Goal: Information Seeking & Learning: Compare options

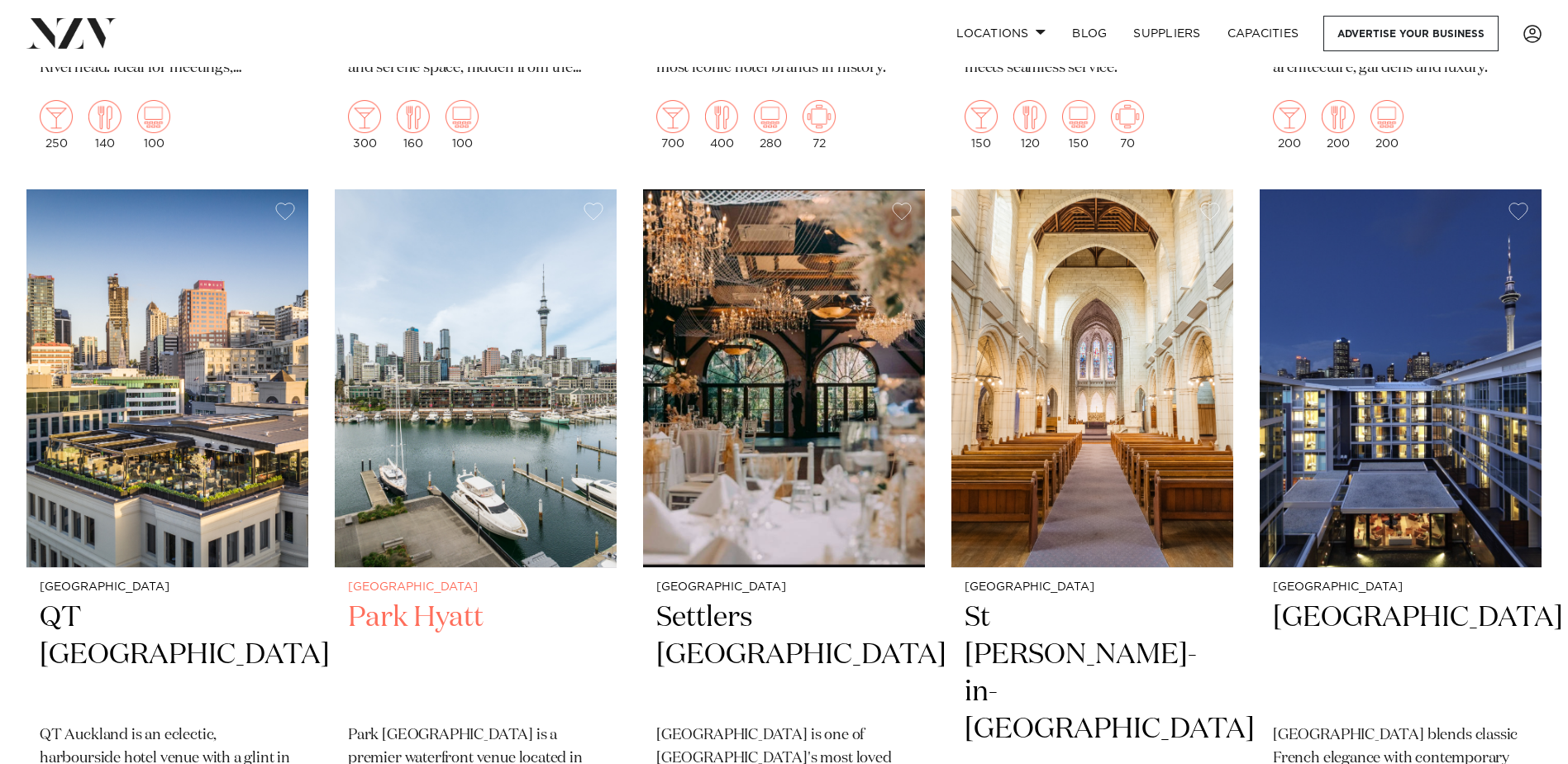
scroll to position [992, 0]
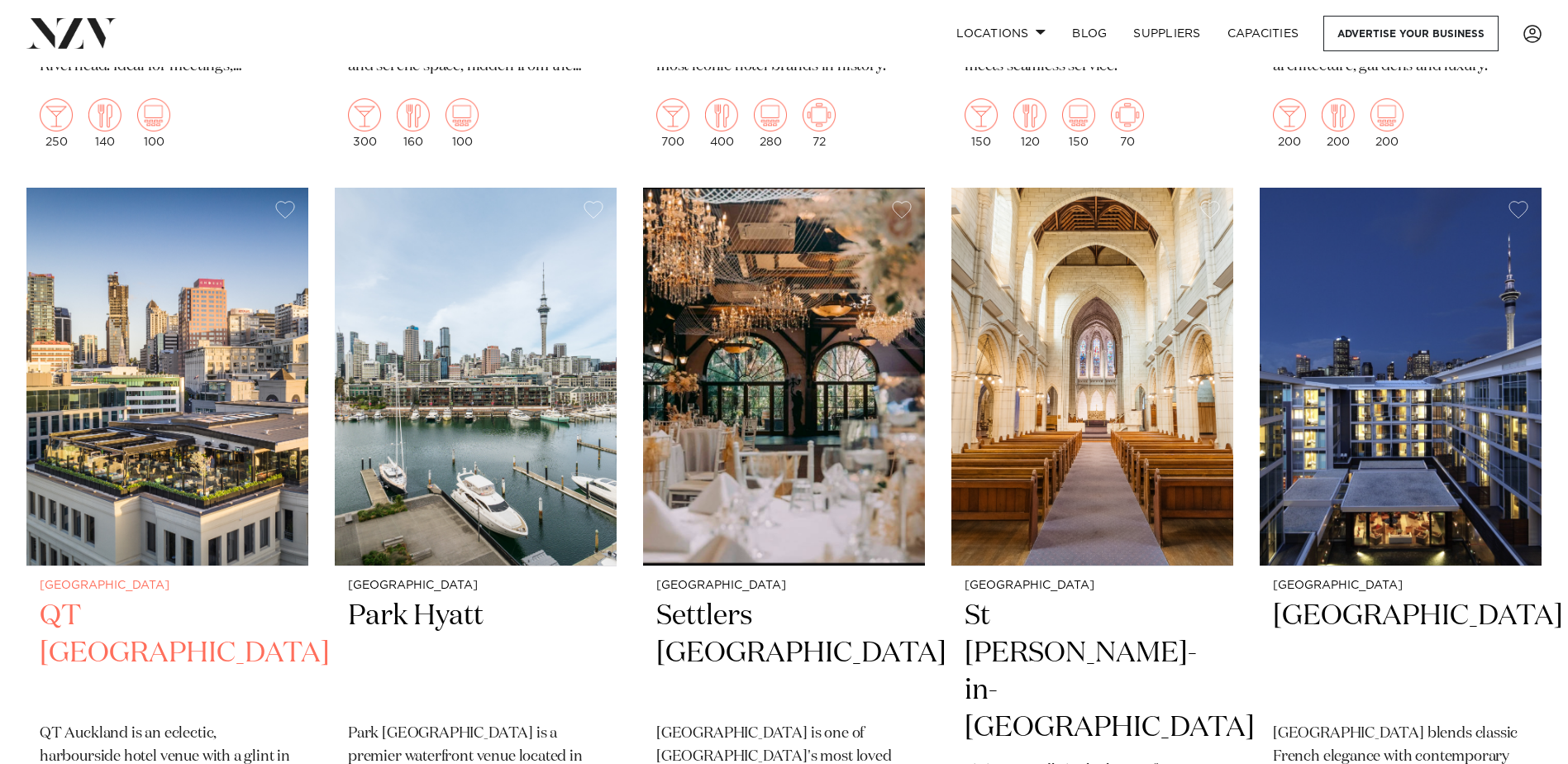
click at [183, 439] on img at bounding box center [167, 376] width 282 height 378
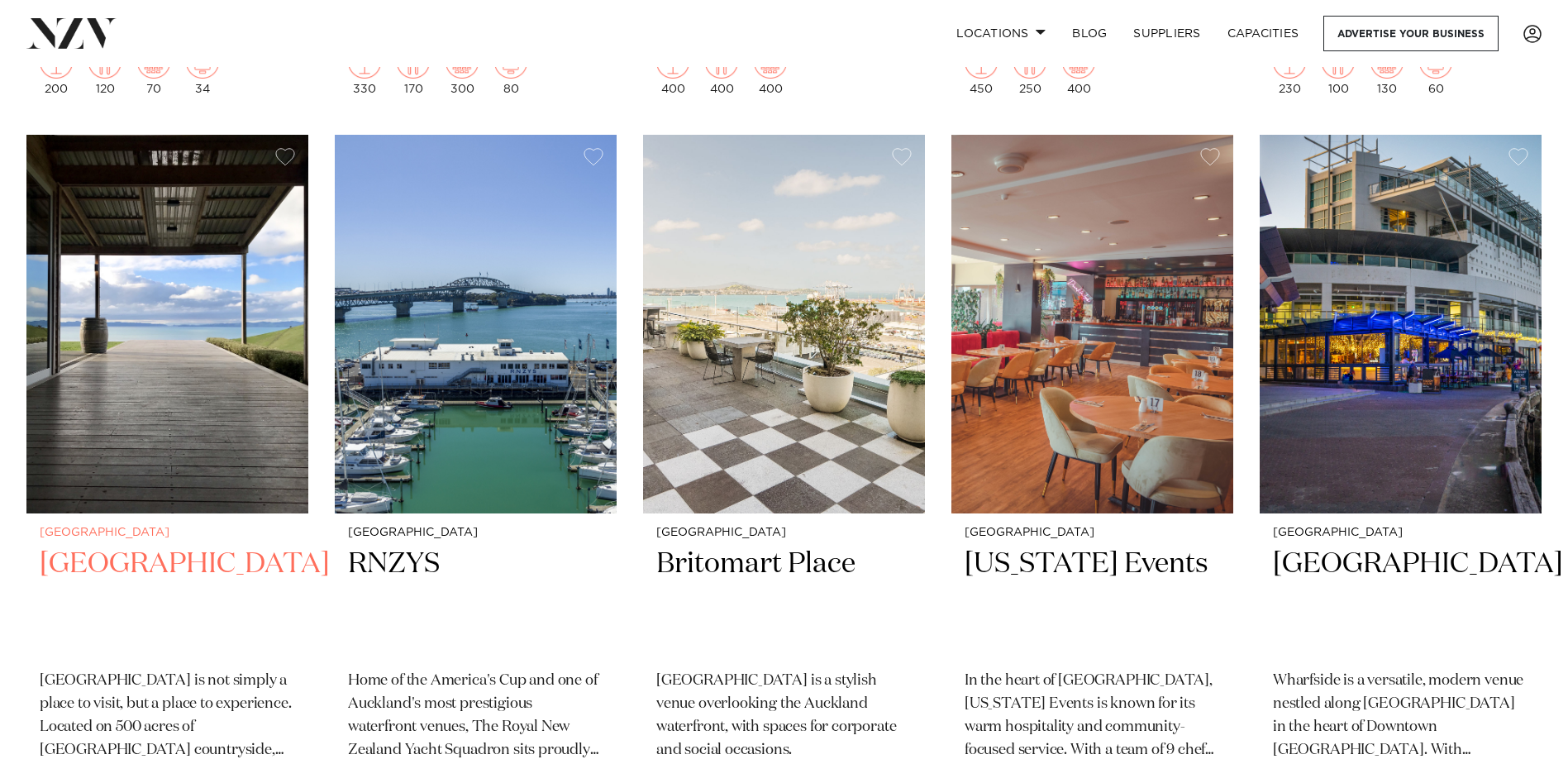
scroll to position [1819, 0]
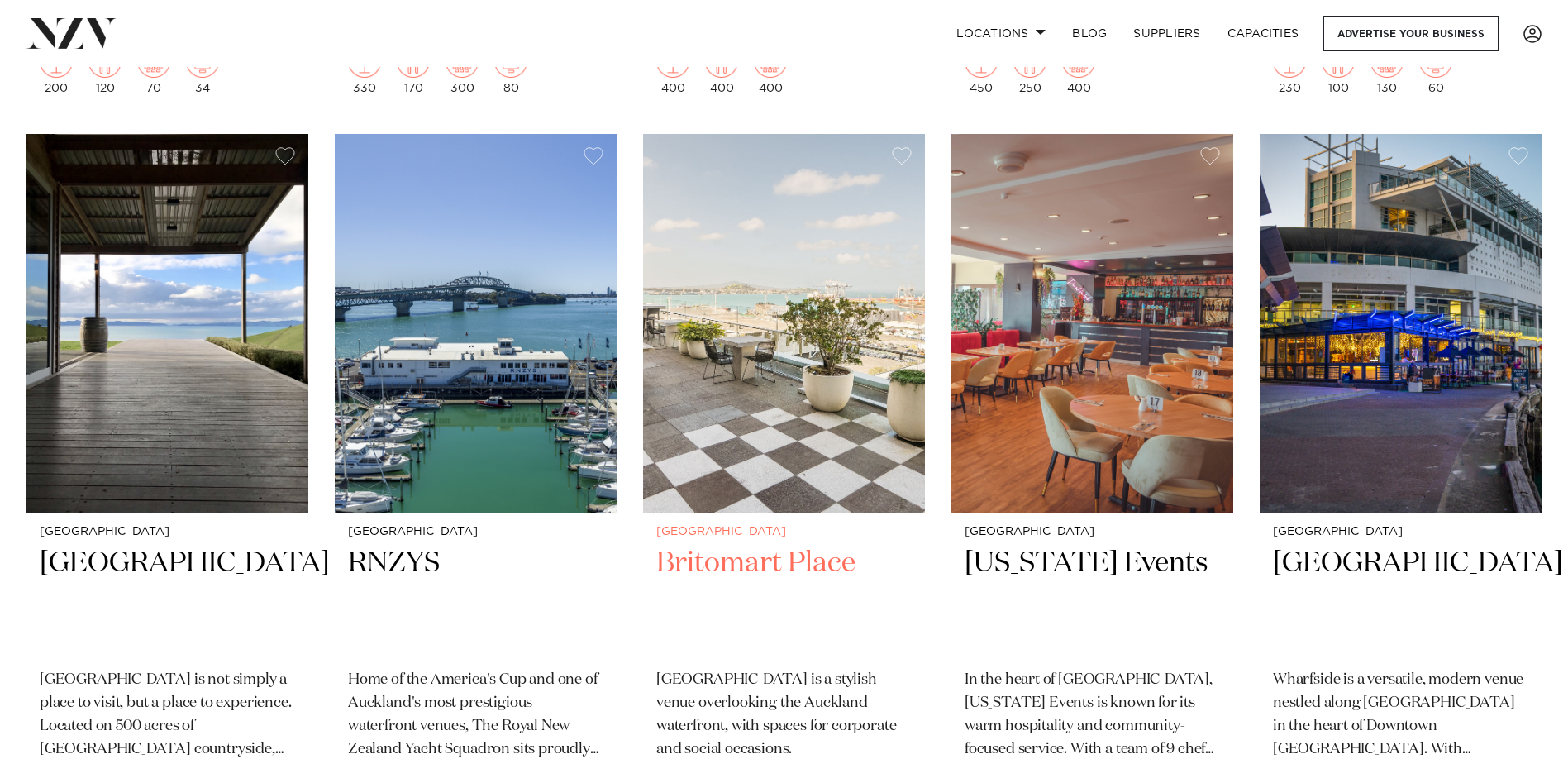
click at [816, 325] on img at bounding box center [784, 323] width 282 height 378
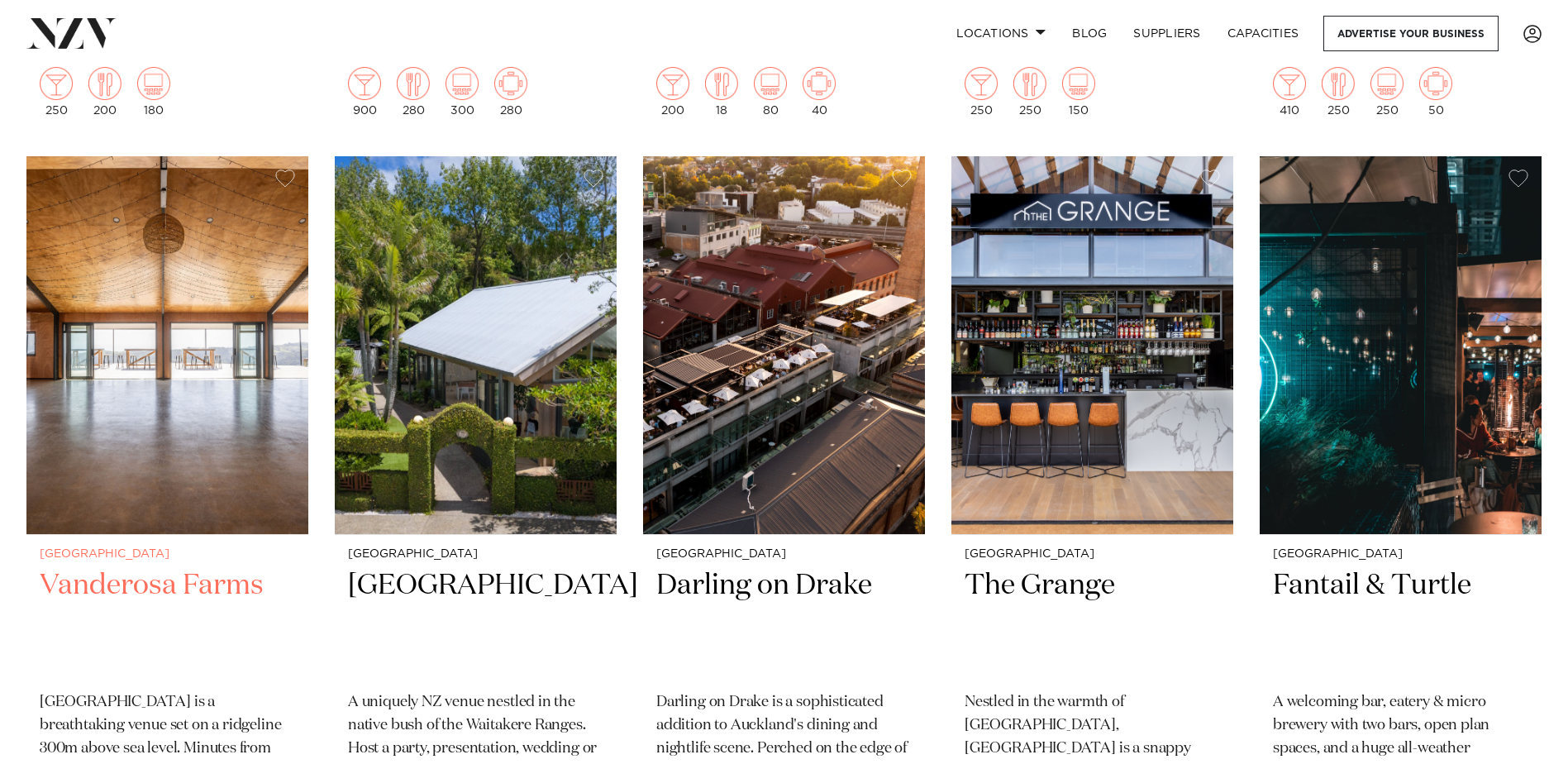
scroll to position [2562, 0]
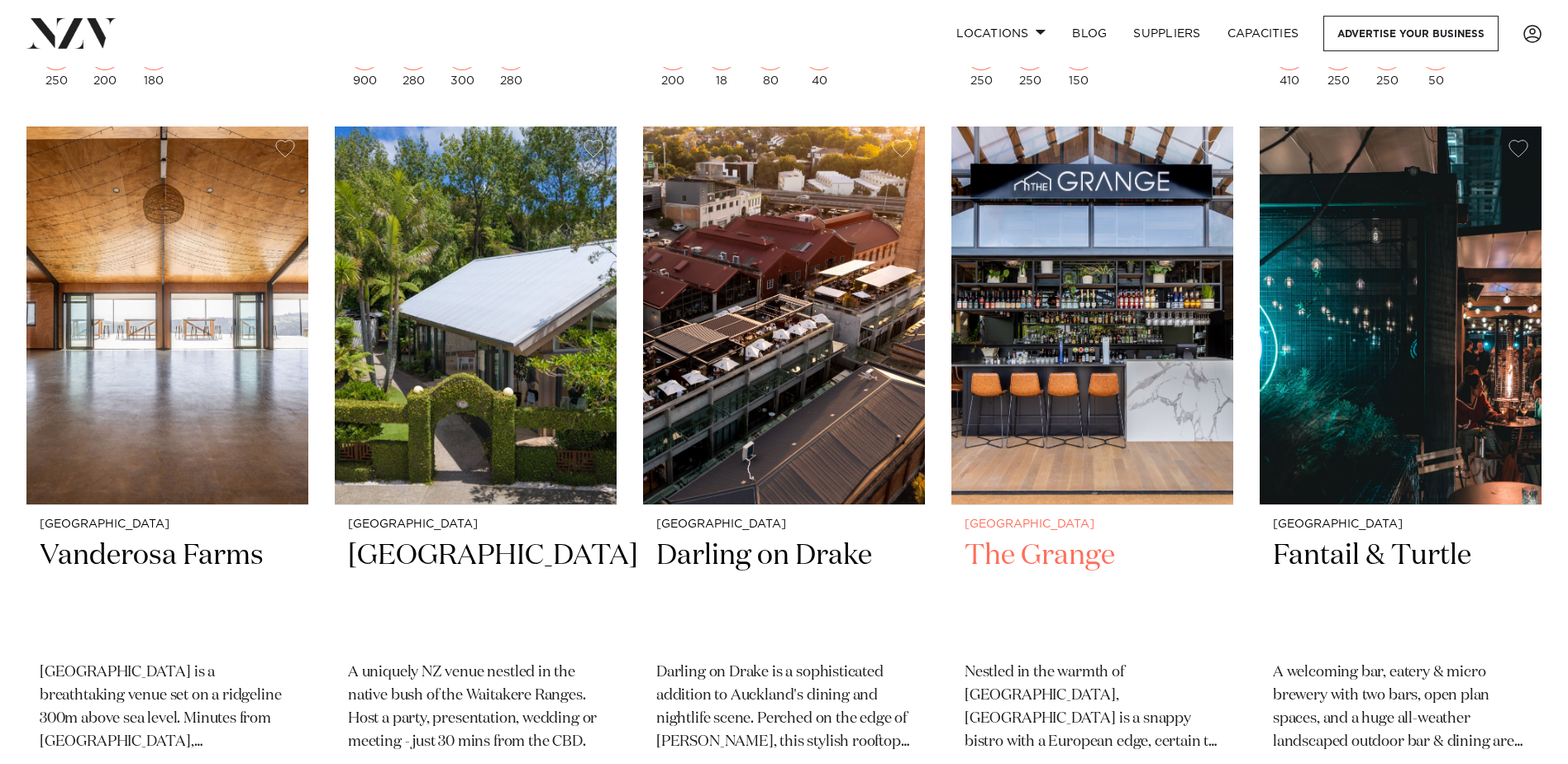
click at [1122, 381] on img at bounding box center [1092, 316] width 282 height 378
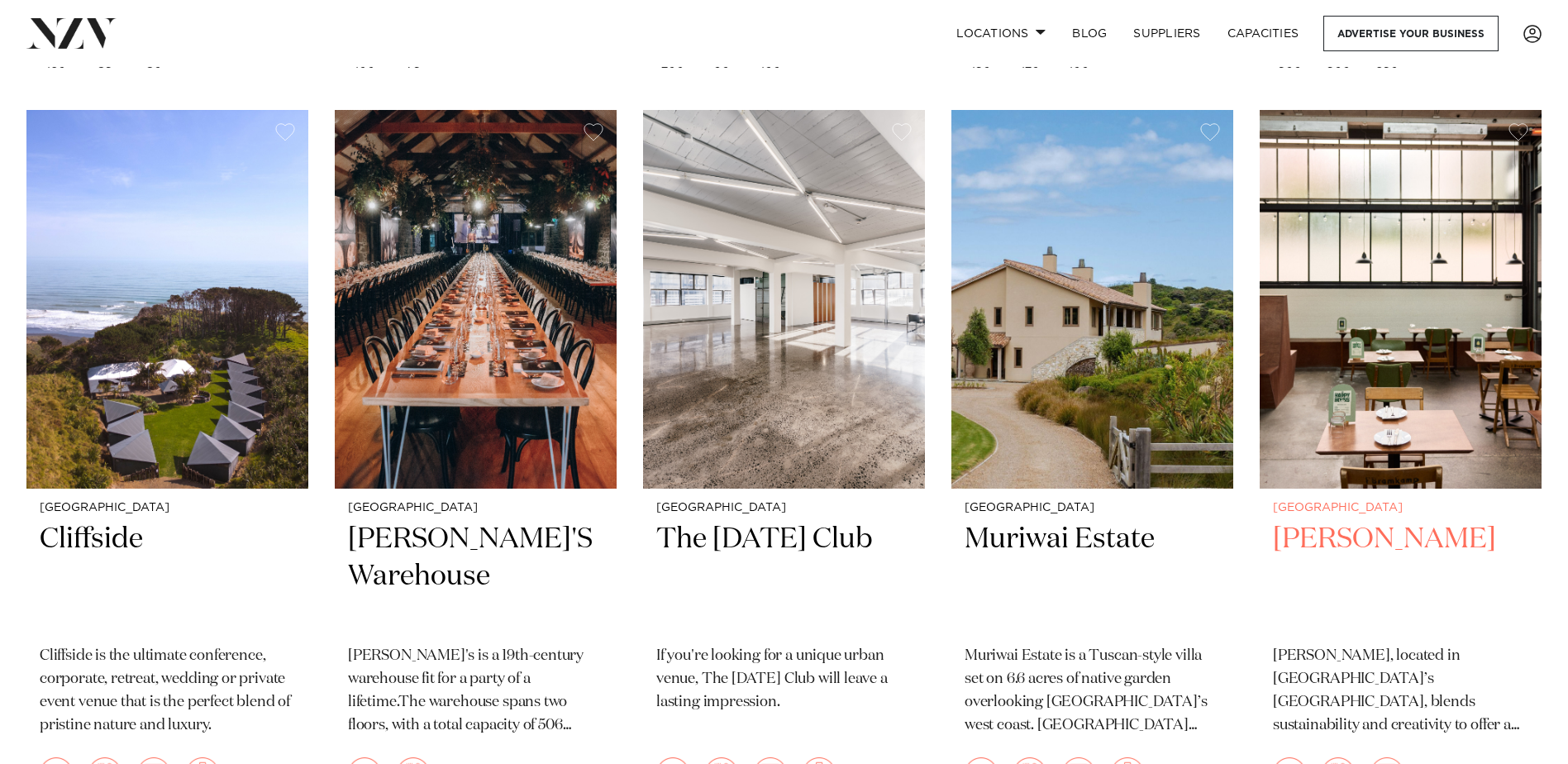
scroll to position [12150, 0]
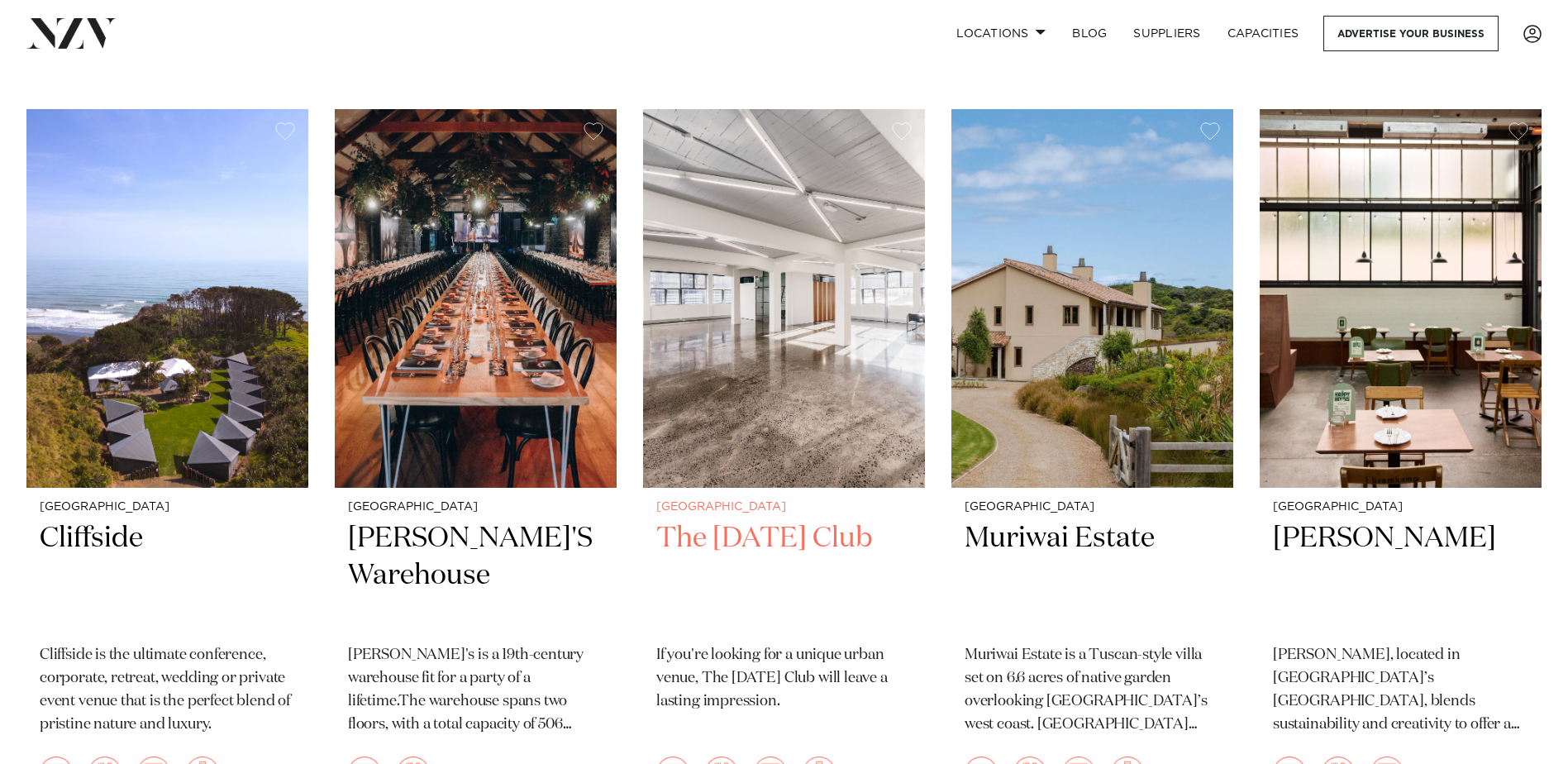
click at [809, 298] on img at bounding box center [784, 298] width 282 height 378
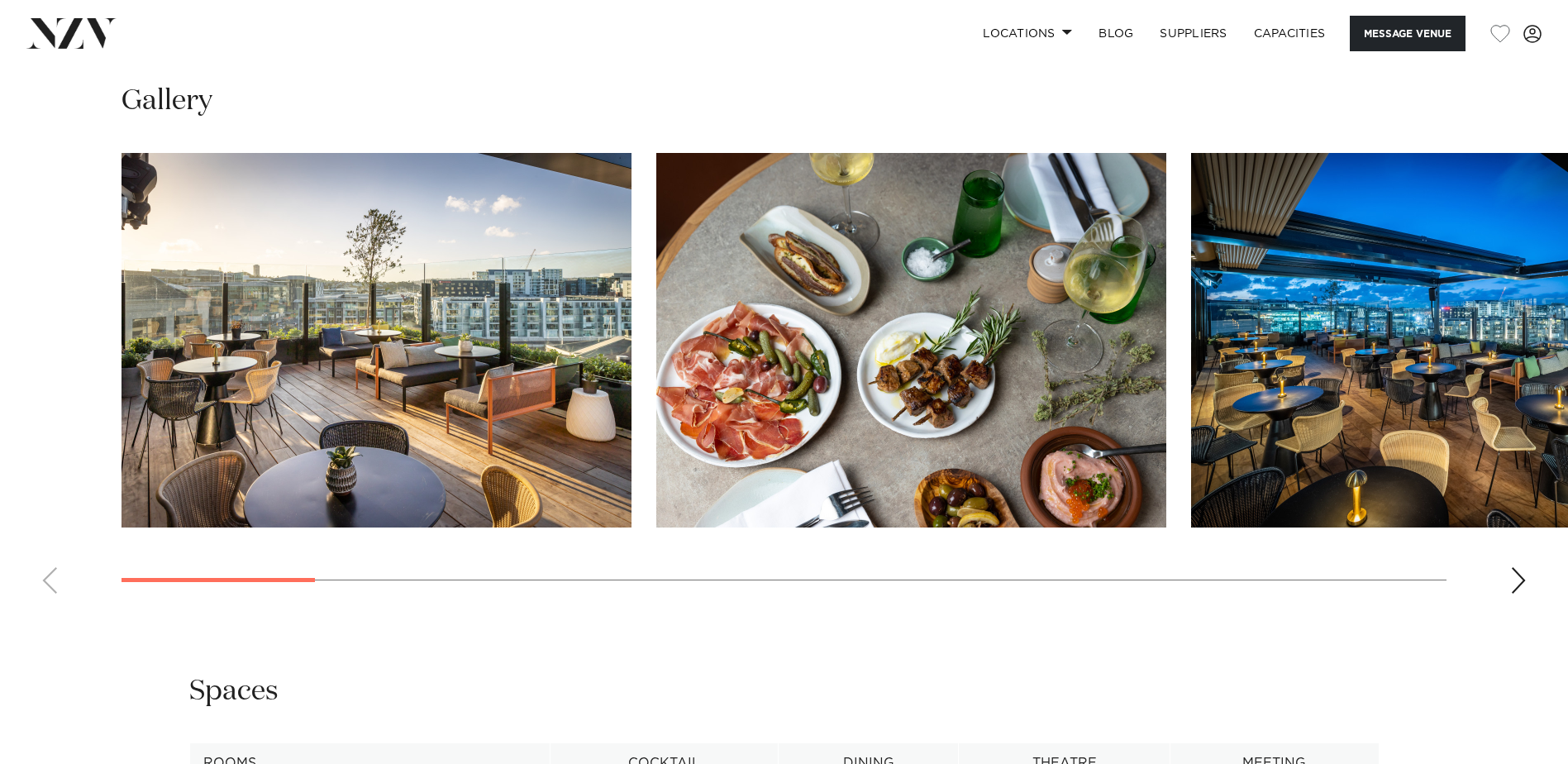
scroll to position [2066, 0]
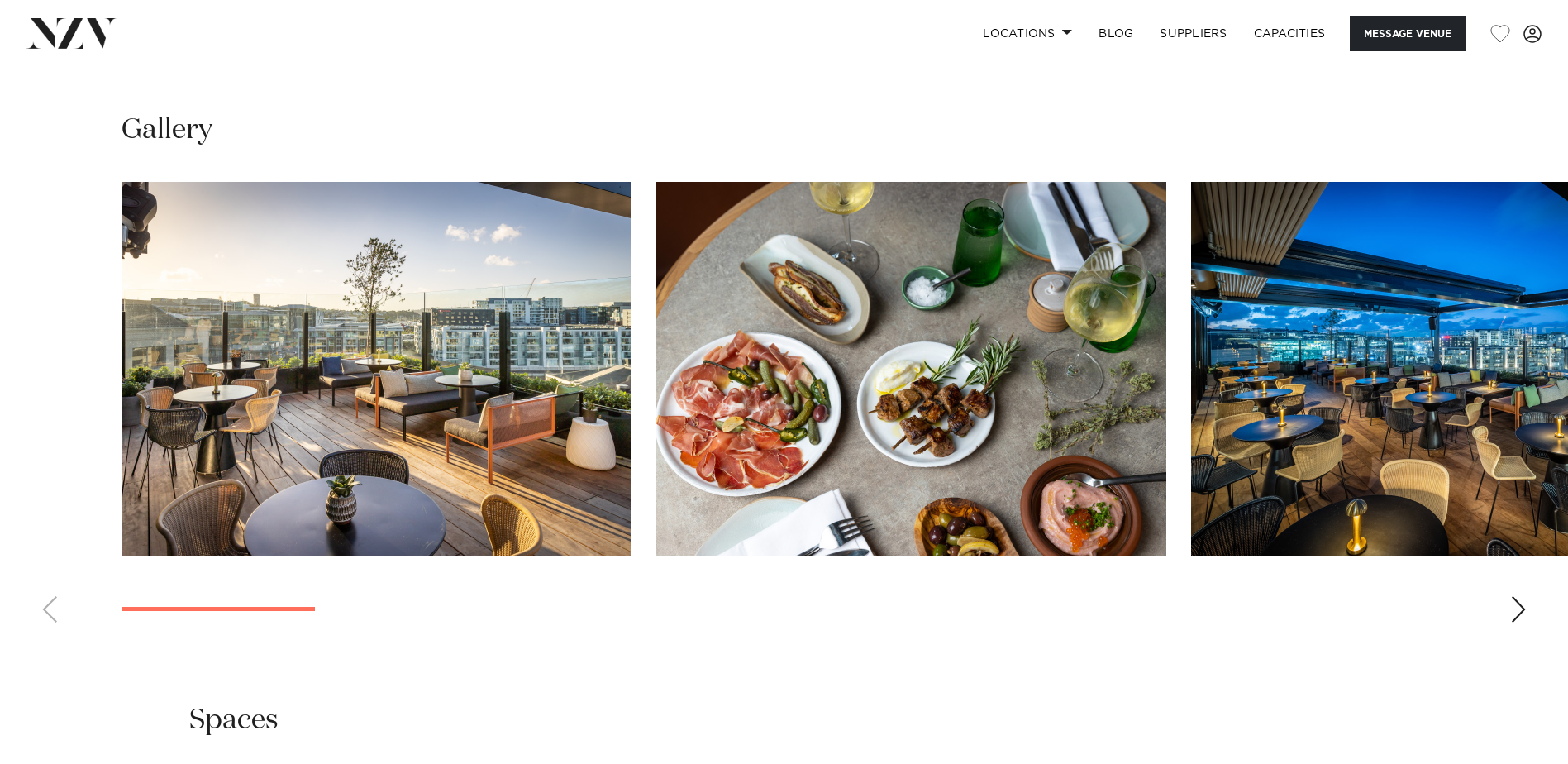
click at [1519, 596] on div "Next slide" at bounding box center [1518, 608] width 16 height 26
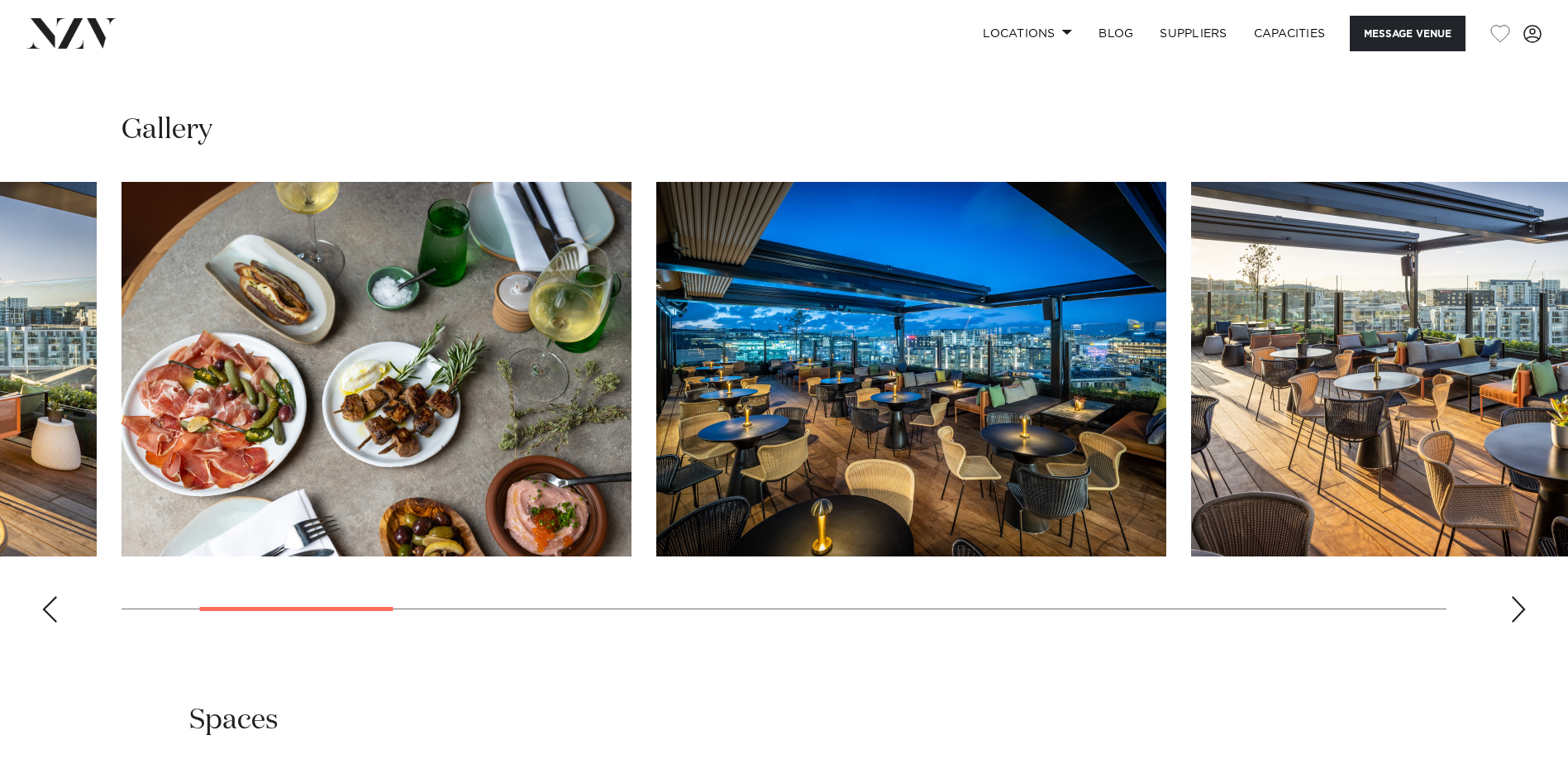
click at [1519, 596] on div "Next slide" at bounding box center [1518, 608] width 16 height 26
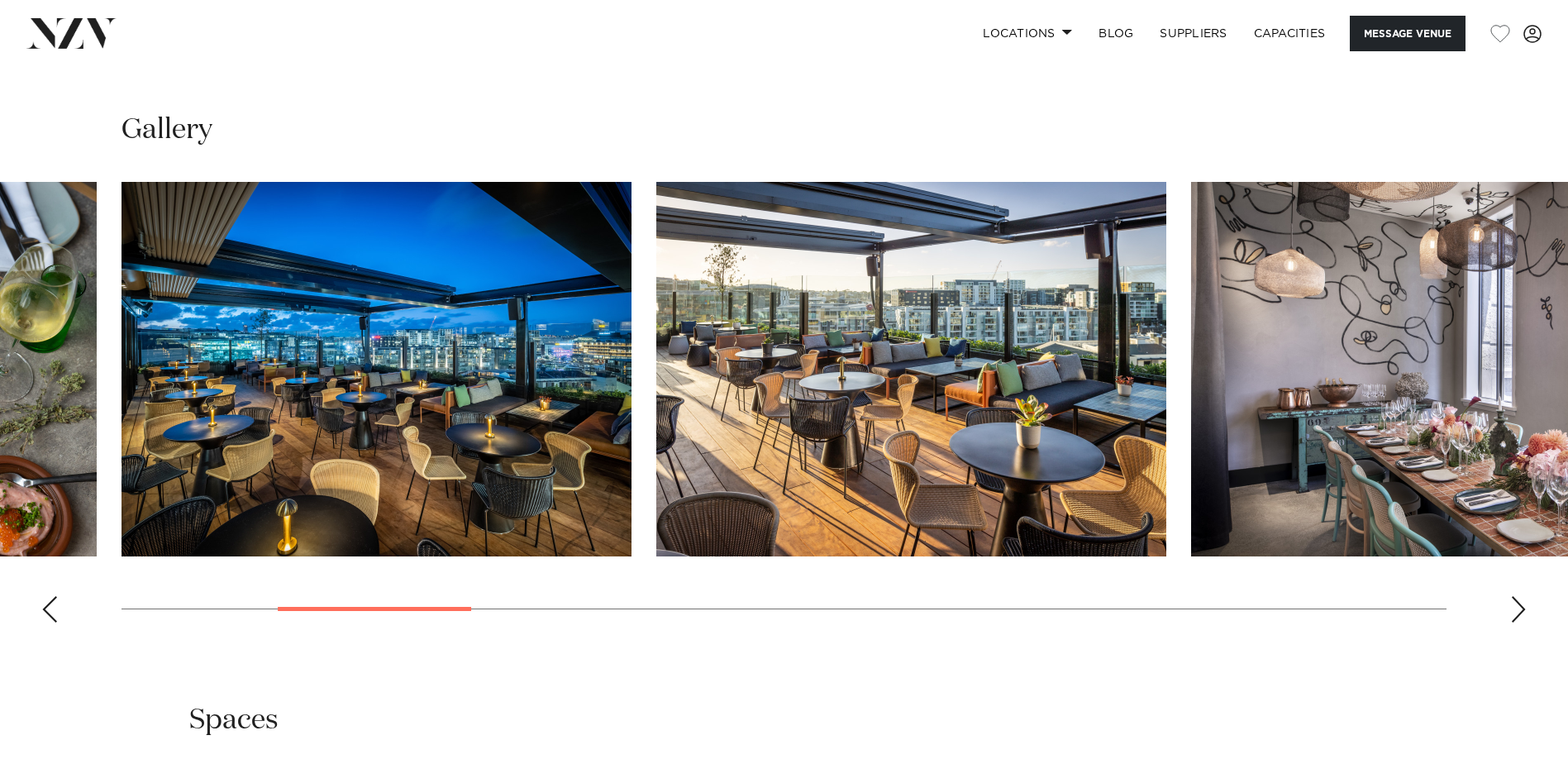
click at [1513, 596] on div "Next slide" at bounding box center [1518, 608] width 16 height 26
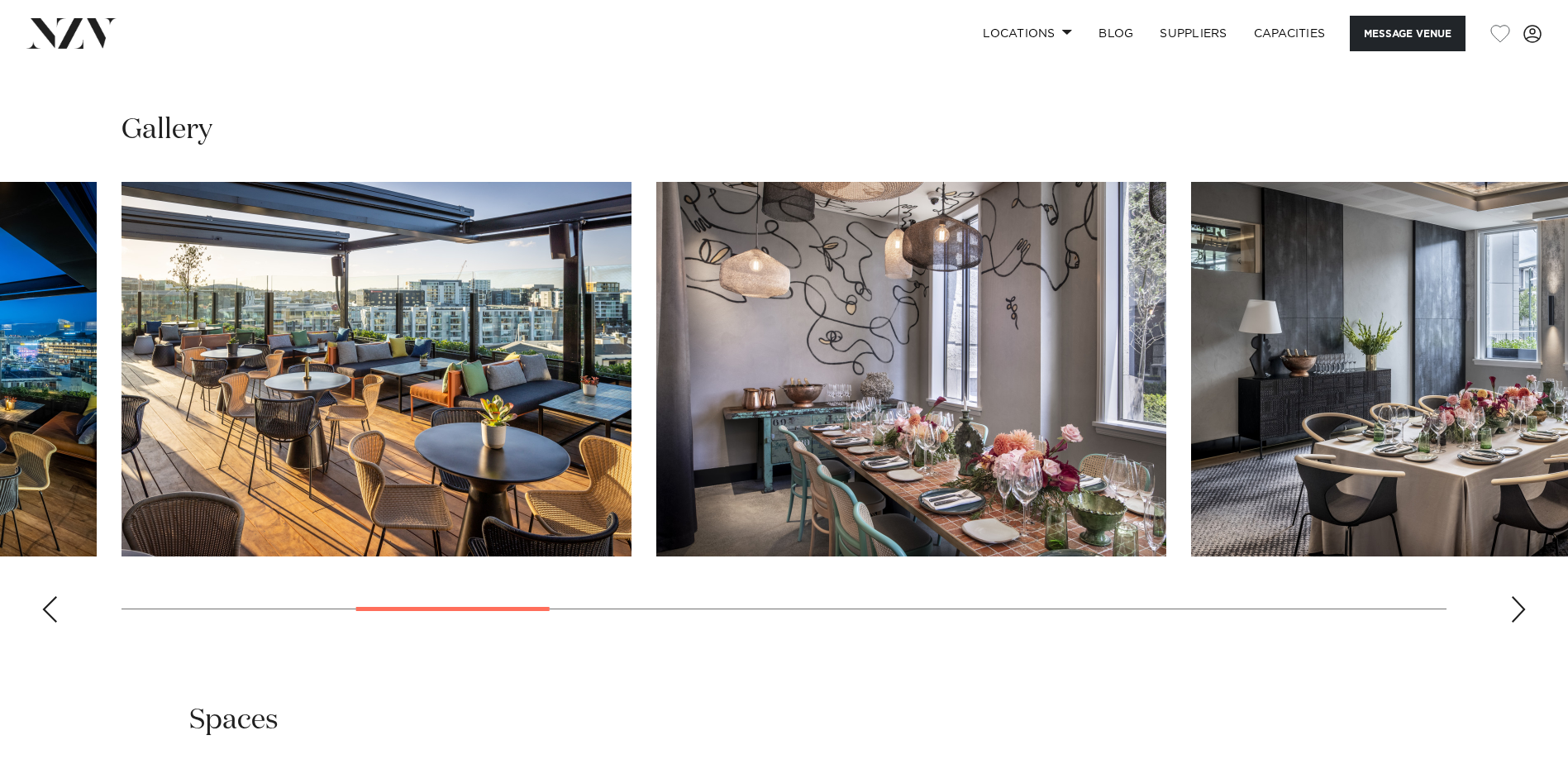
click at [1513, 596] on div "Next slide" at bounding box center [1518, 608] width 16 height 26
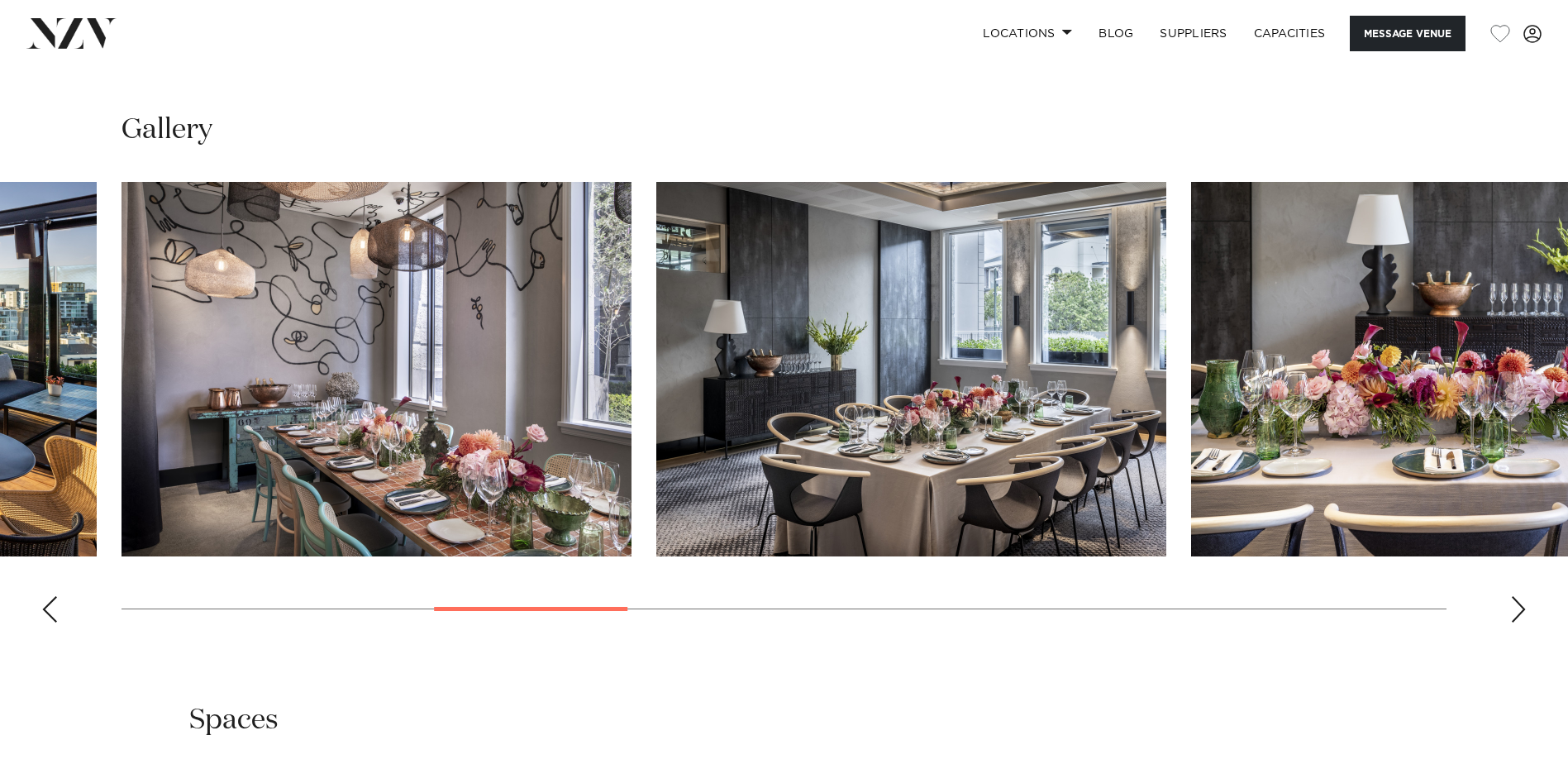
click at [1513, 596] on div "Next slide" at bounding box center [1518, 608] width 16 height 26
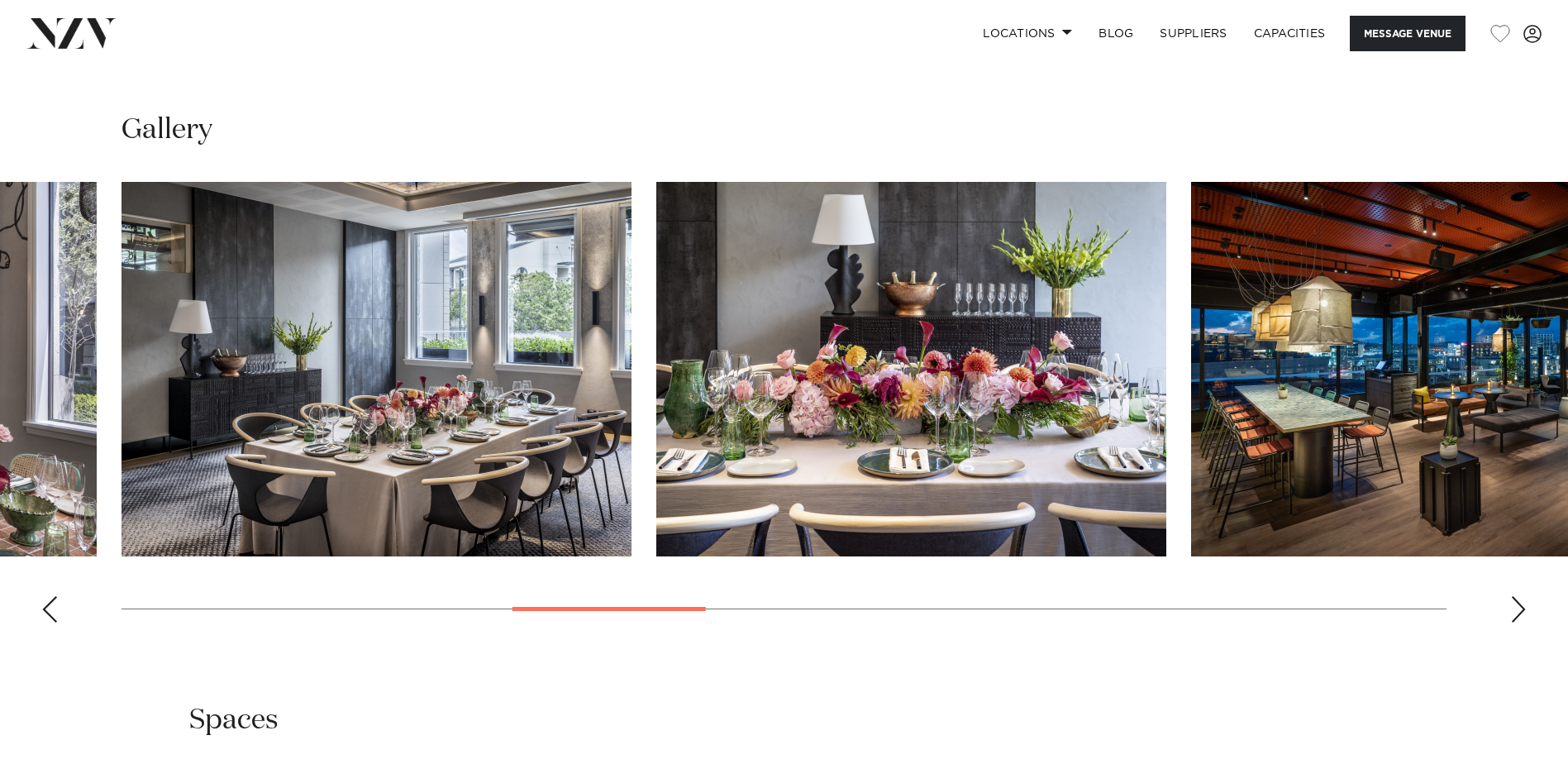
click at [1513, 596] on div "Next slide" at bounding box center [1518, 608] width 16 height 26
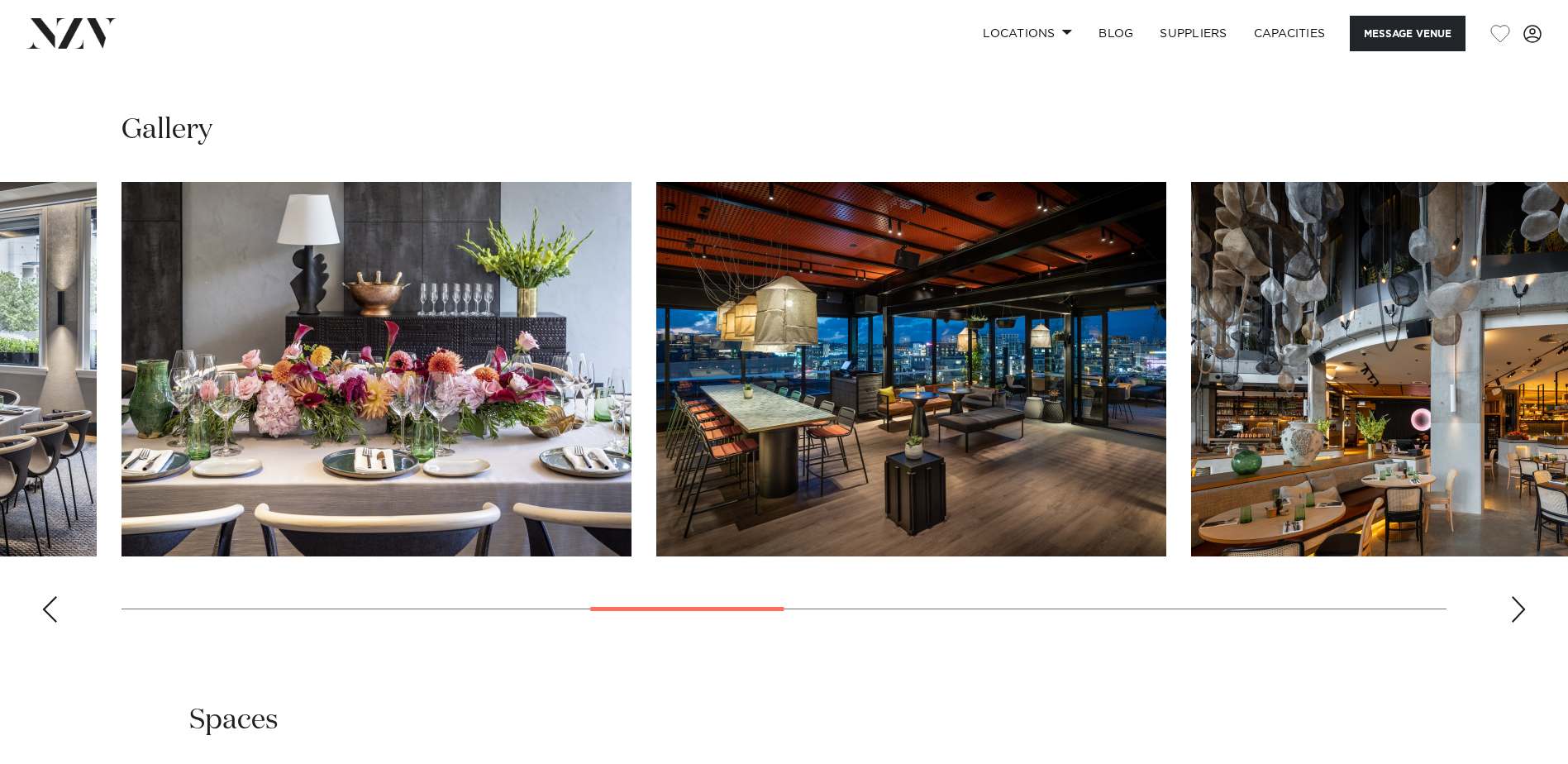
click at [1513, 596] on div "Next slide" at bounding box center [1518, 608] width 16 height 26
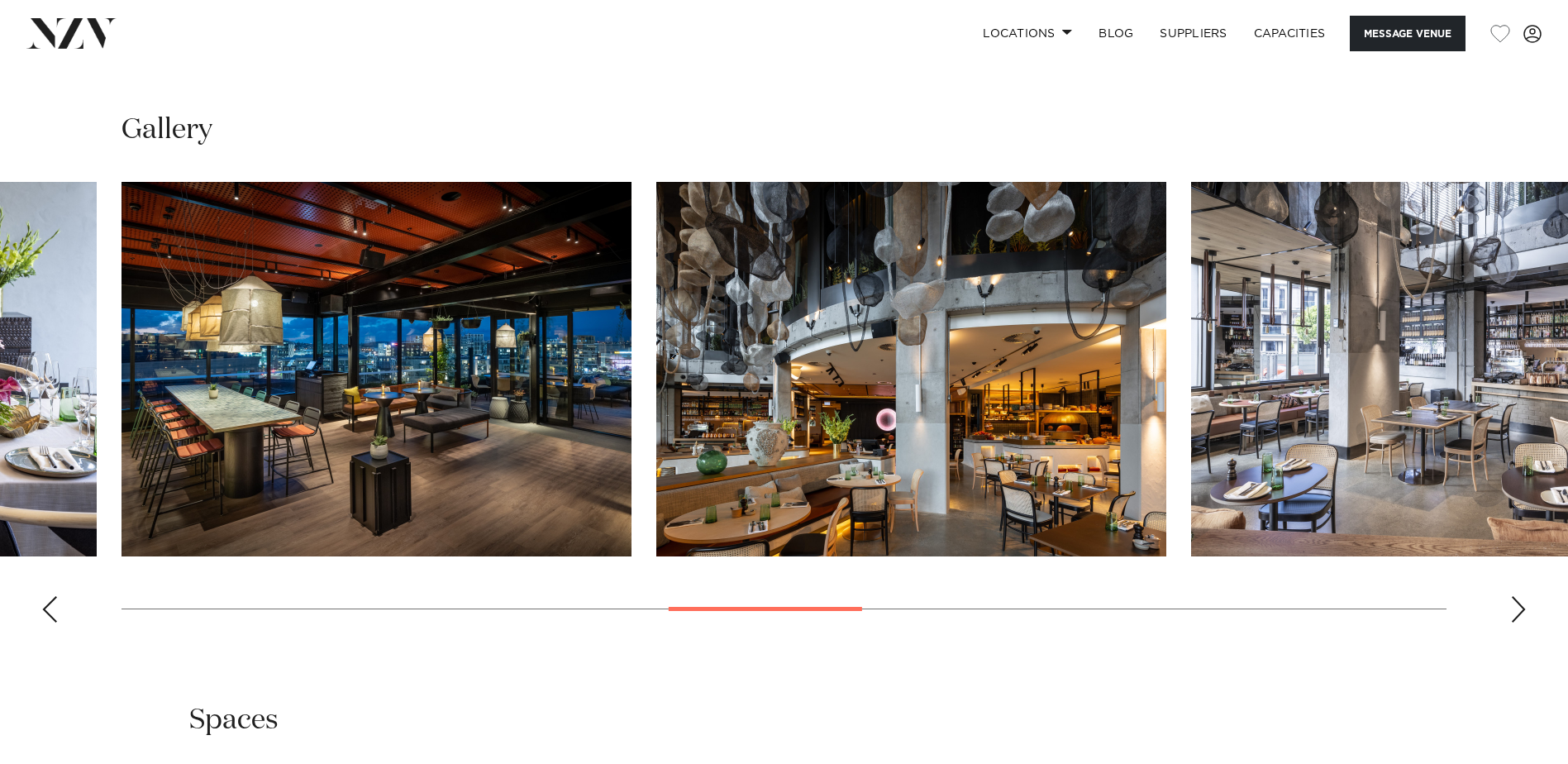
click at [1513, 596] on div "Next slide" at bounding box center [1518, 608] width 16 height 26
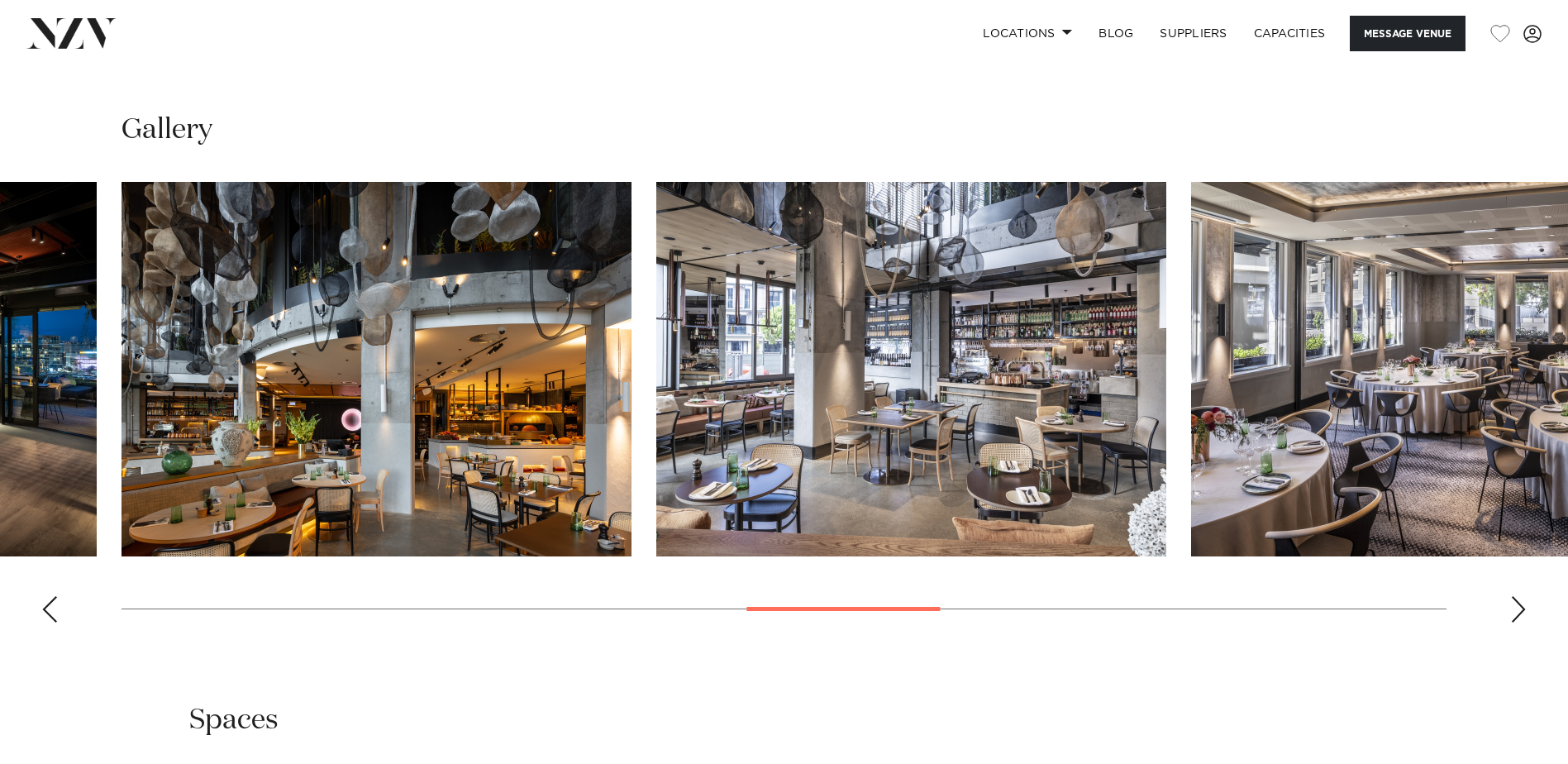
click at [1513, 596] on div "Next slide" at bounding box center [1518, 608] width 16 height 26
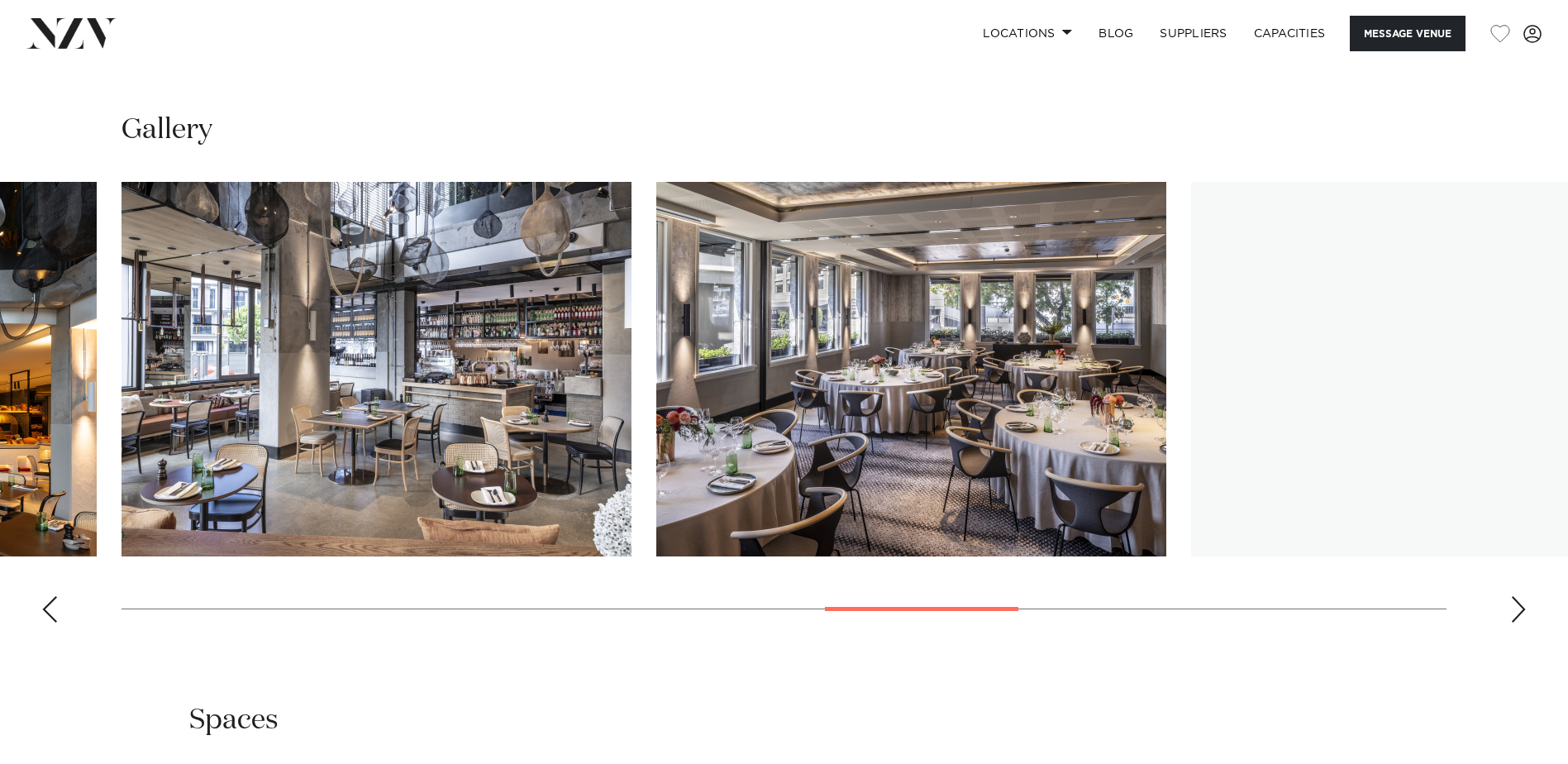
click at [1513, 596] on div "Next slide" at bounding box center [1518, 608] width 16 height 26
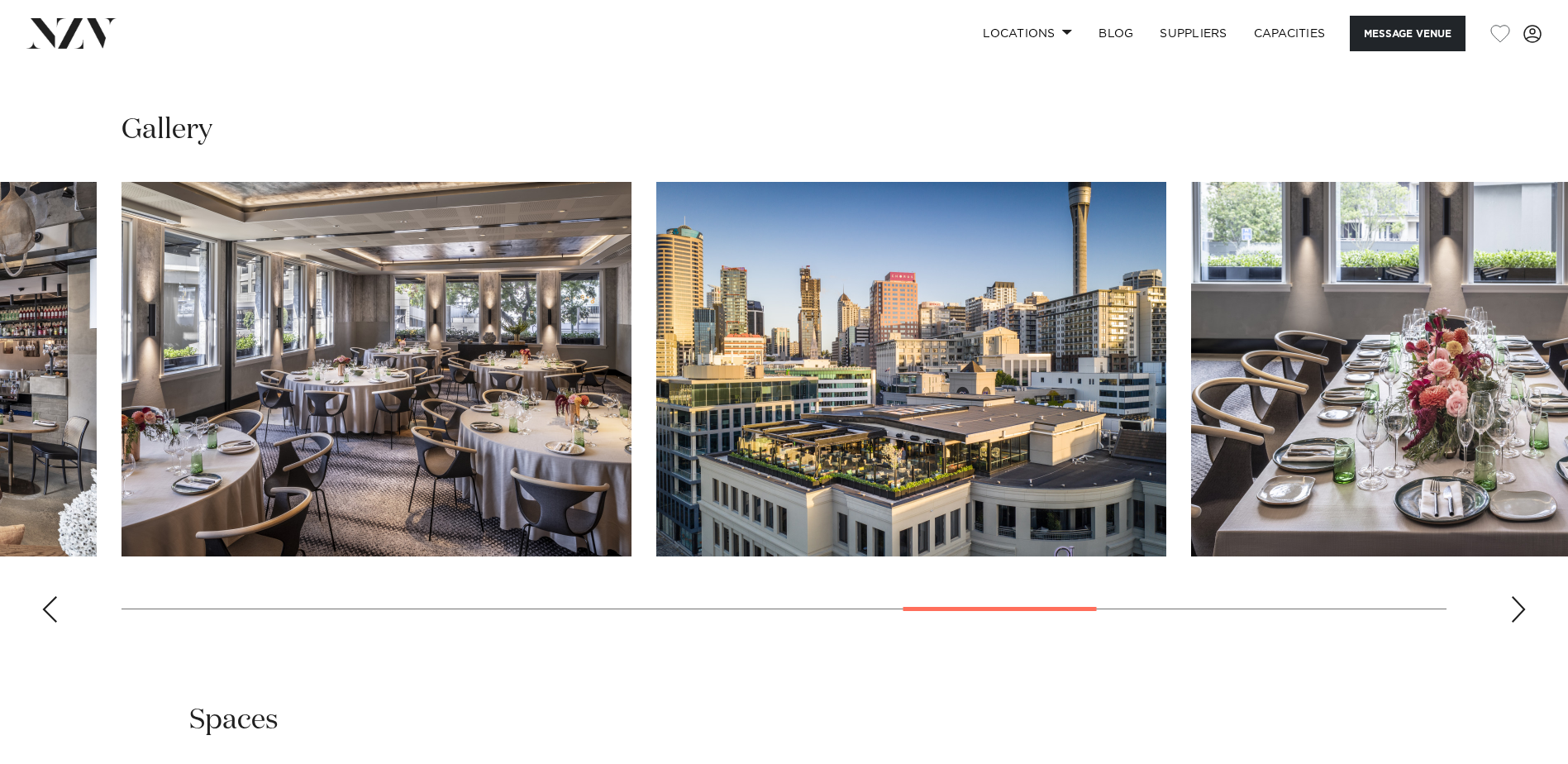
click at [1513, 596] on div "Next slide" at bounding box center [1518, 608] width 16 height 26
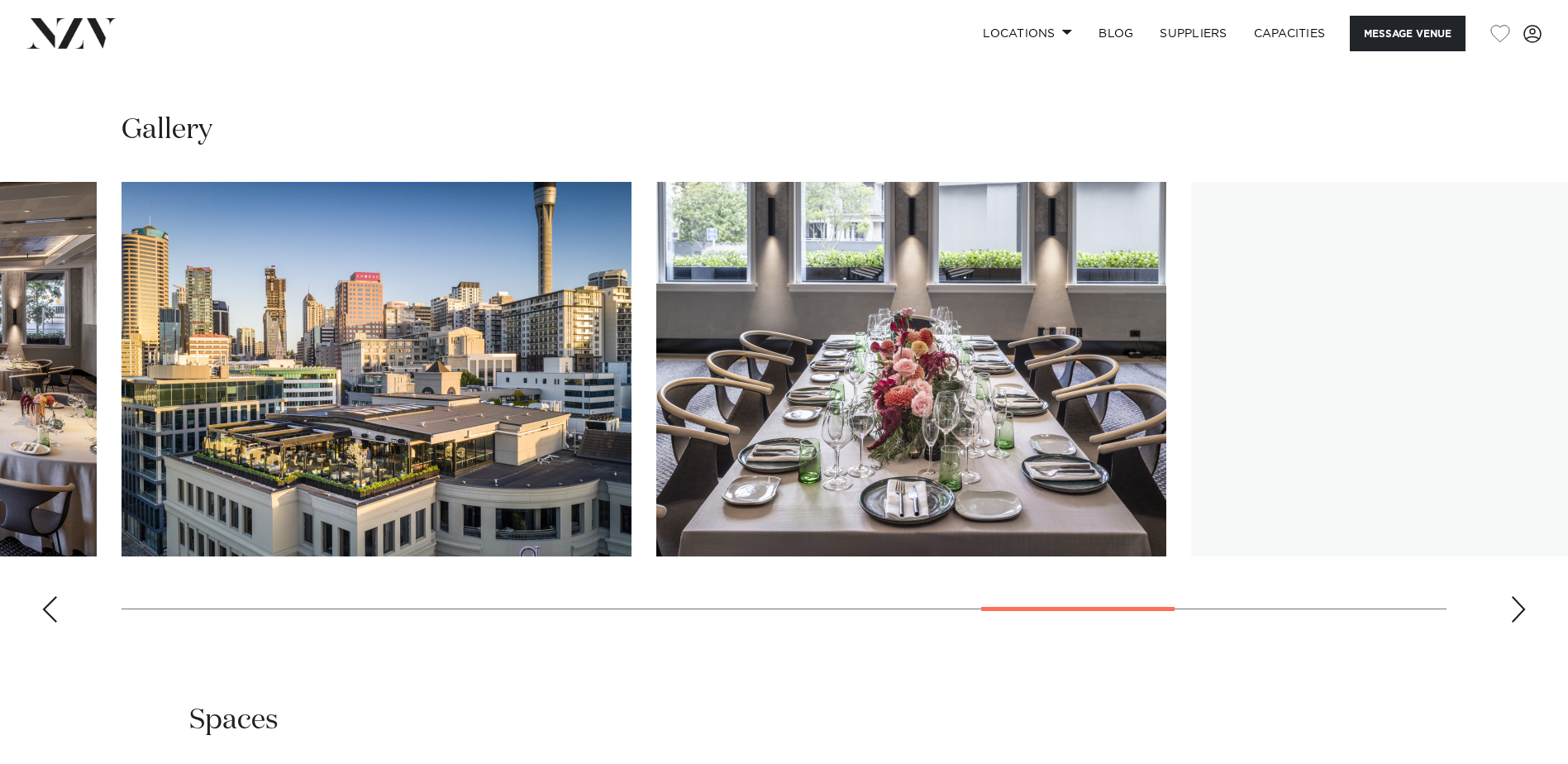
click at [1505, 584] on swiper-container at bounding box center [784, 409] width 1568 height 454
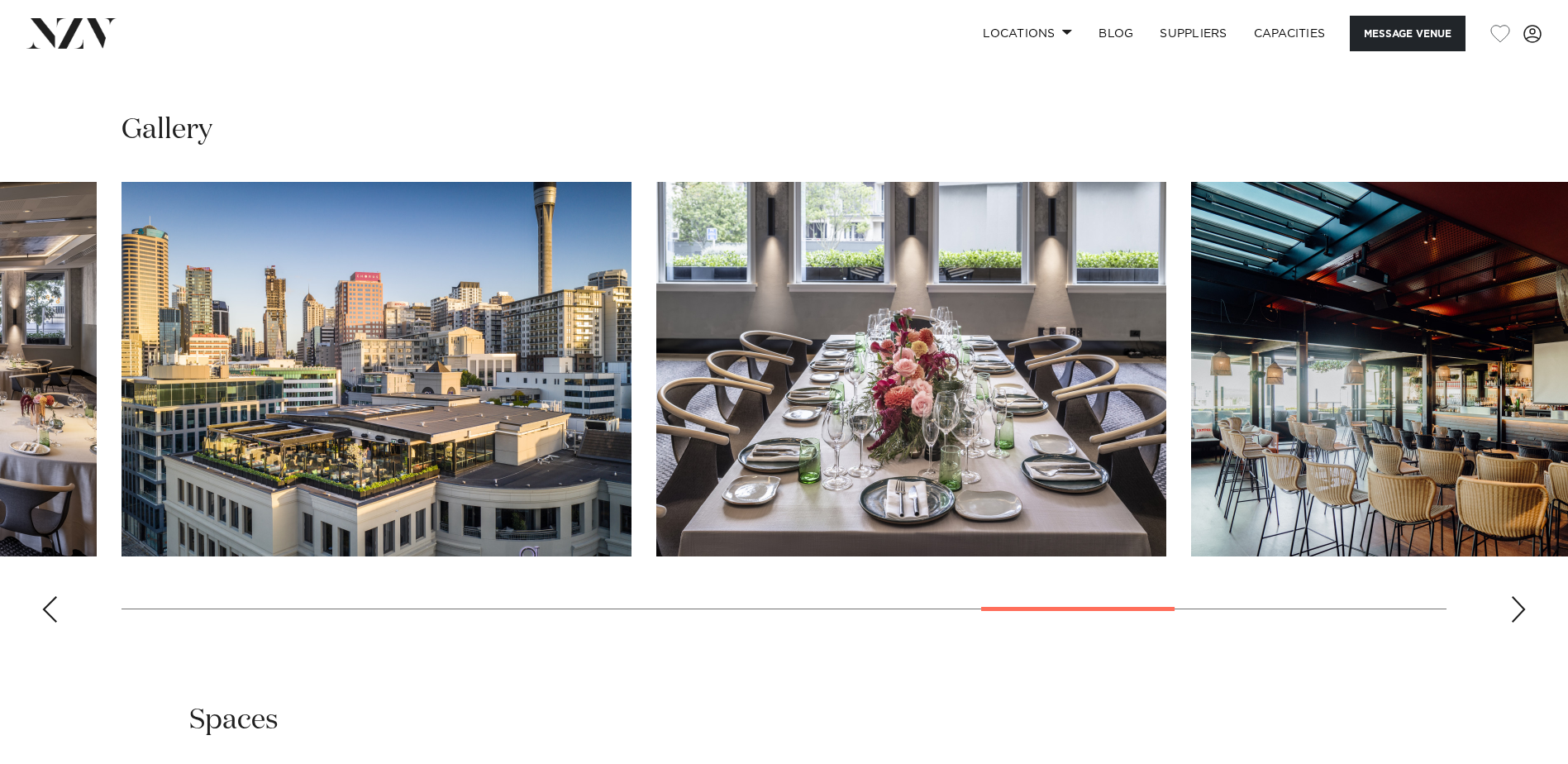
click at [1513, 596] on div "Next slide" at bounding box center [1518, 608] width 16 height 26
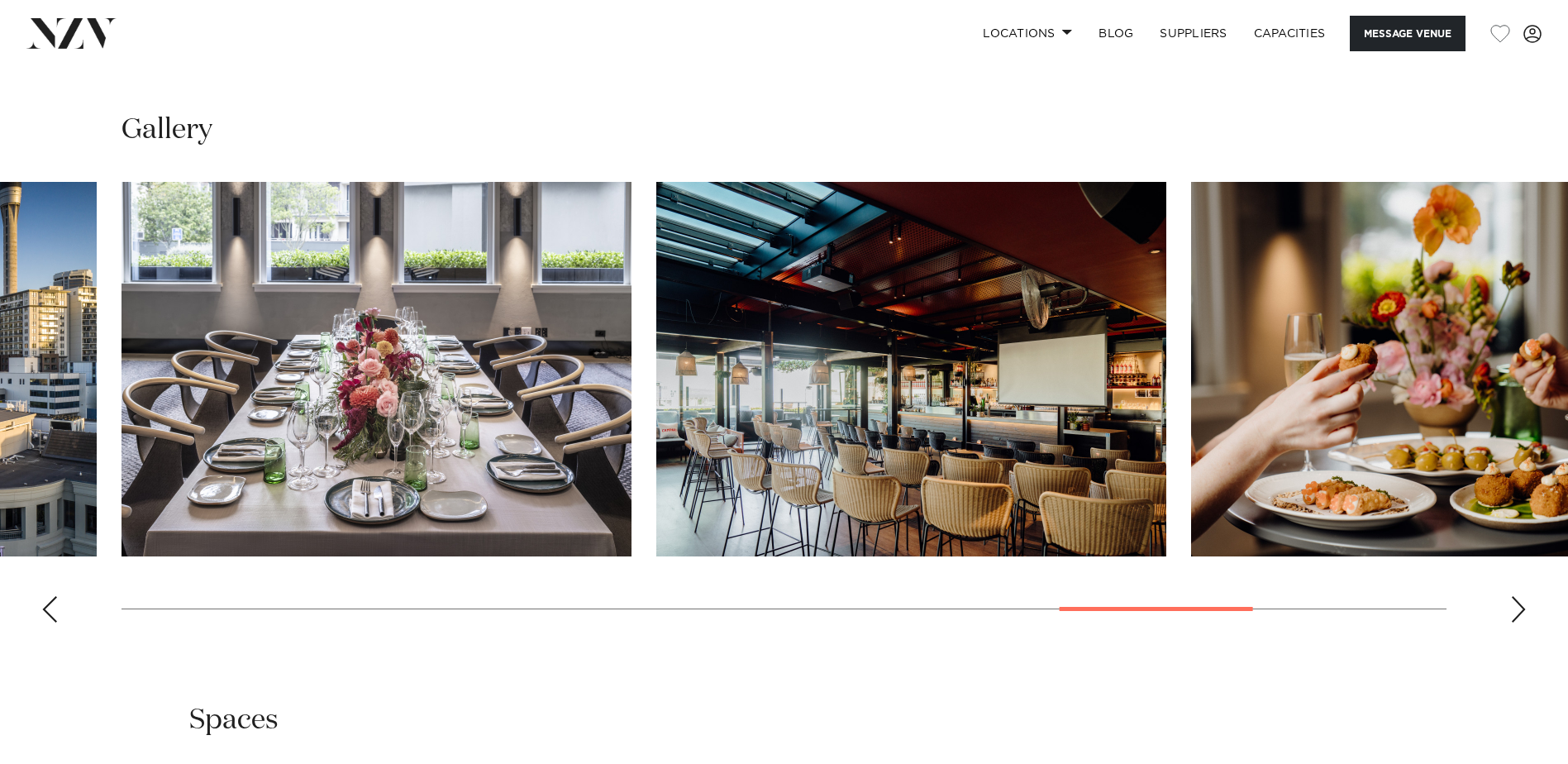
click at [1513, 596] on div "Next slide" at bounding box center [1518, 608] width 16 height 26
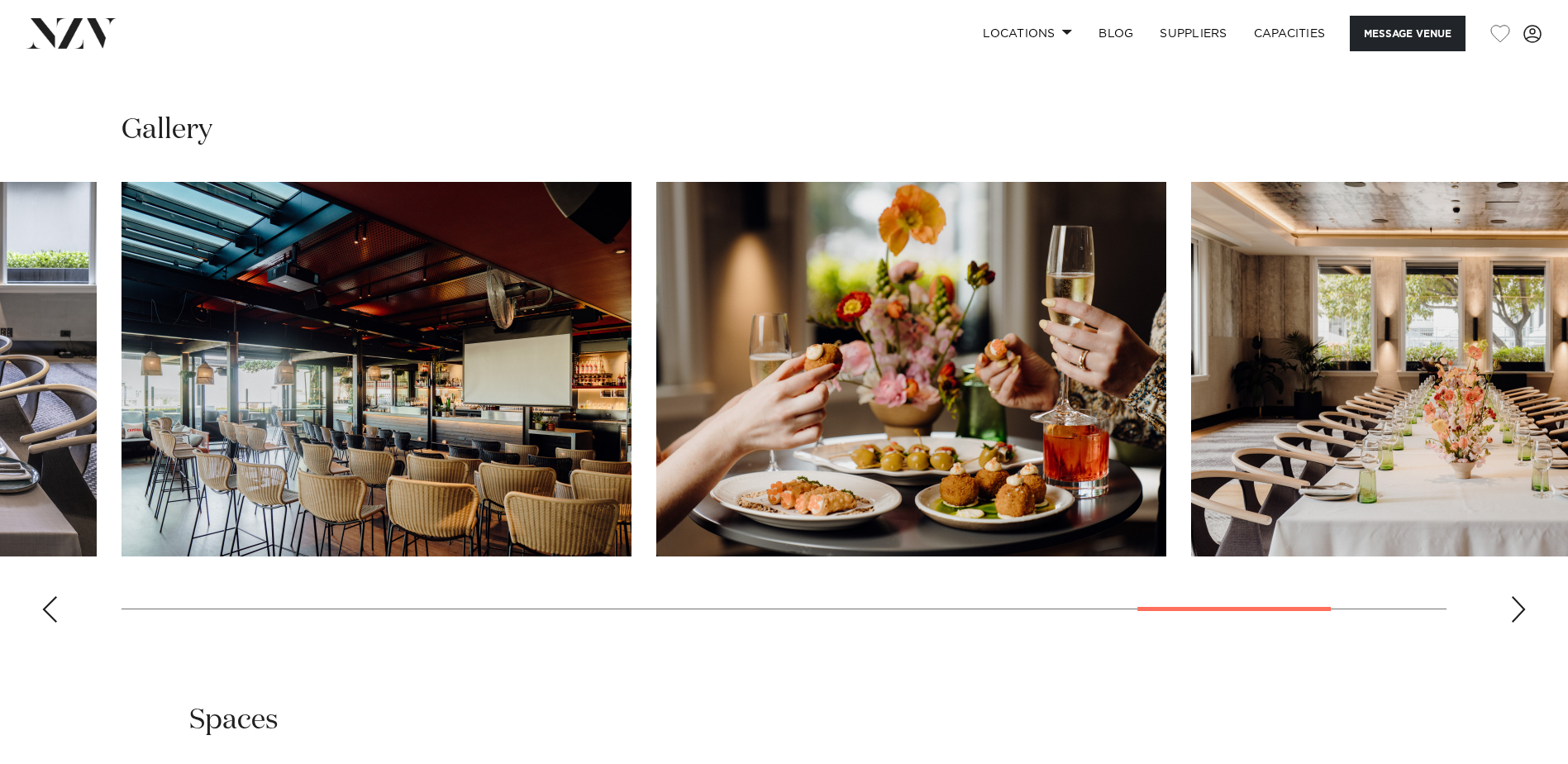
click at [1504, 584] on swiper-container at bounding box center [784, 409] width 1568 height 454
click at [1511, 596] on div "Next slide" at bounding box center [1518, 608] width 16 height 26
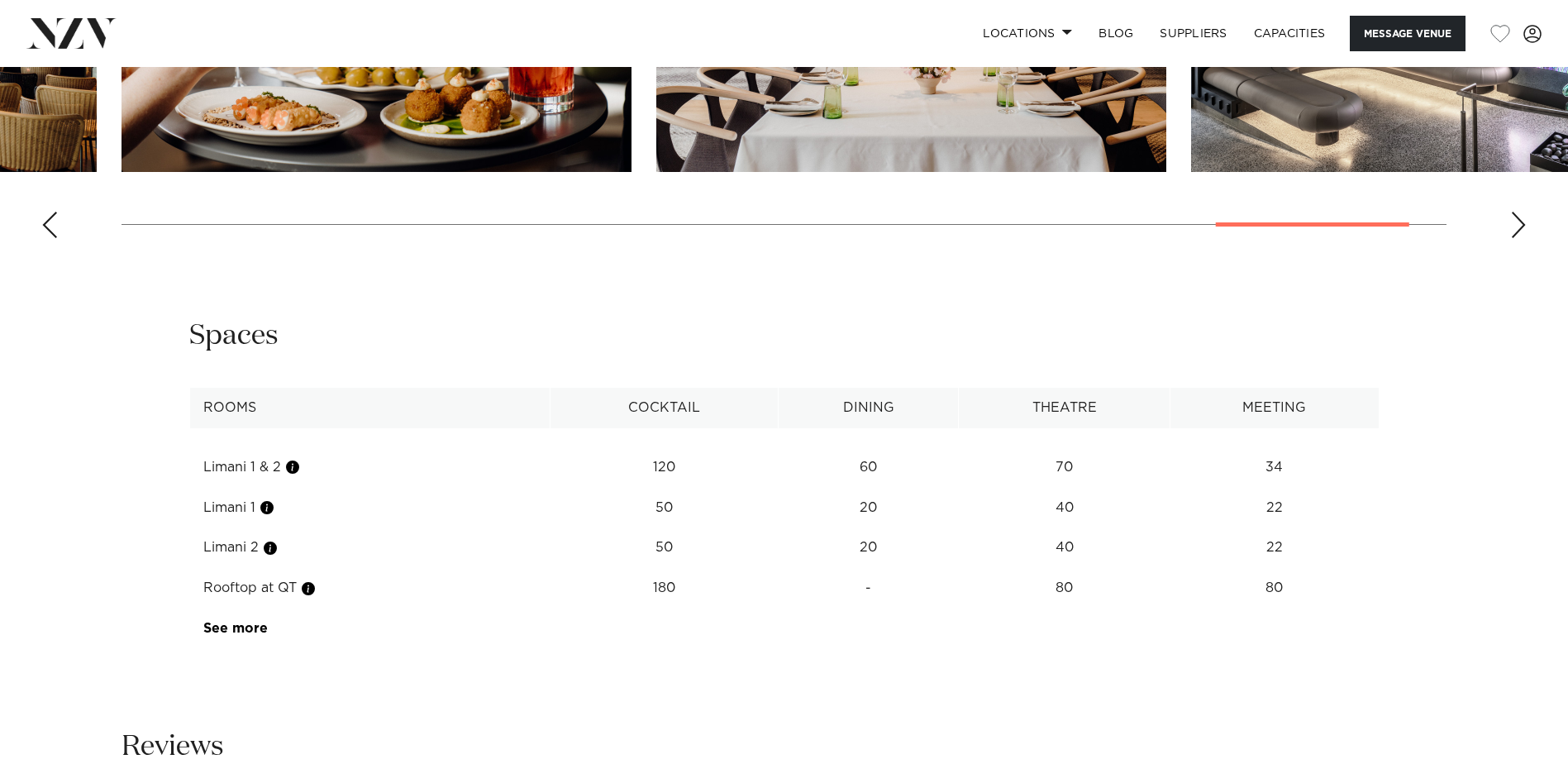
scroll to position [2479, 0]
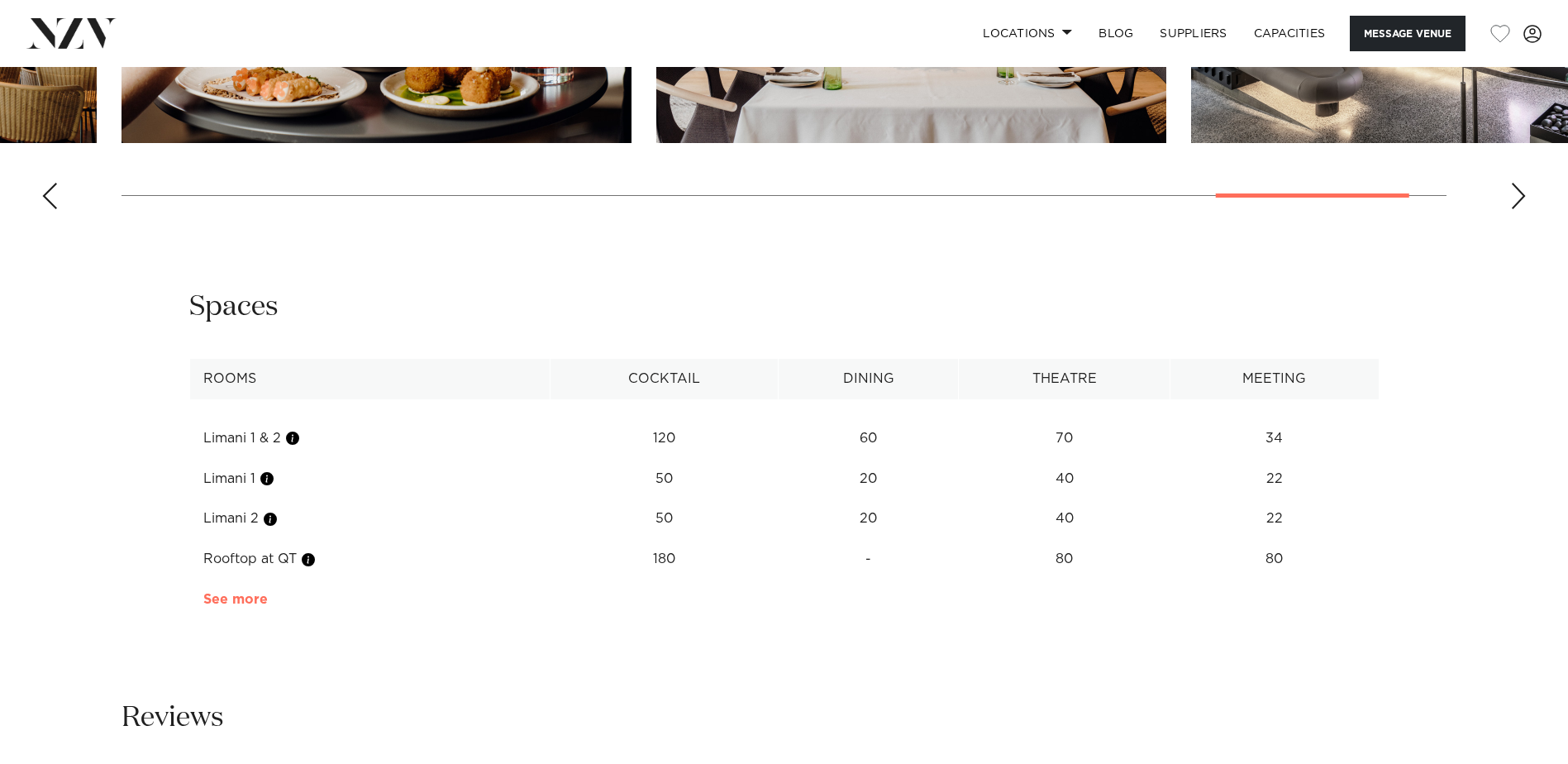
click at [257, 593] on link "See more" at bounding box center [267, 599] width 129 height 13
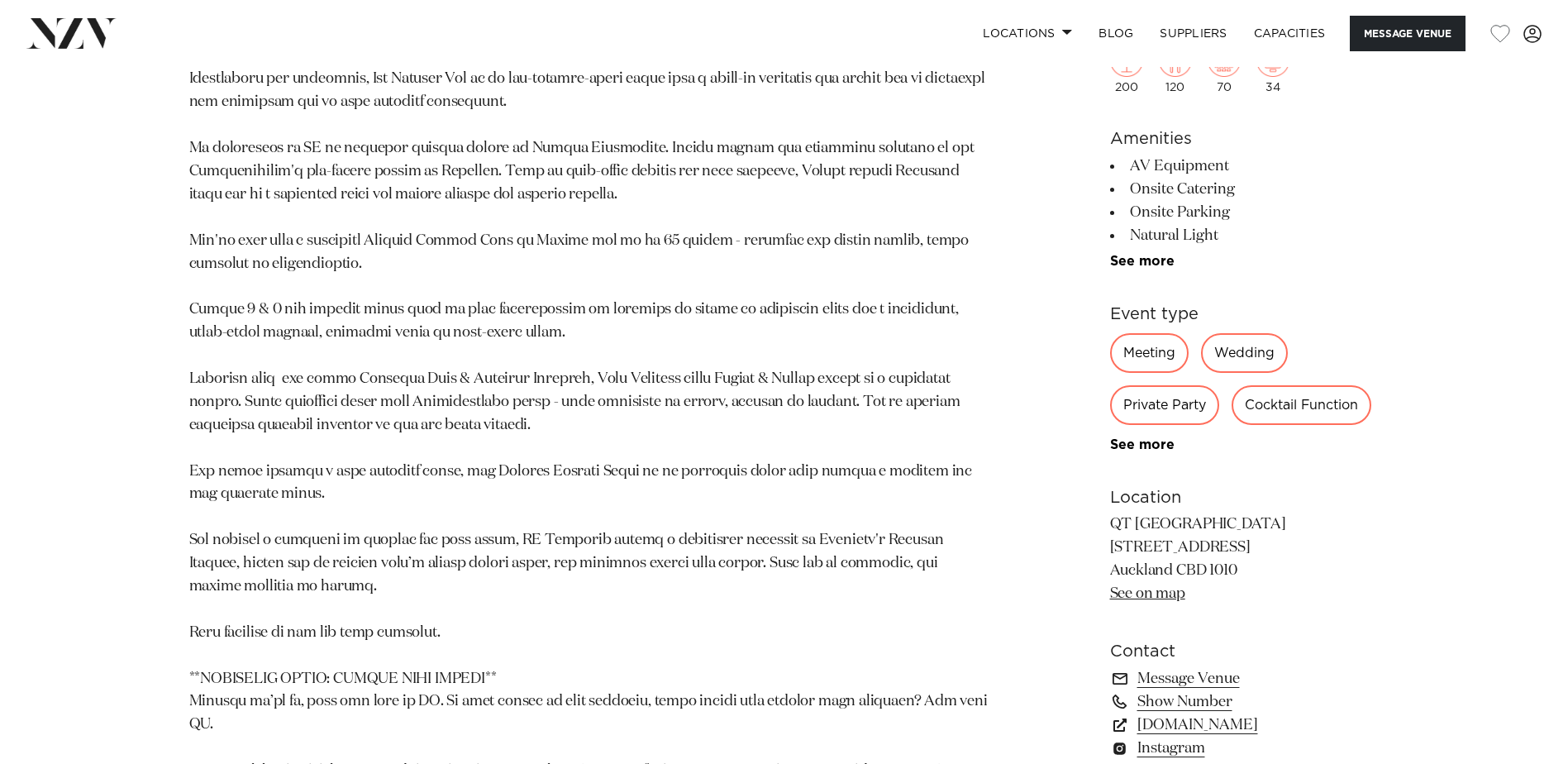
scroll to position [1074, 0]
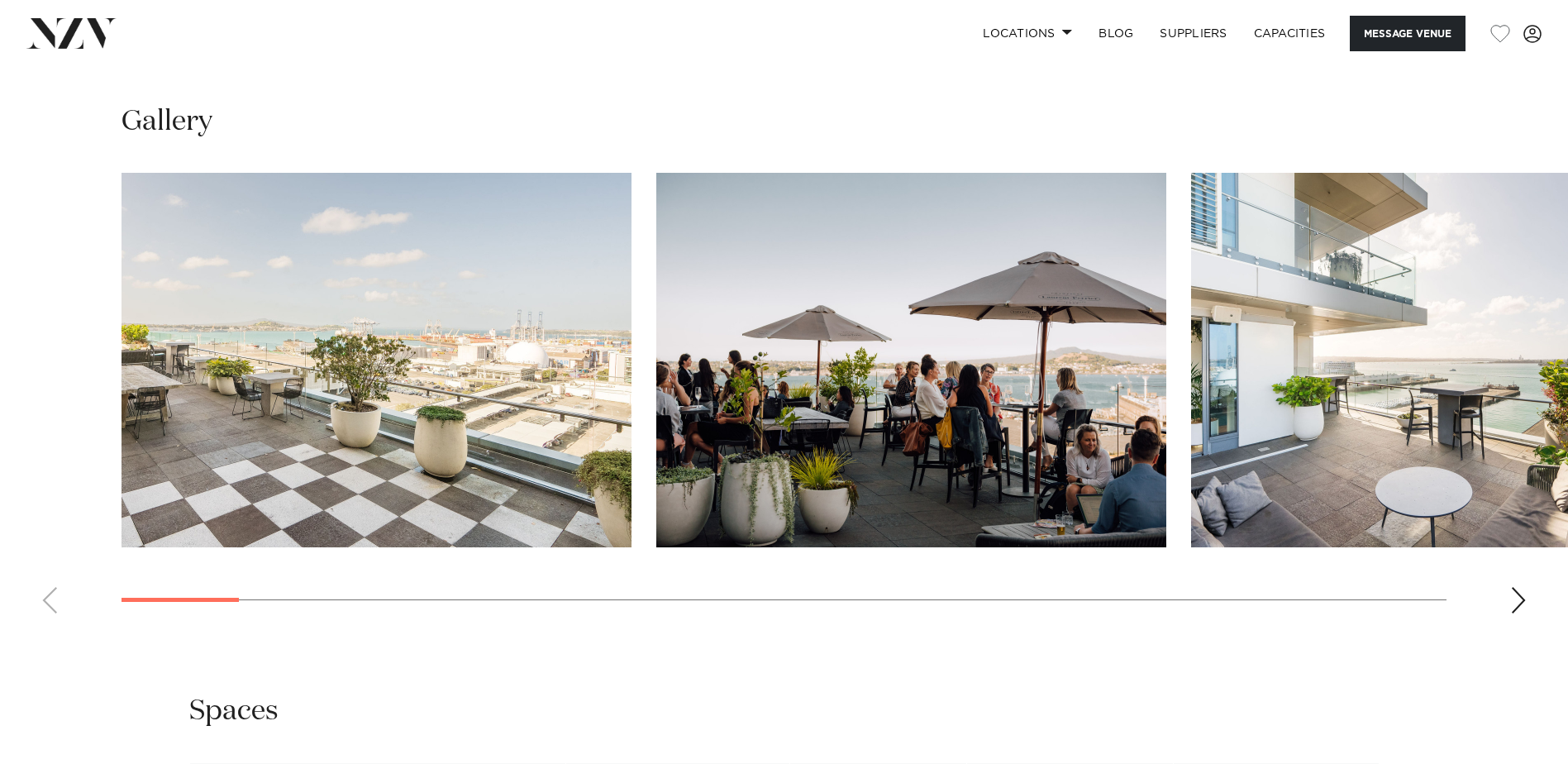
scroll to position [1653, 0]
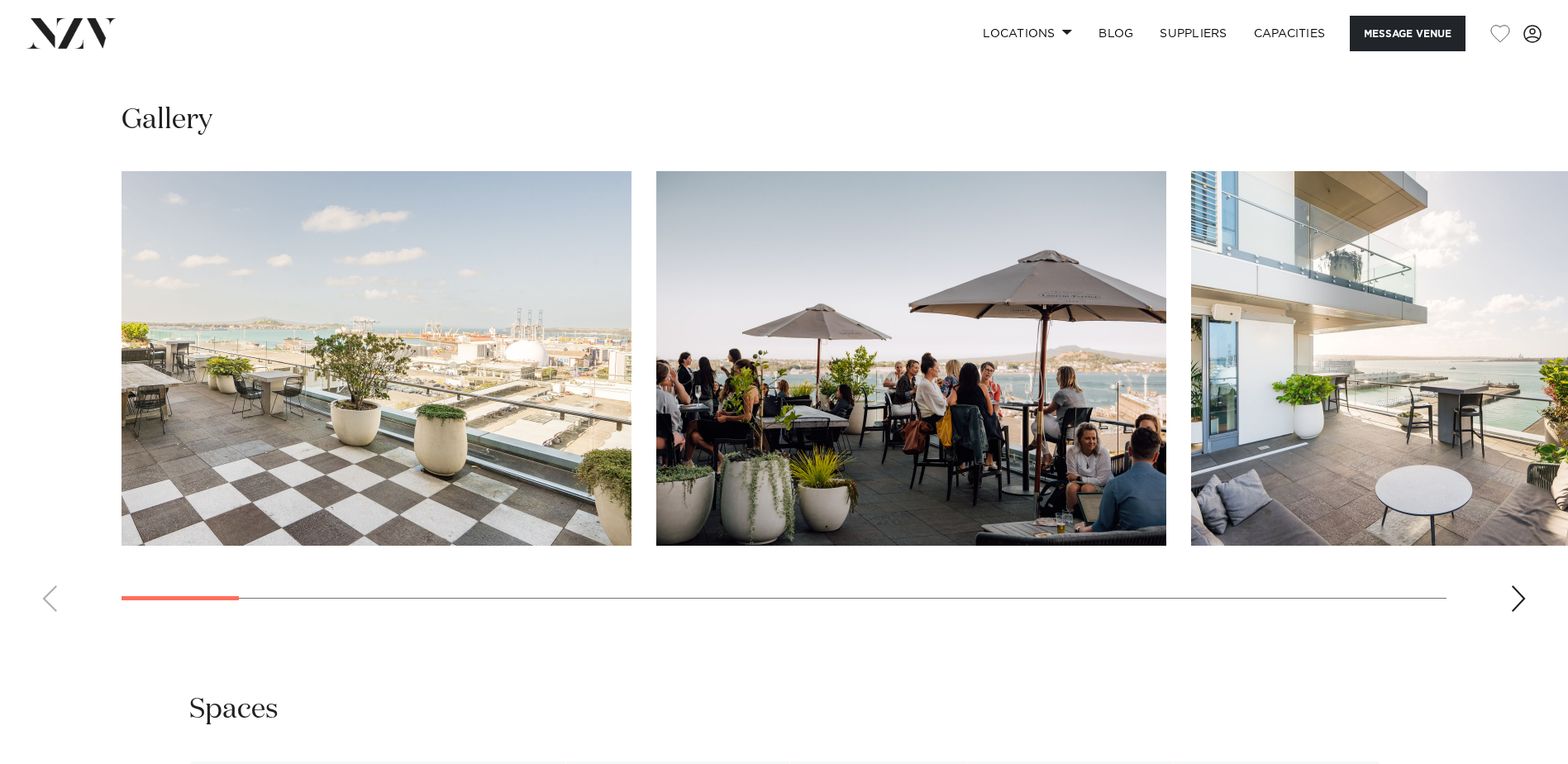
click at [1504, 601] on swiper-container at bounding box center [784, 398] width 1568 height 454
click at [1509, 593] on swiper-container at bounding box center [784, 398] width 1568 height 454
click at [1526, 597] on div "Next slide" at bounding box center [1518, 598] width 16 height 26
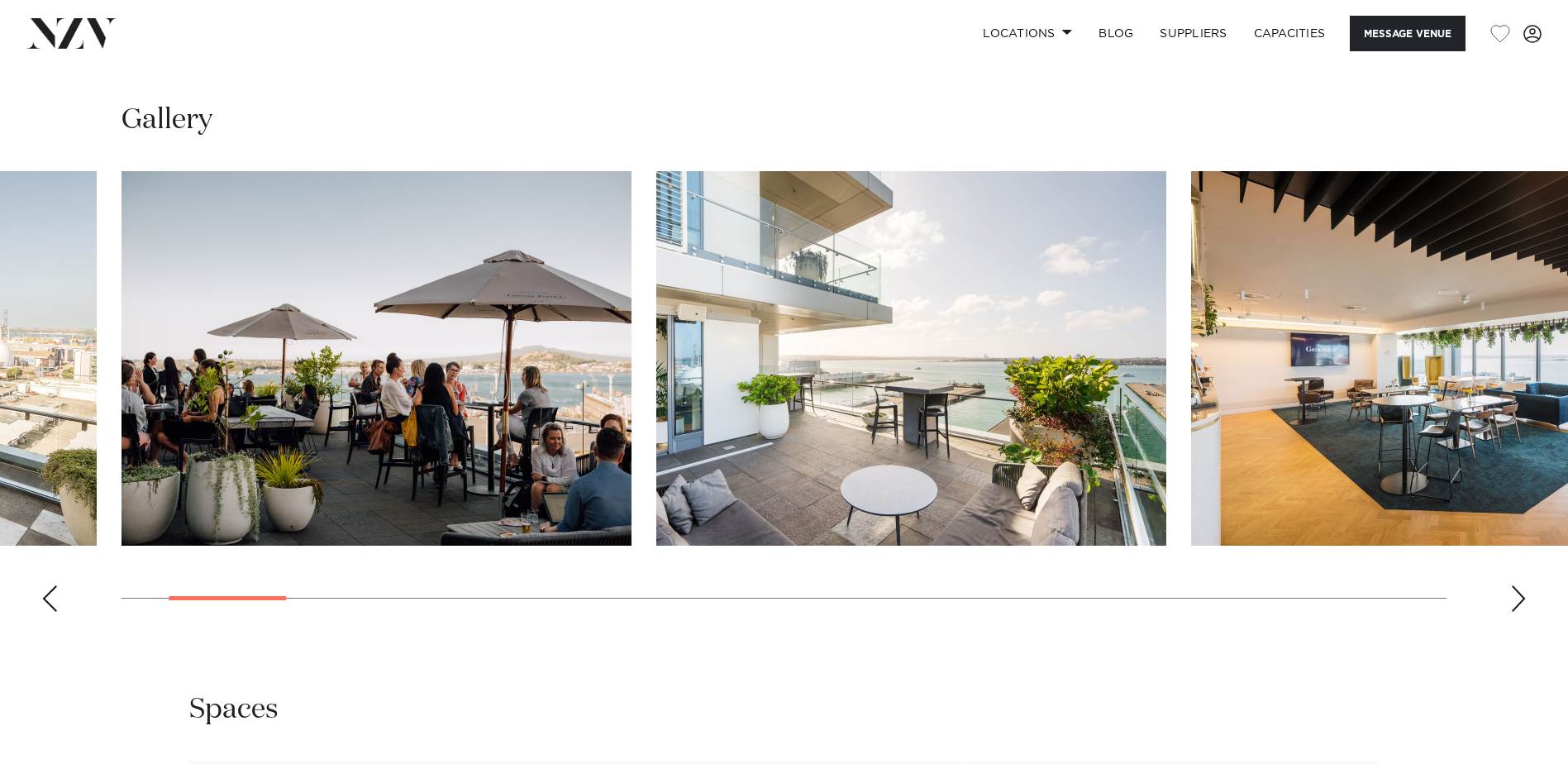
click at [1526, 597] on div "Next slide" at bounding box center [1518, 598] width 16 height 26
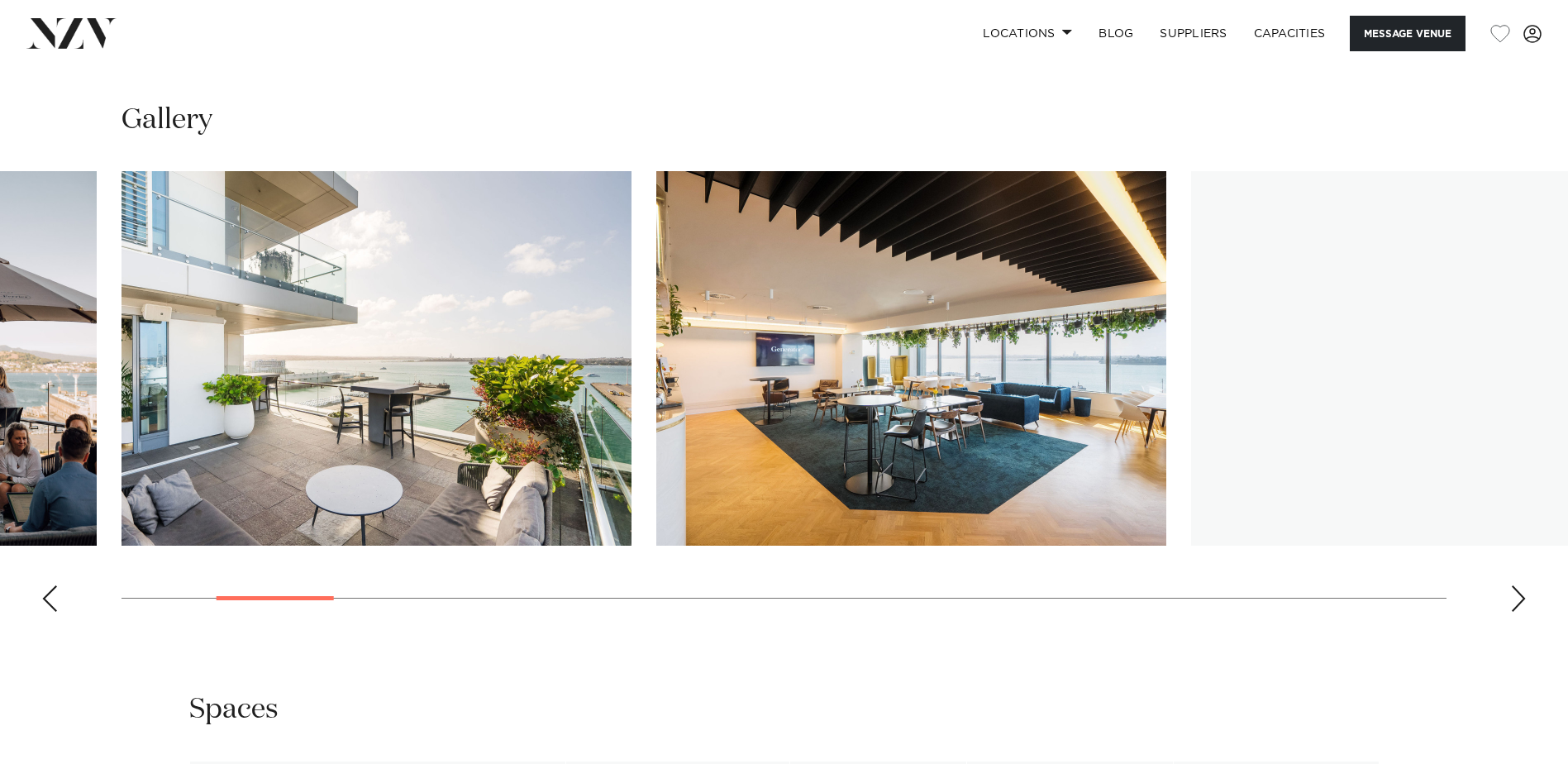
click at [1526, 597] on div "Next slide" at bounding box center [1518, 598] width 16 height 26
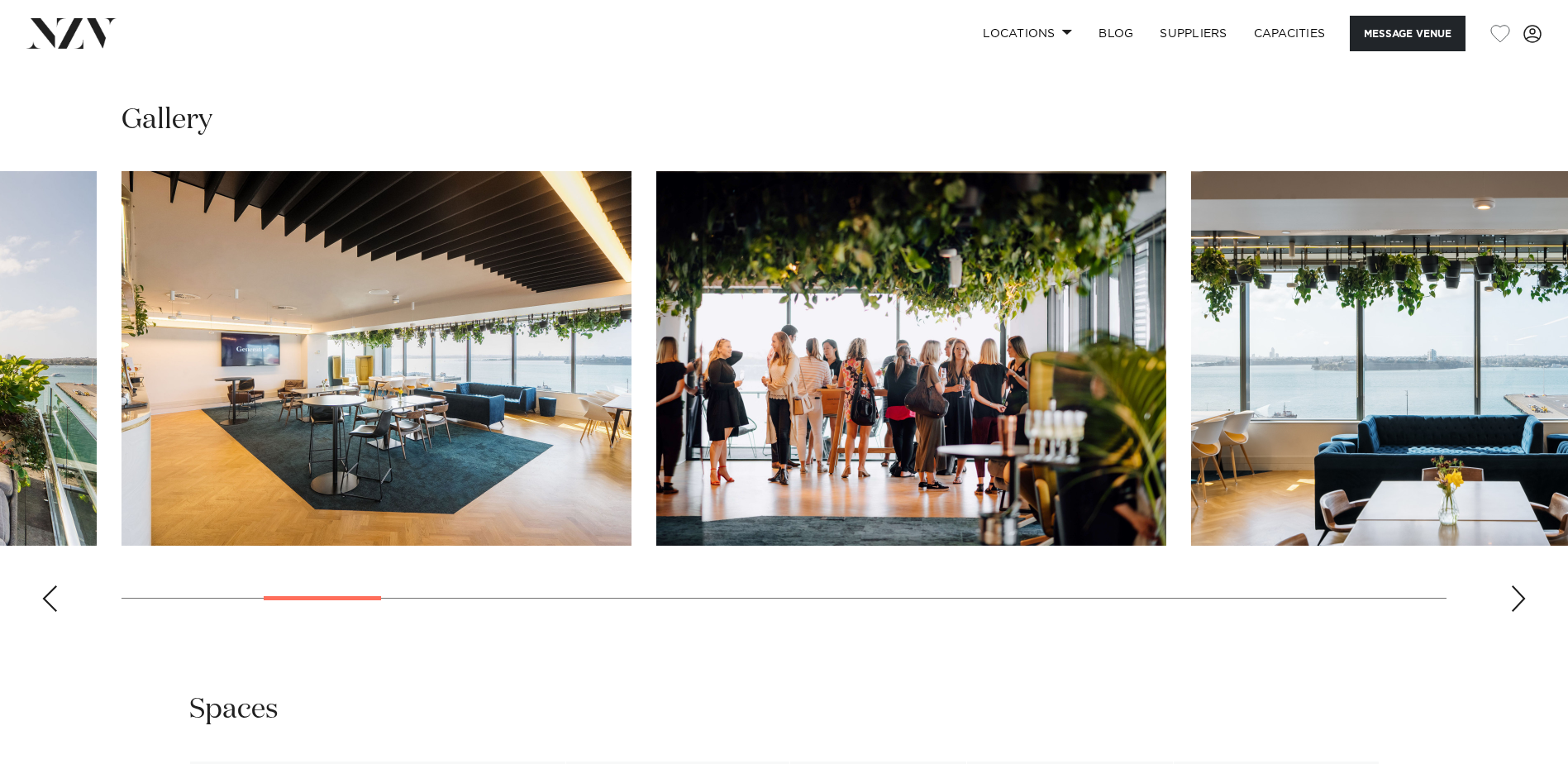
click at [1526, 597] on div "Next slide" at bounding box center [1518, 598] width 16 height 26
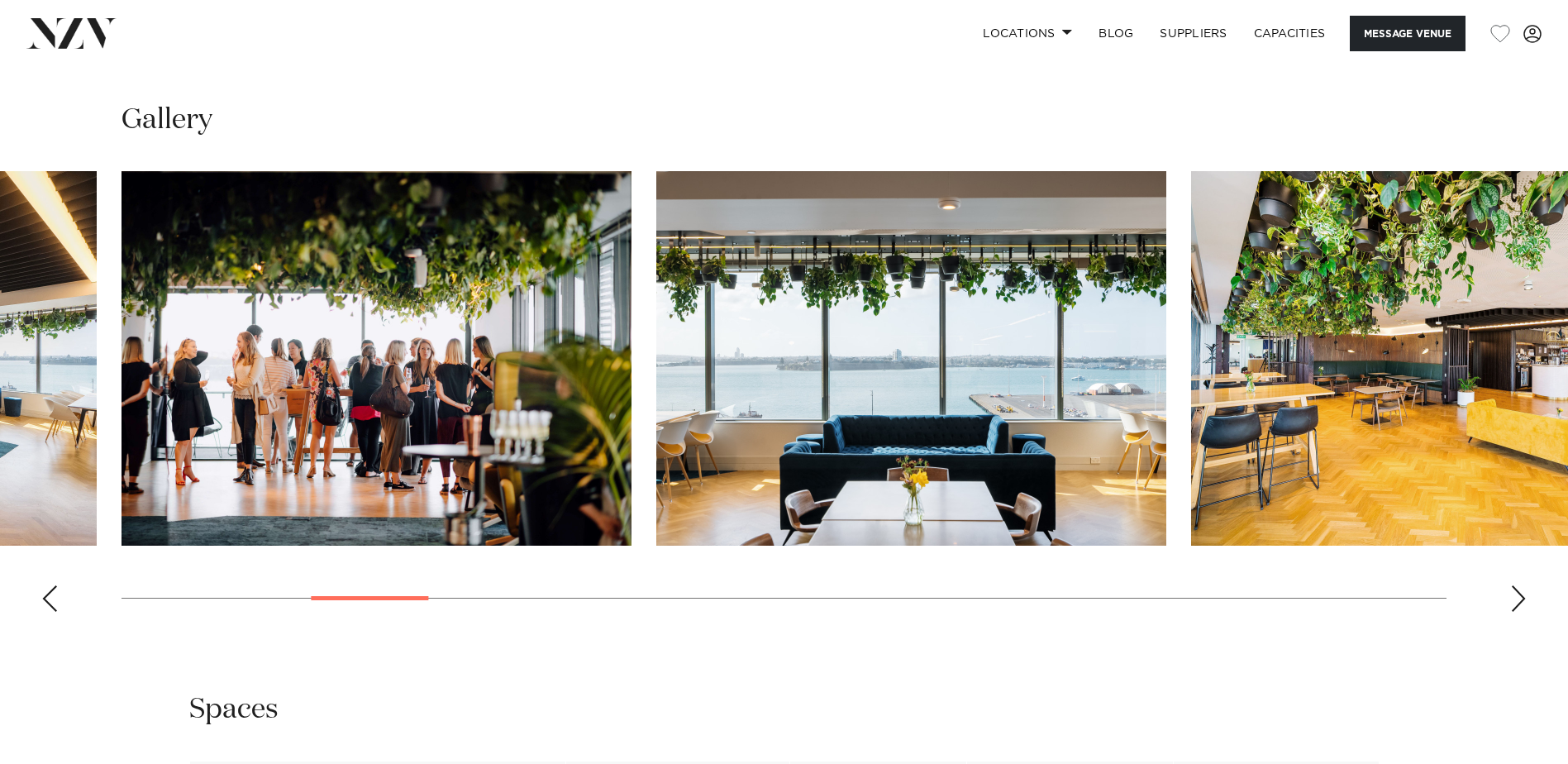
click at [1526, 597] on div "Next slide" at bounding box center [1518, 598] width 16 height 26
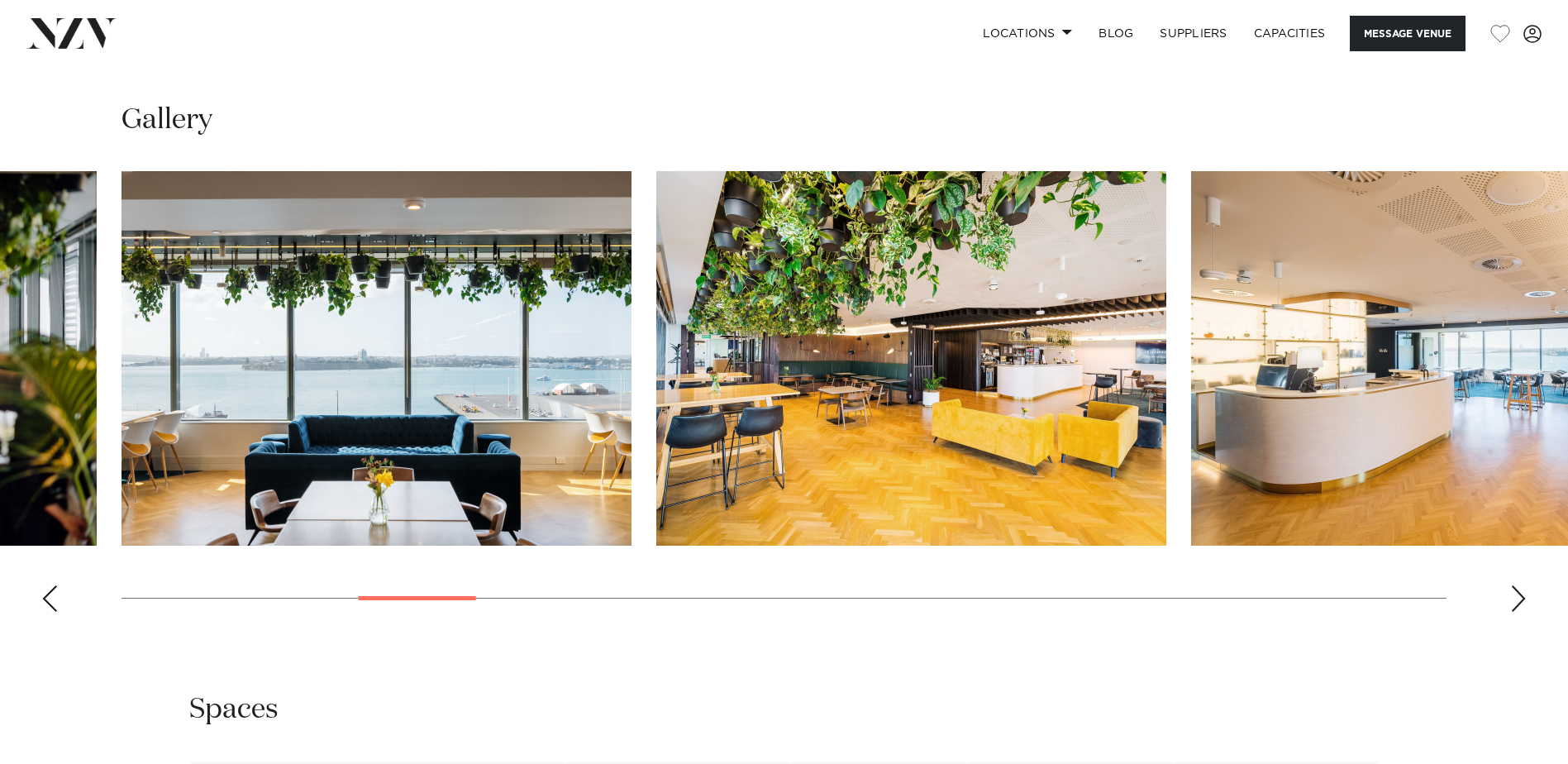
click at [1526, 597] on div "Next slide" at bounding box center [1518, 598] width 16 height 26
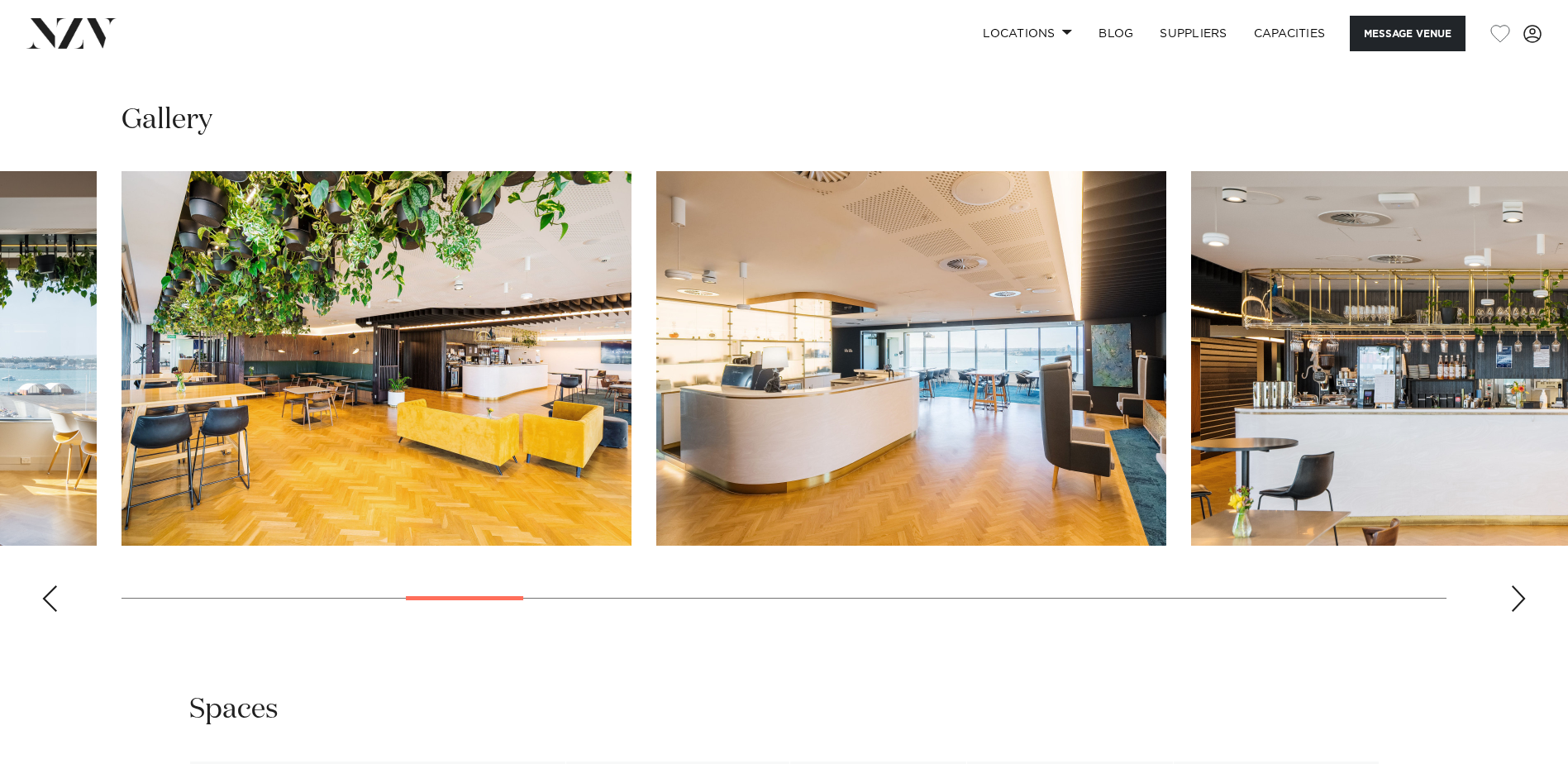
click at [1526, 597] on div "Next slide" at bounding box center [1518, 598] width 16 height 26
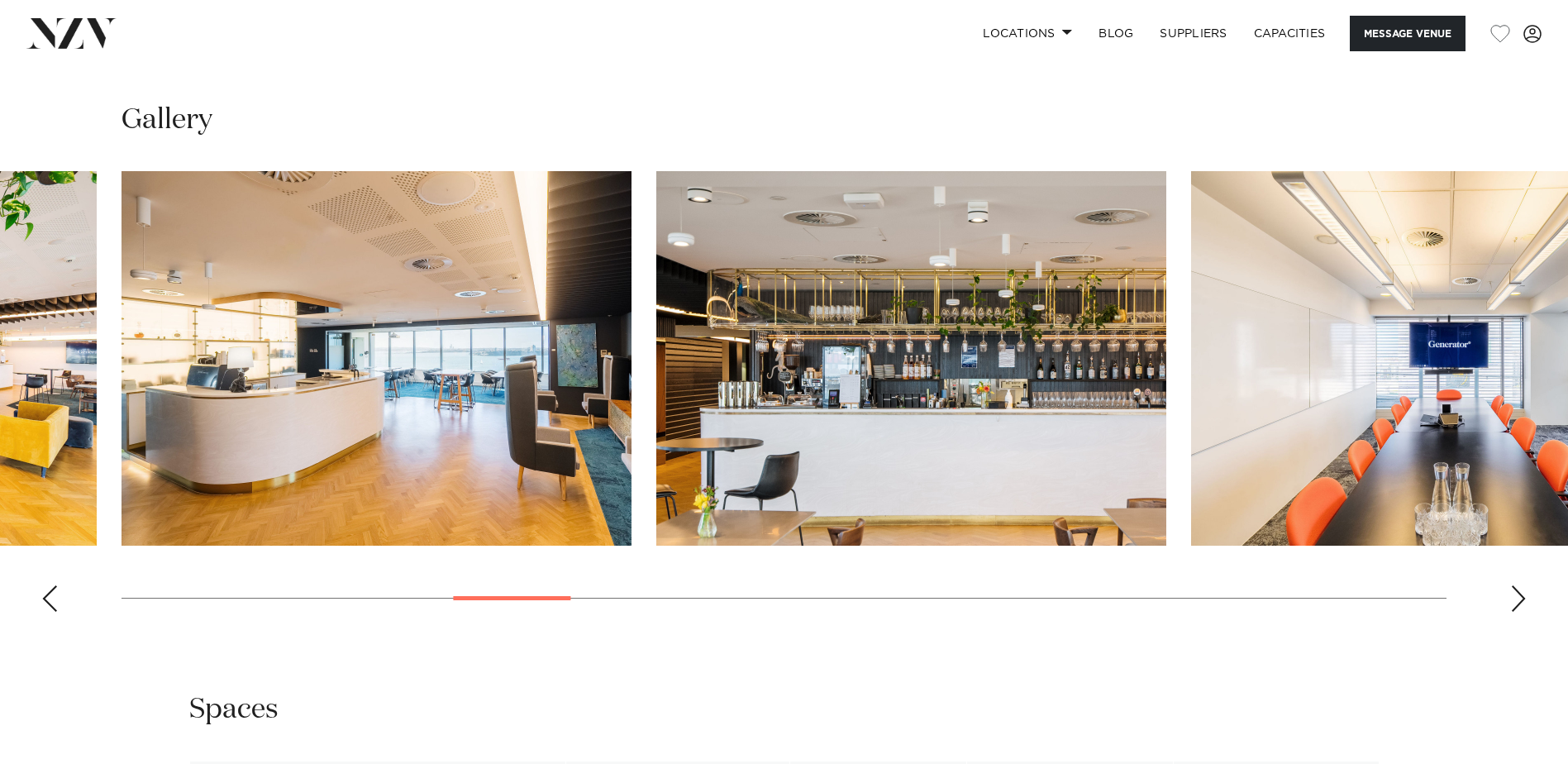
click at [1526, 597] on div "Next slide" at bounding box center [1518, 598] width 16 height 26
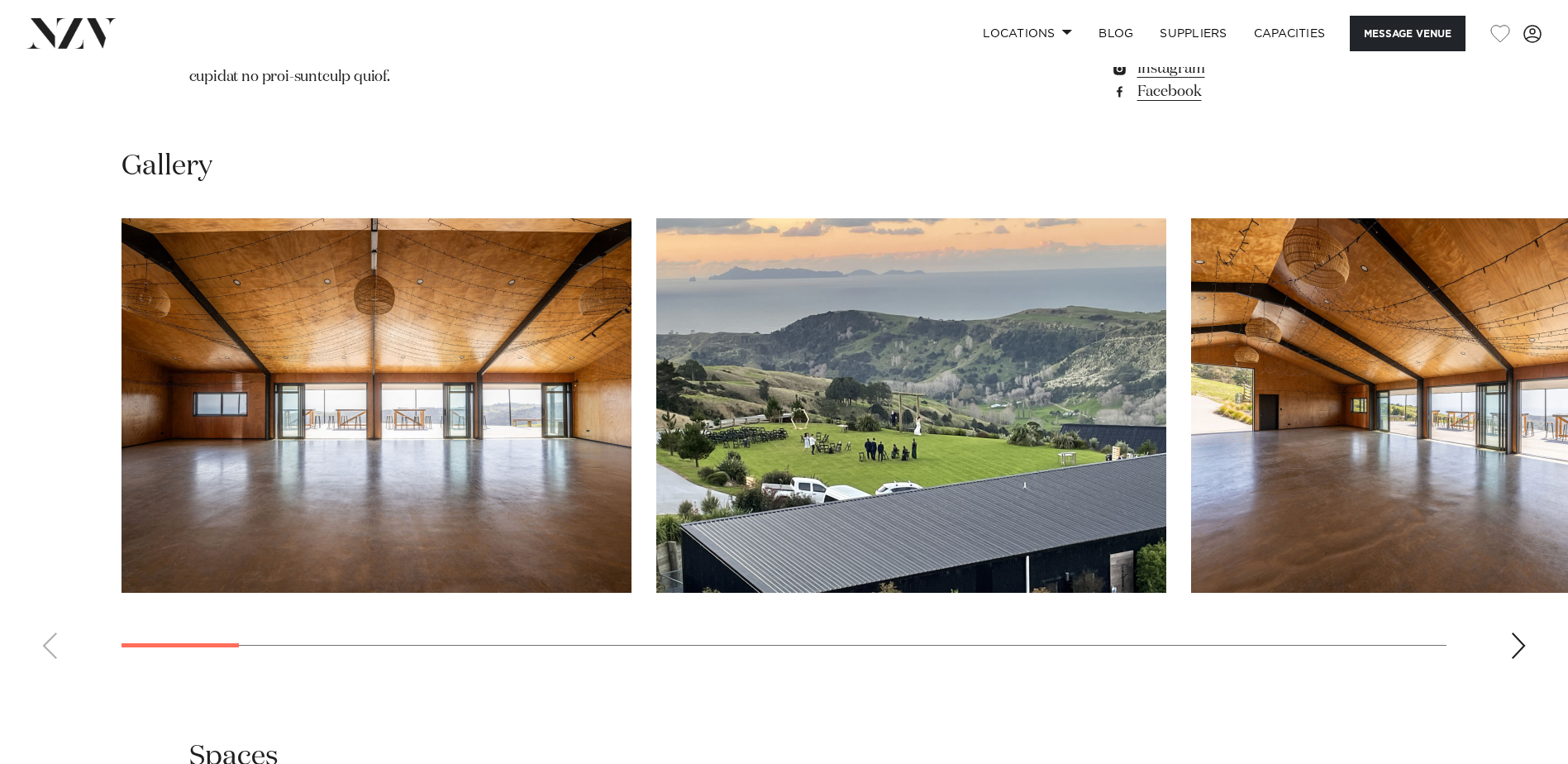
scroll to position [1570, 0]
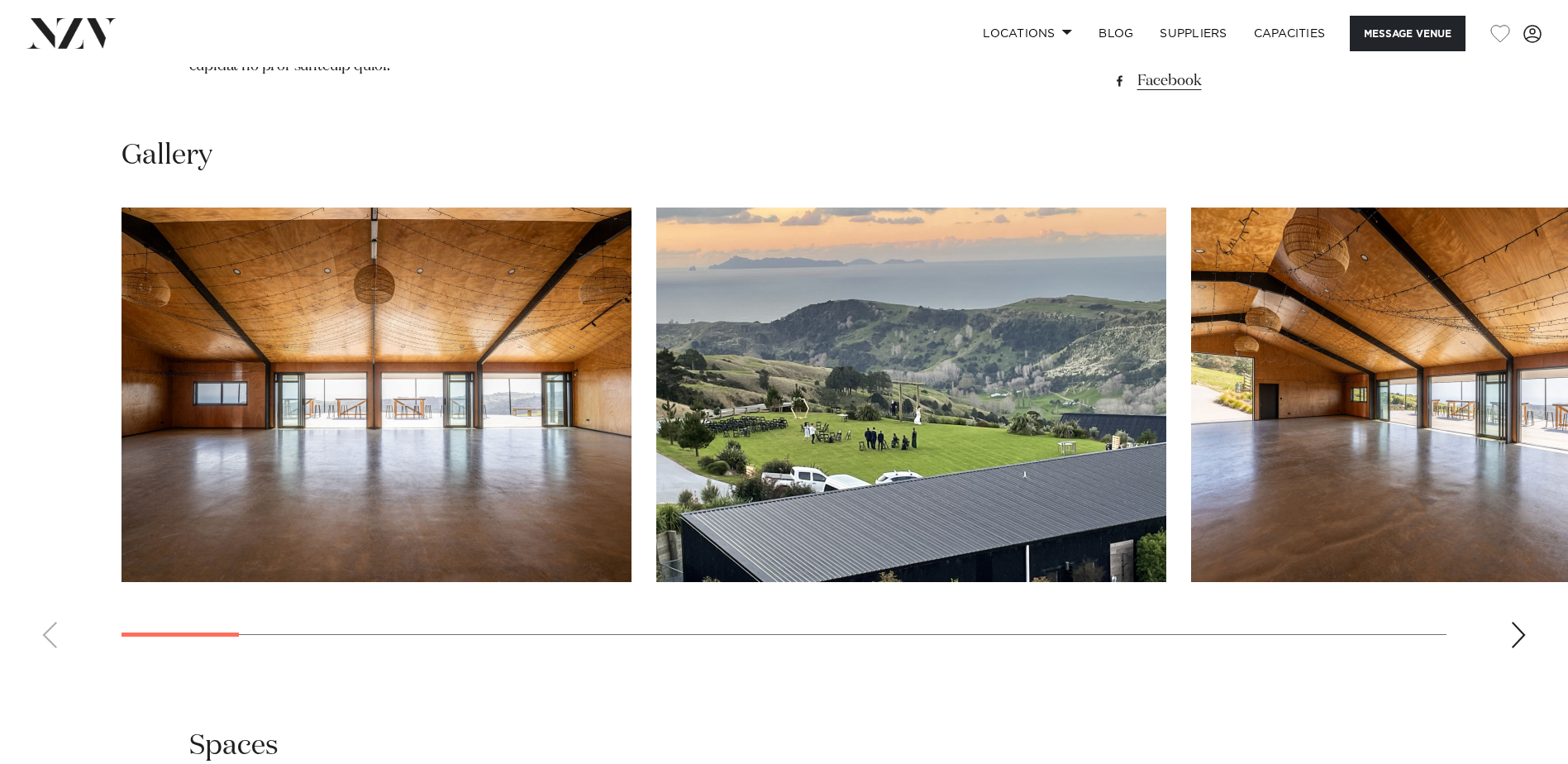
click at [1524, 622] on div "Next slide" at bounding box center [1518, 634] width 16 height 26
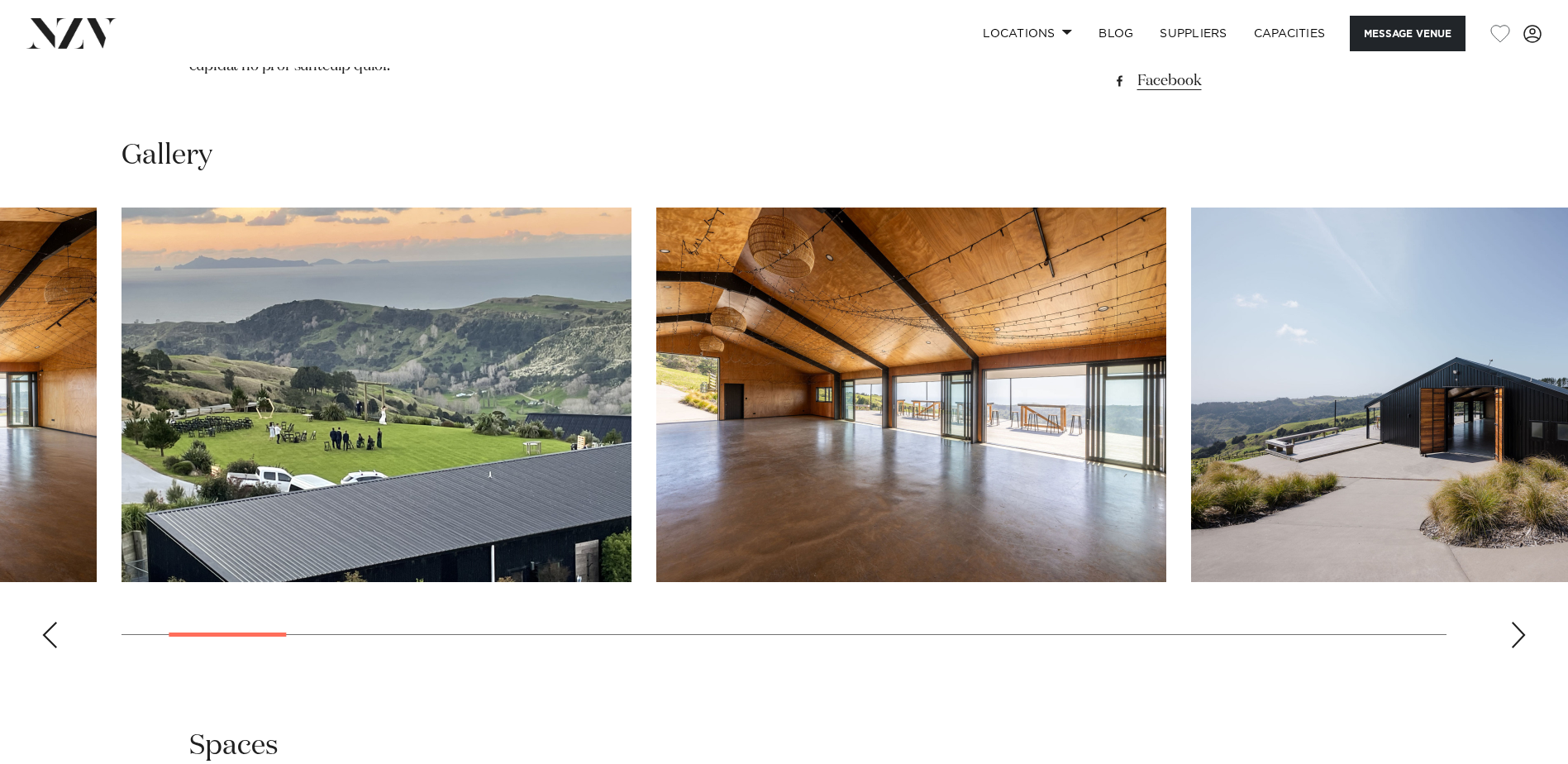
click at [1524, 622] on div "Next slide" at bounding box center [1518, 634] width 16 height 26
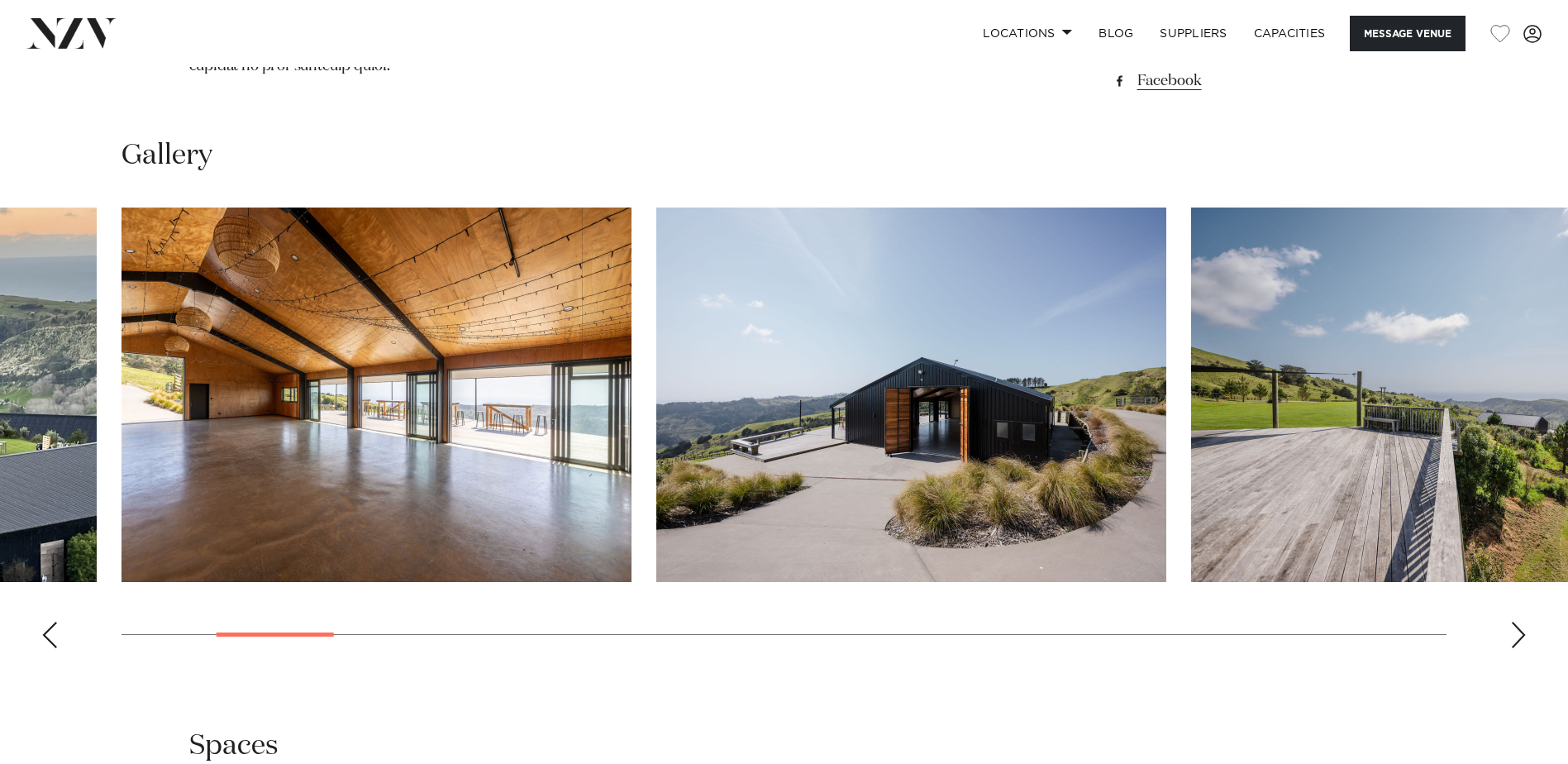
click at [1524, 622] on div "Next slide" at bounding box center [1518, 634] width 16 height 26
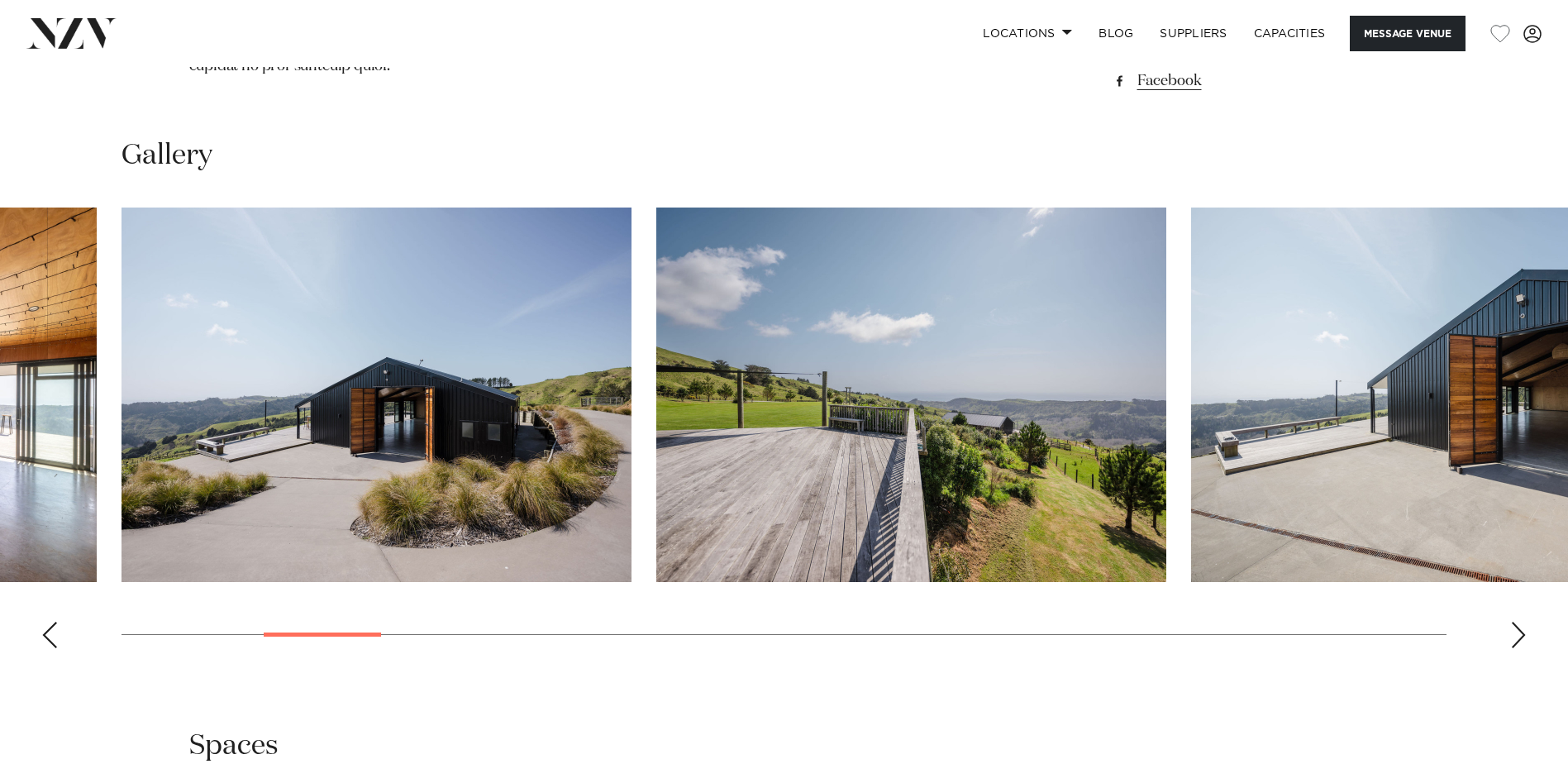
click at [1524, 622] on div "Next slide" at bounding box center [1518, 634] width 16 height 26
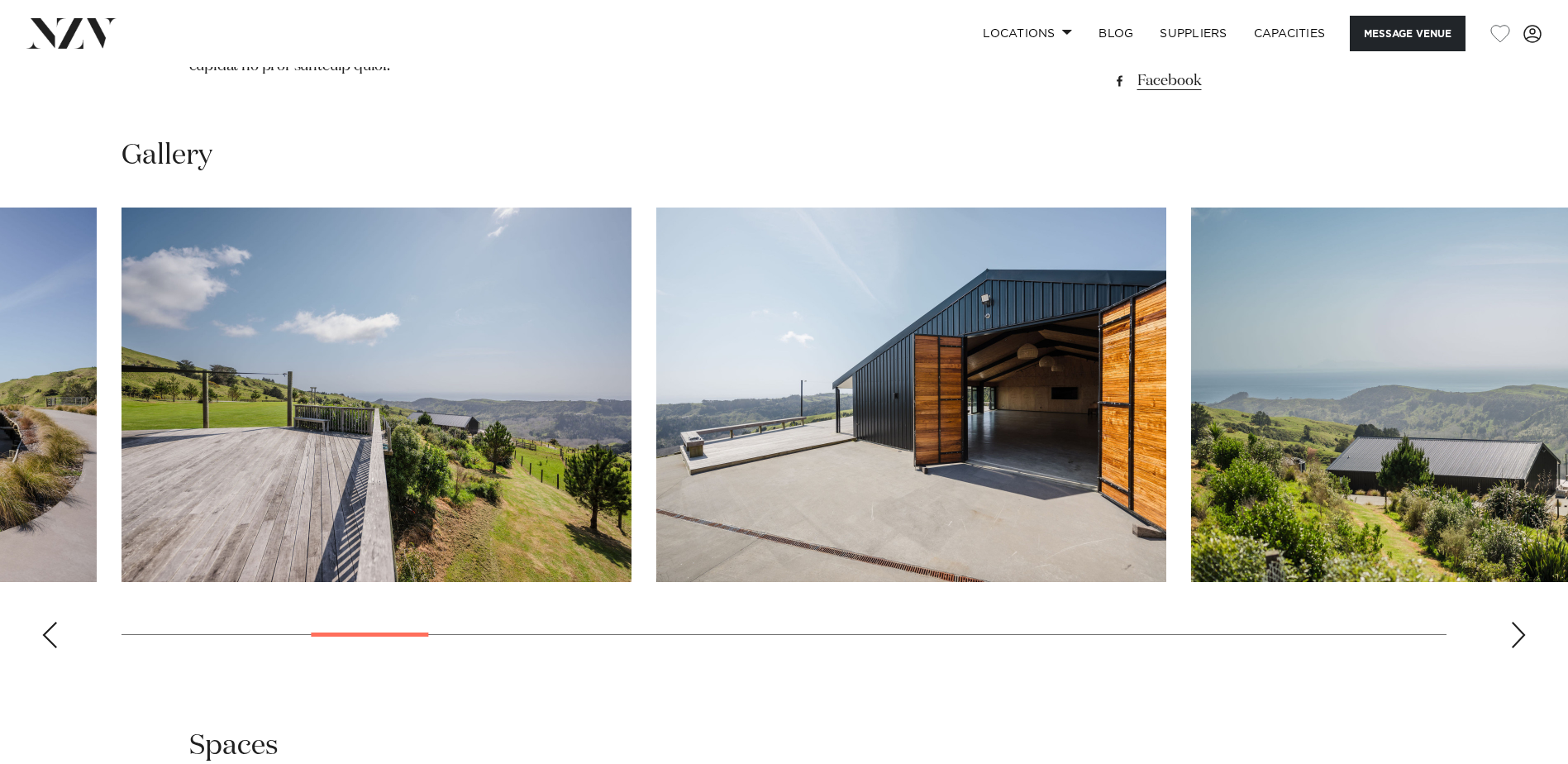
click at [1524, 622] on div "Next slide" at bounding box center [1518, 634] width 16 height 26
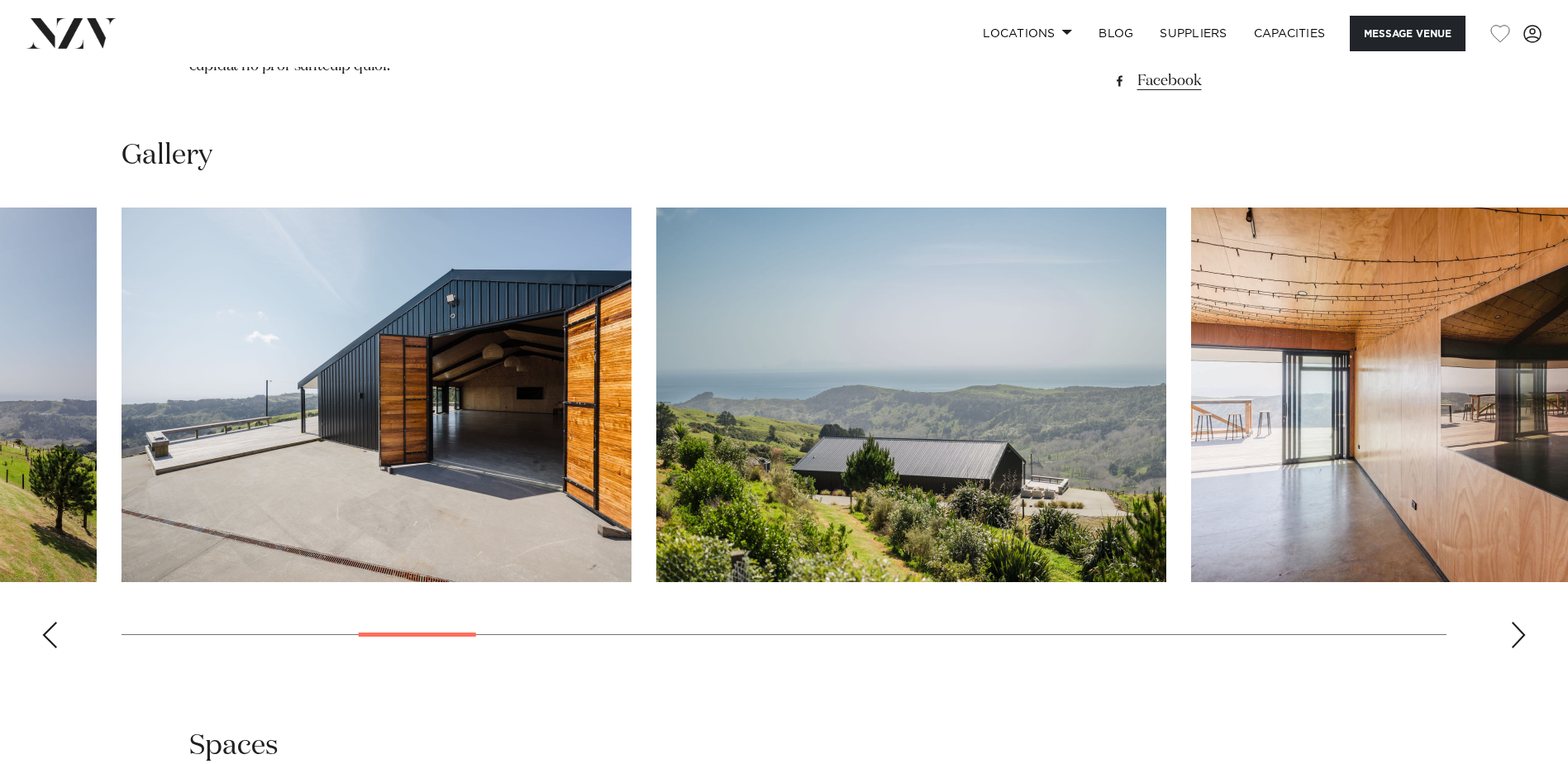
click at [1524, 622] on div "Next slide" at bounding box center [1518, 634] width 16 height 26
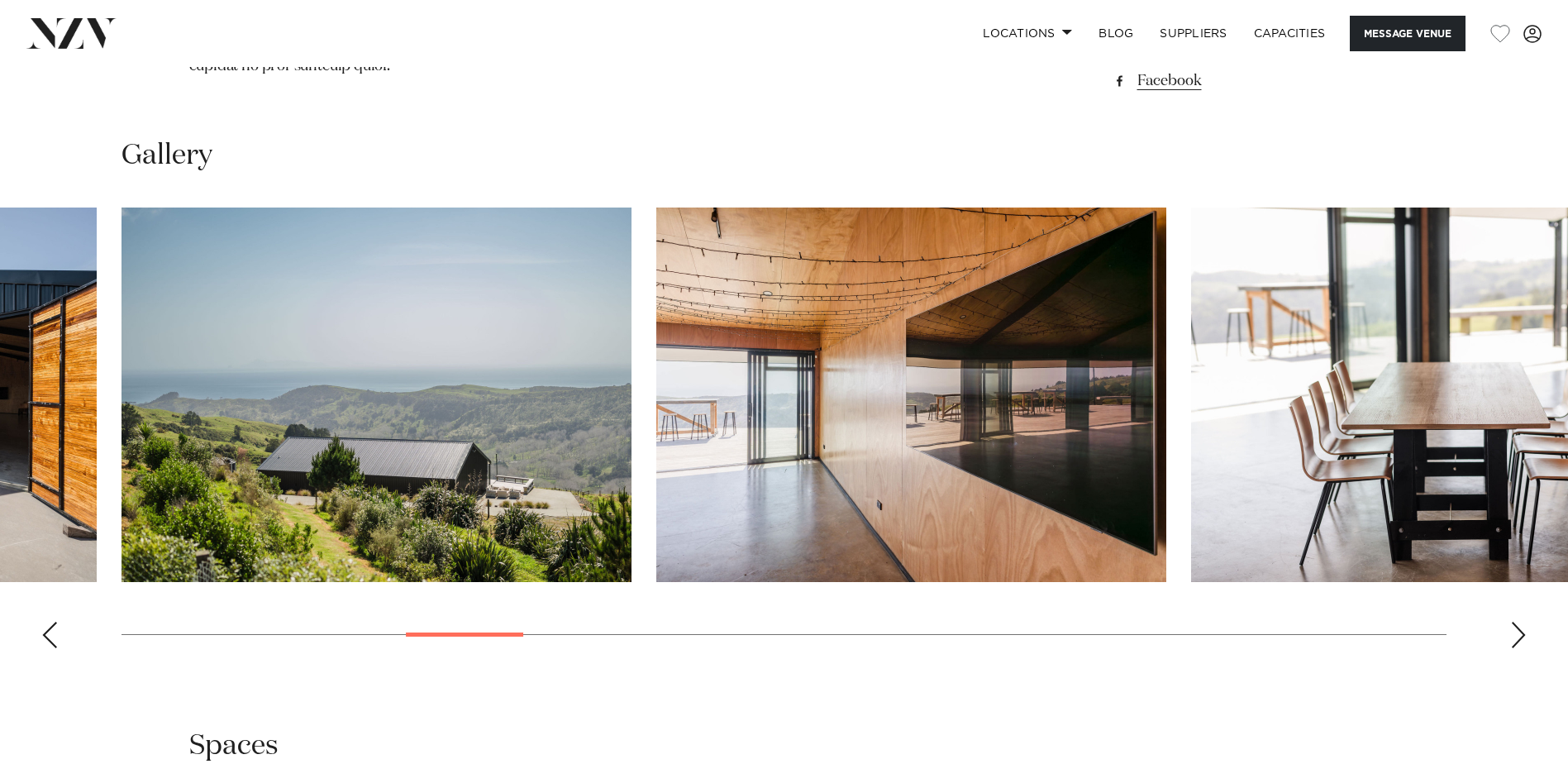
click at [1524, 622] on div "Next slide" at bounding box center [1518, 634] width 16 height 26
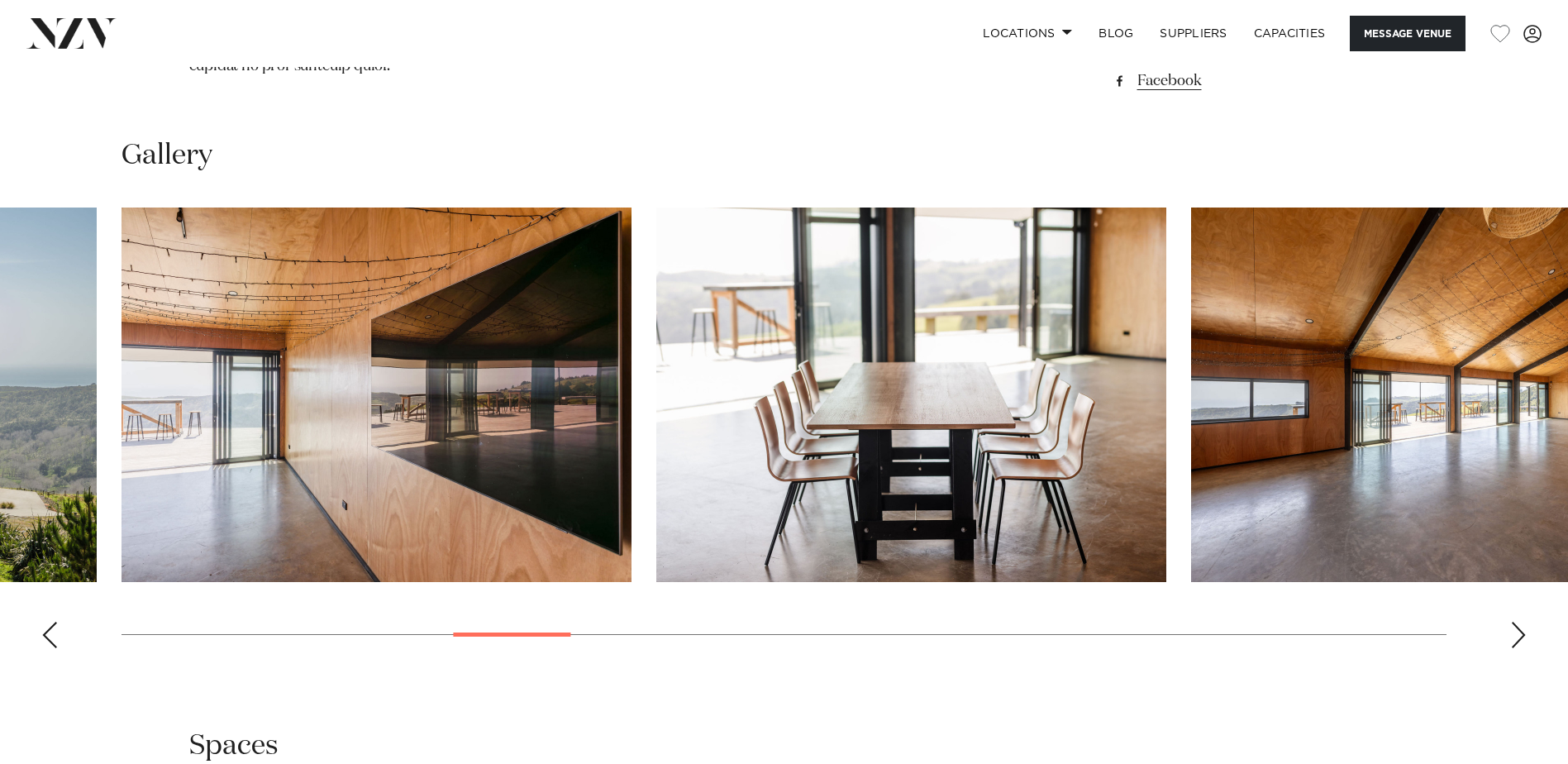
click at [1524, 622] on div "Next slide" at bounding box center [1518, 634] width 16 height 26
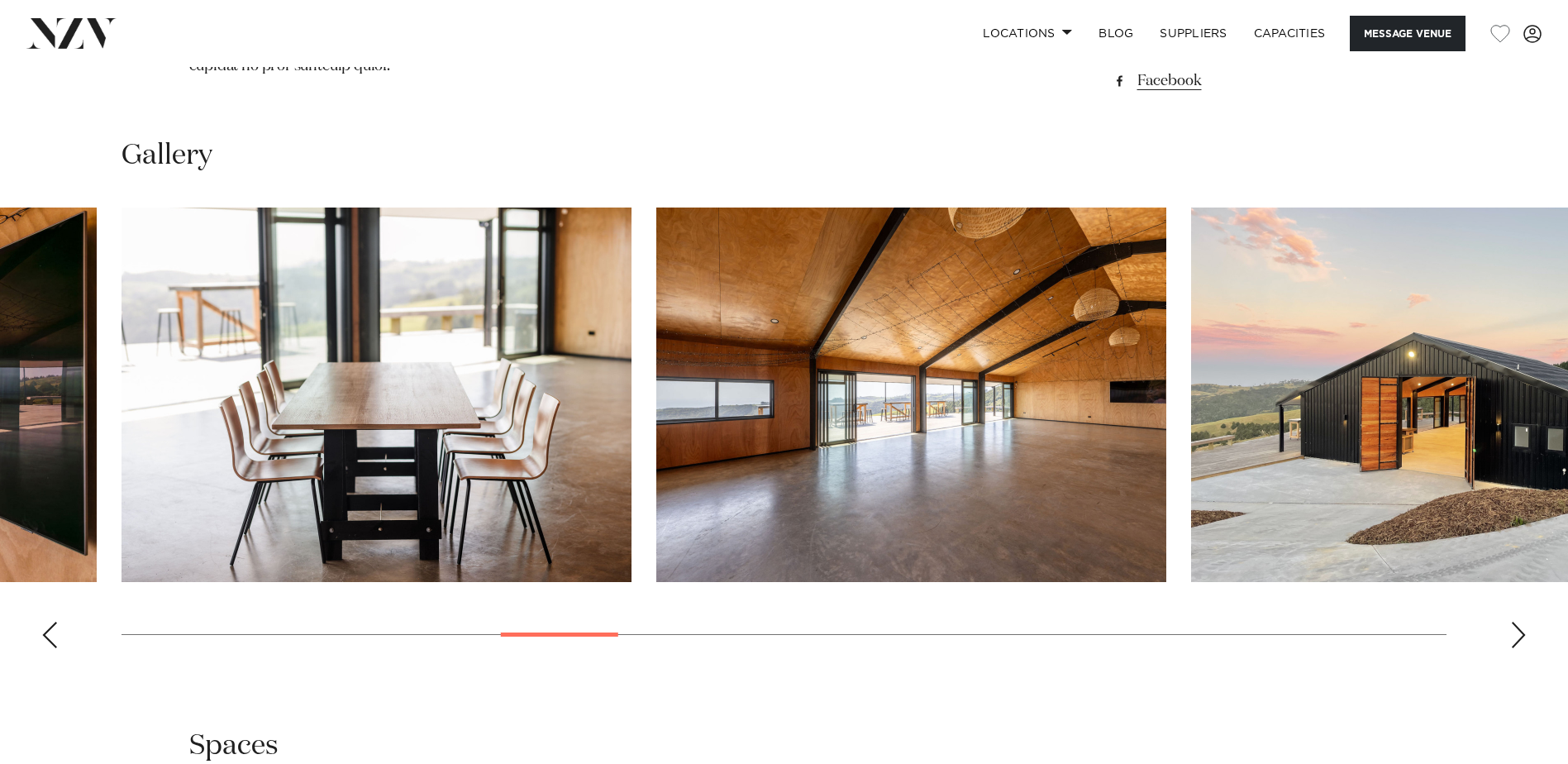
click at [1524, 622] on div "Next slide" at bounding box center [1518, 634] width 16 height 26
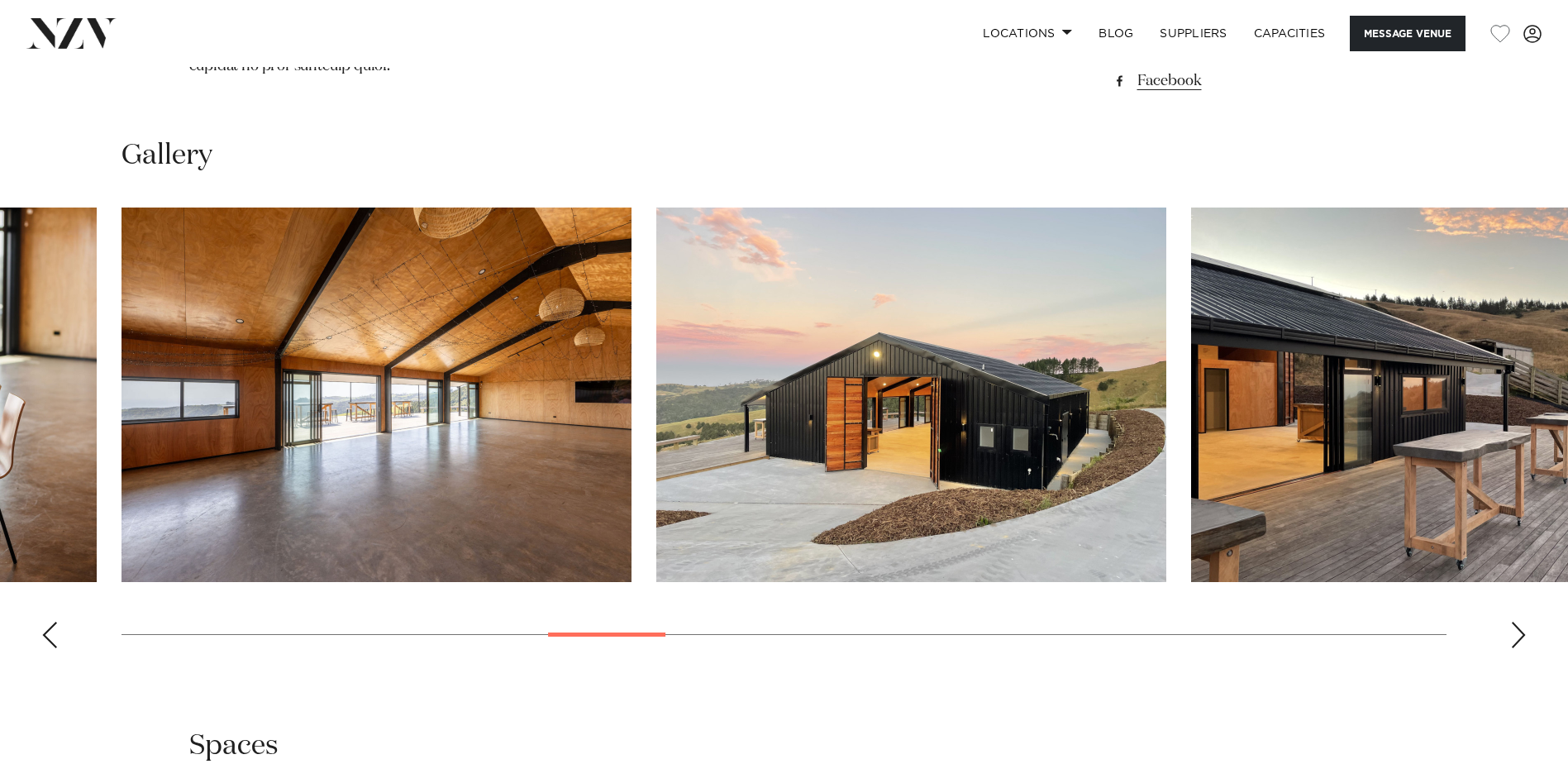
click at [1524, 622] on div "Next slide" at bounding box center [1518, 634] width 16 height 26
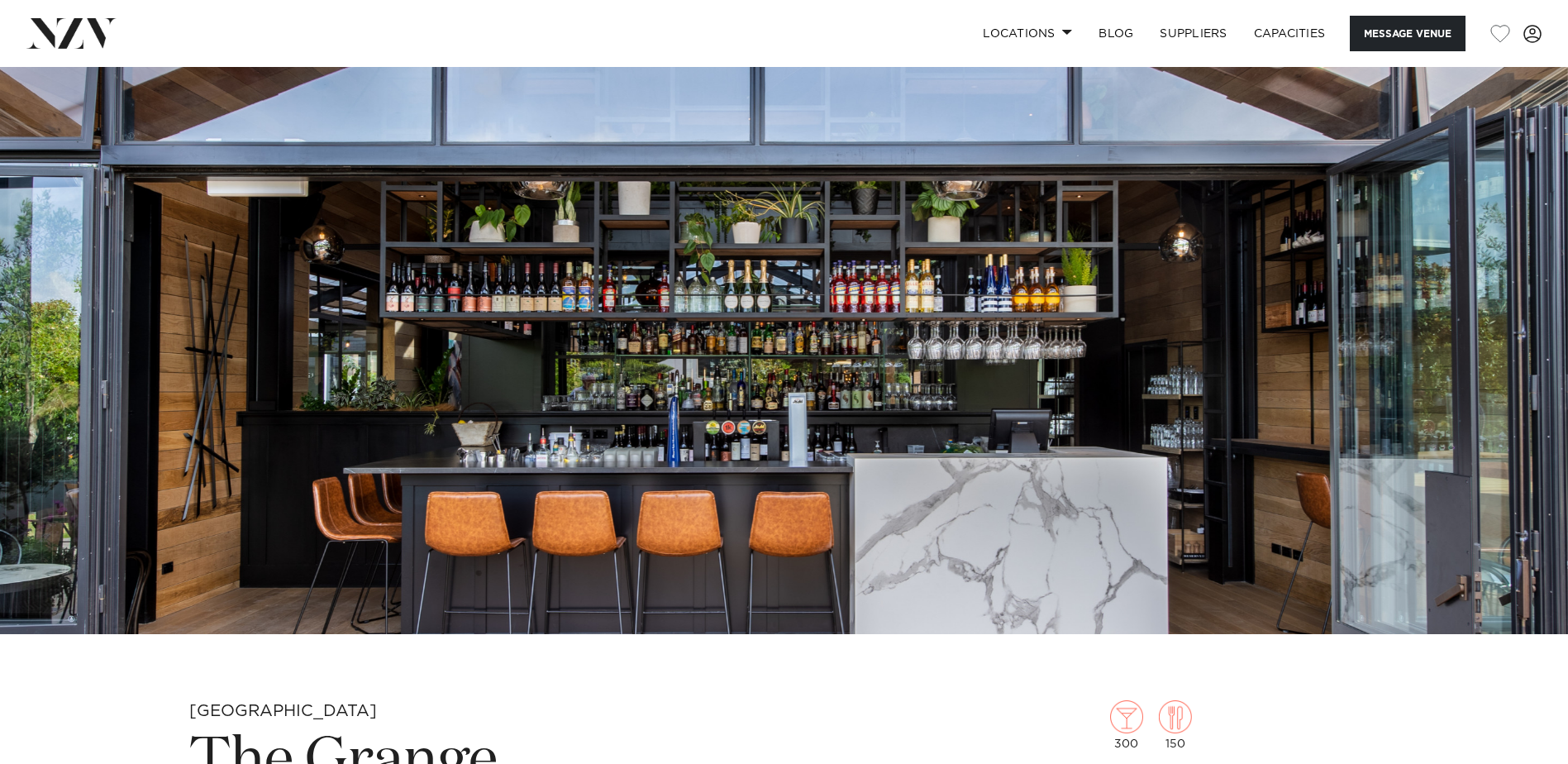
scroll to position [496, 0]
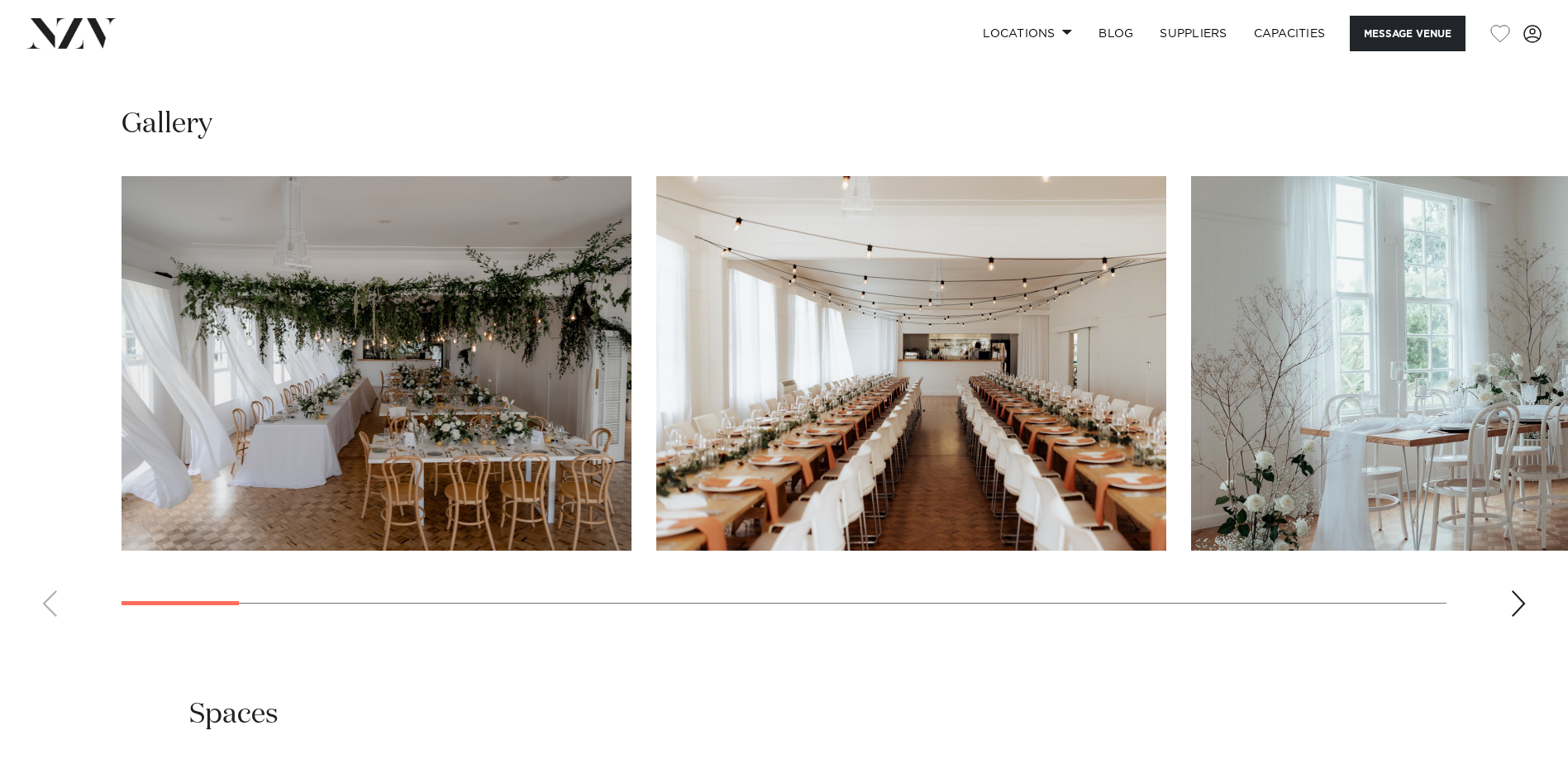
scroll to position [1653, 0]
click at [364, 407] on img "1 / 28" at bounding box center [376, 364] width 510 height 374
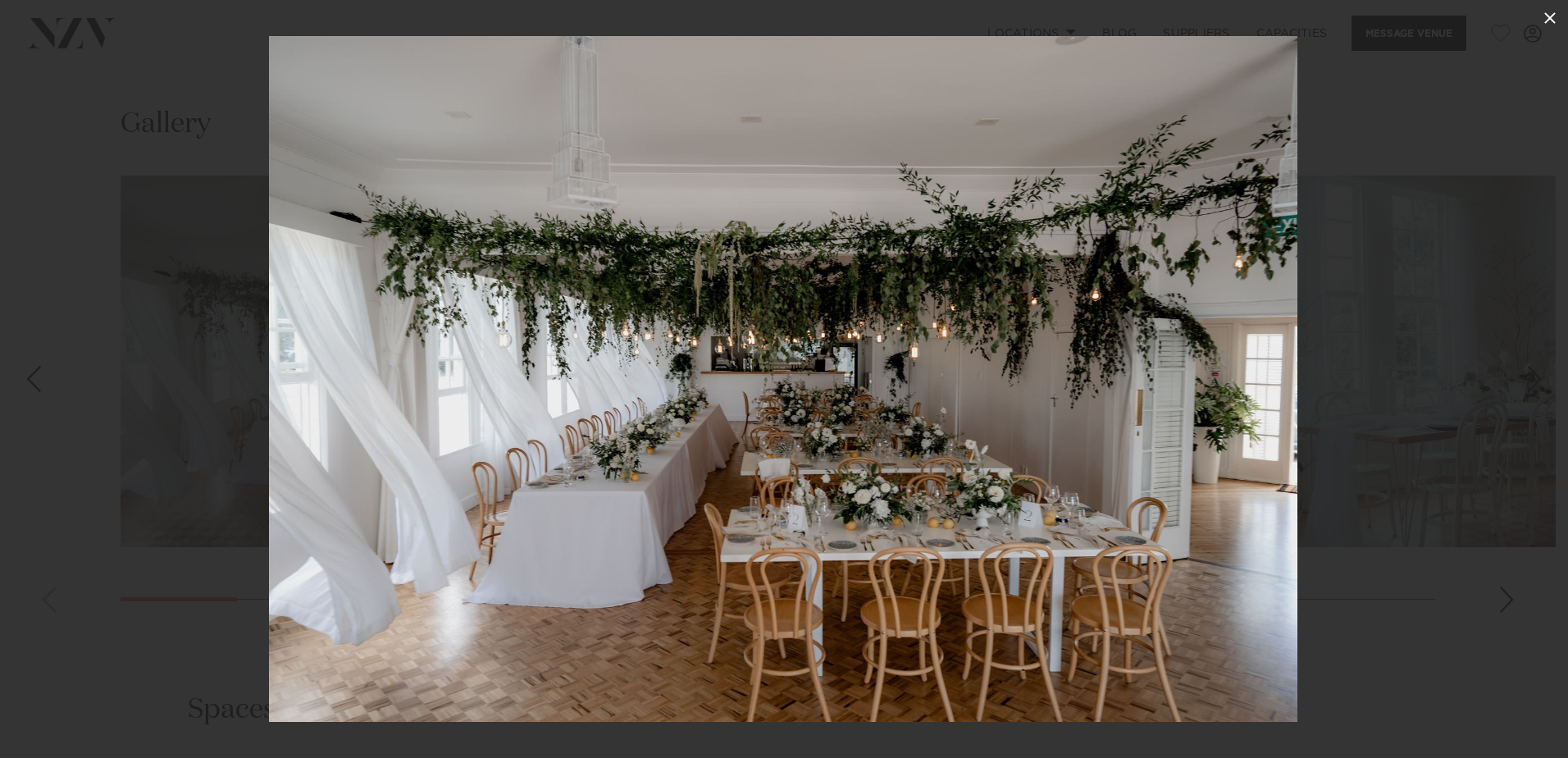
click at [1555, 21] on button at bounding box center [1550, 18] width 36 height 36
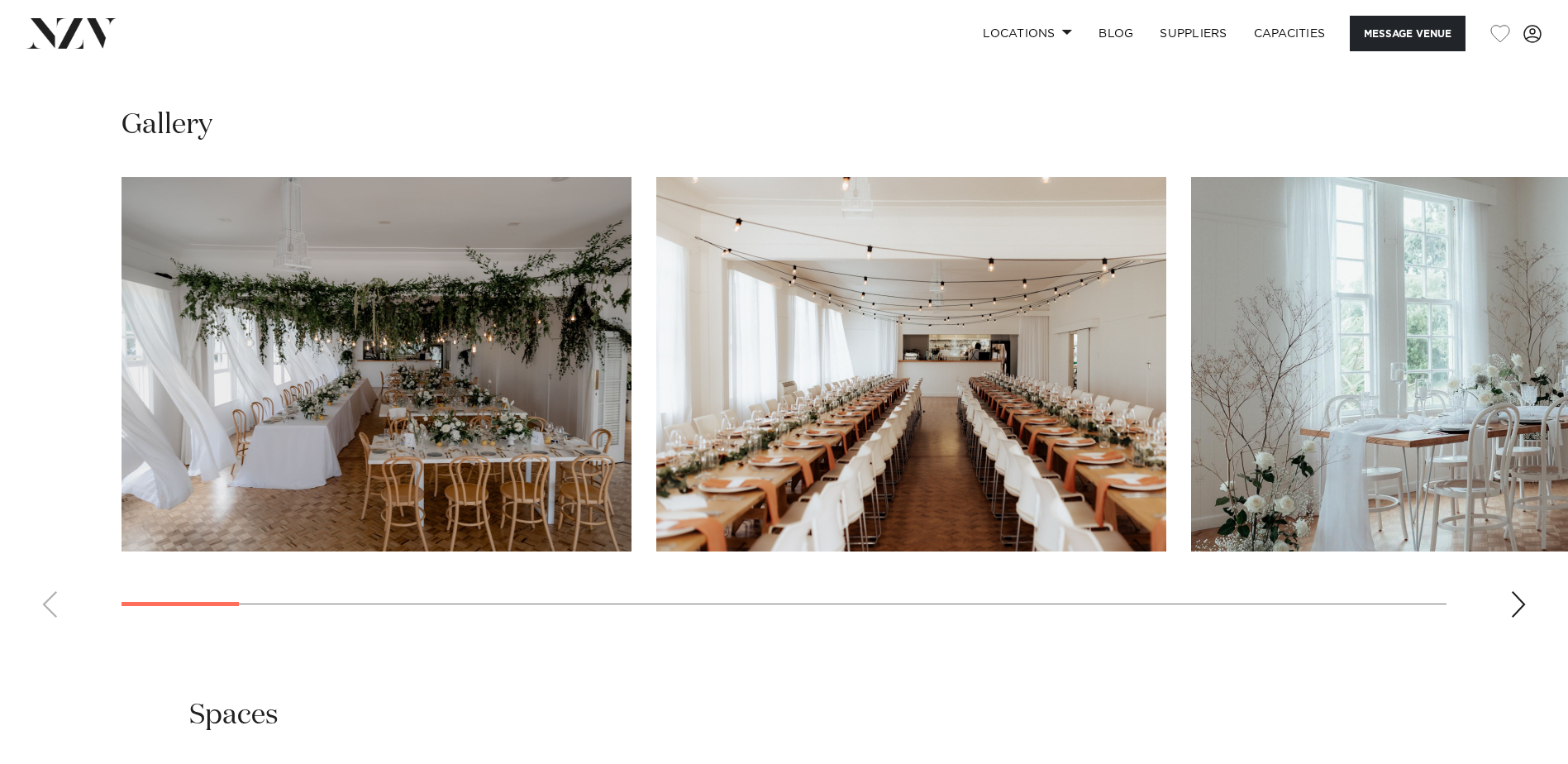
click at [976, 385] on img "2 / 28" at bounding box center [911, 364] width 510 height 374
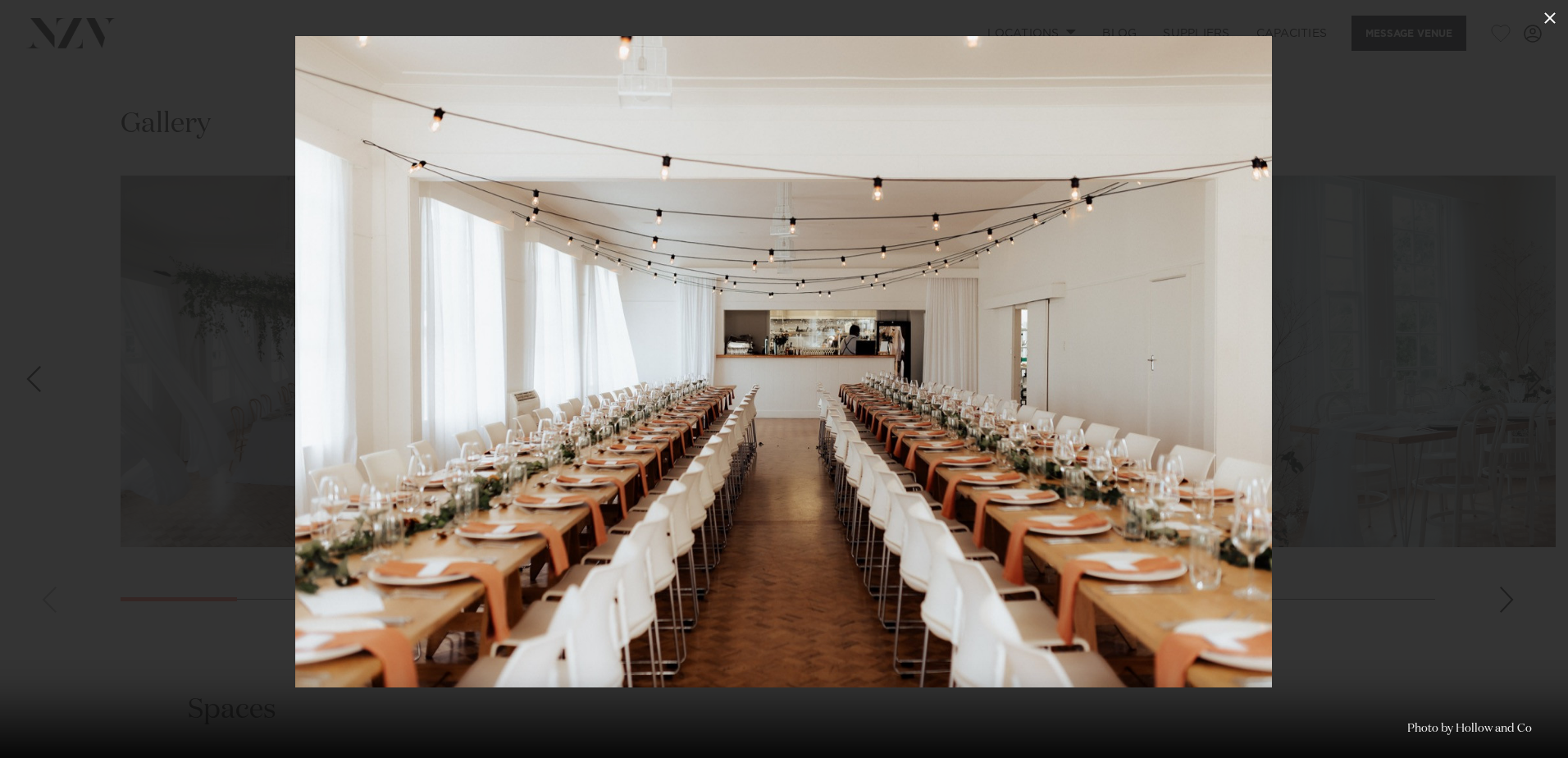
click at [1548, 14] on icon at bounding box center [1550, 18] width 20 height 20
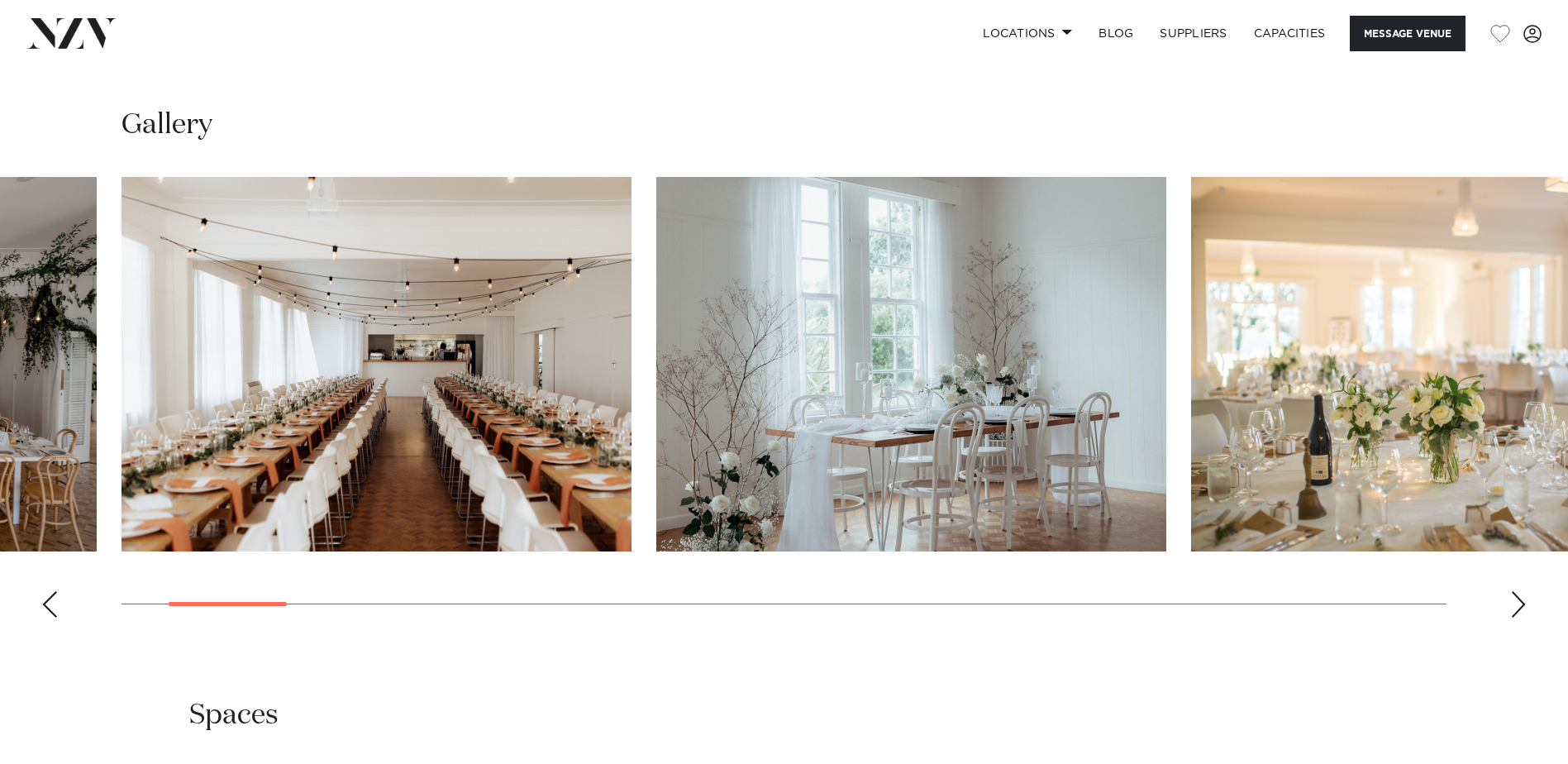
click at [1343, 404] on img "4 / 28" at bounding box center [1446, 364] width 510 height 374
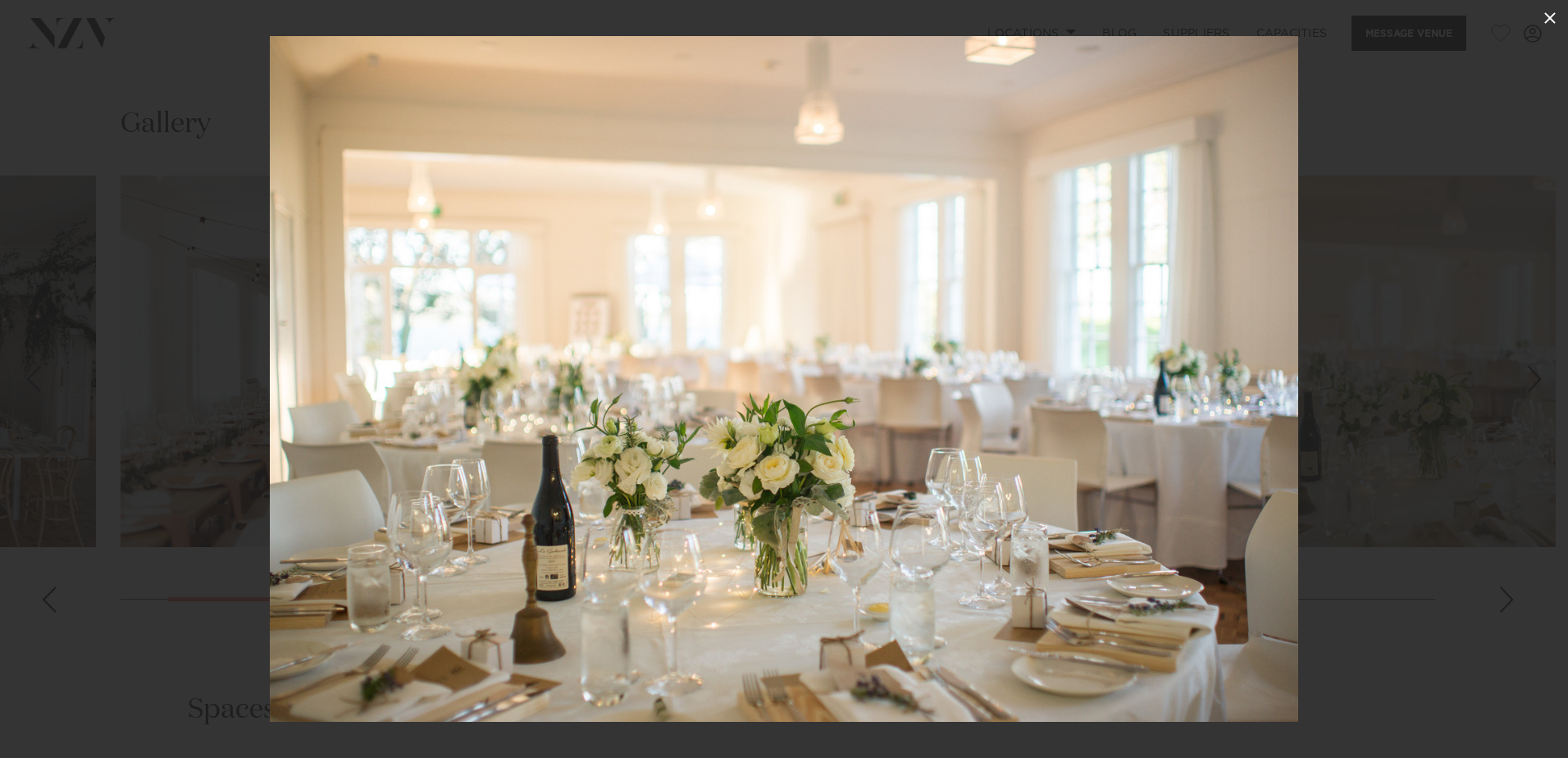
click at [1548, 21] on icon at bounding box center [1550, 18] width 20 height 20
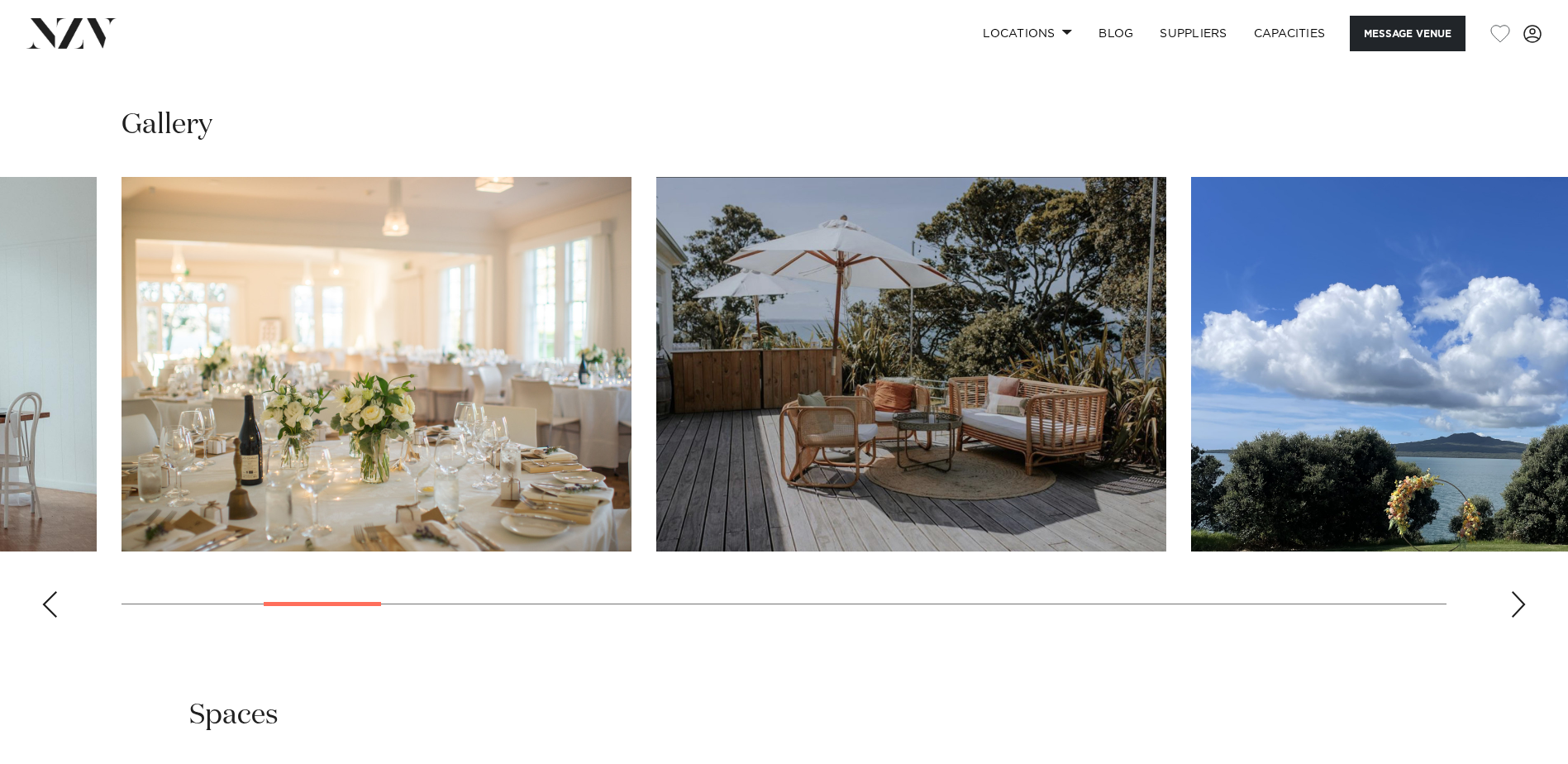
click at [1520, 603] on div "Next slide" at bounding box center [1518, 604] width 16 height 26
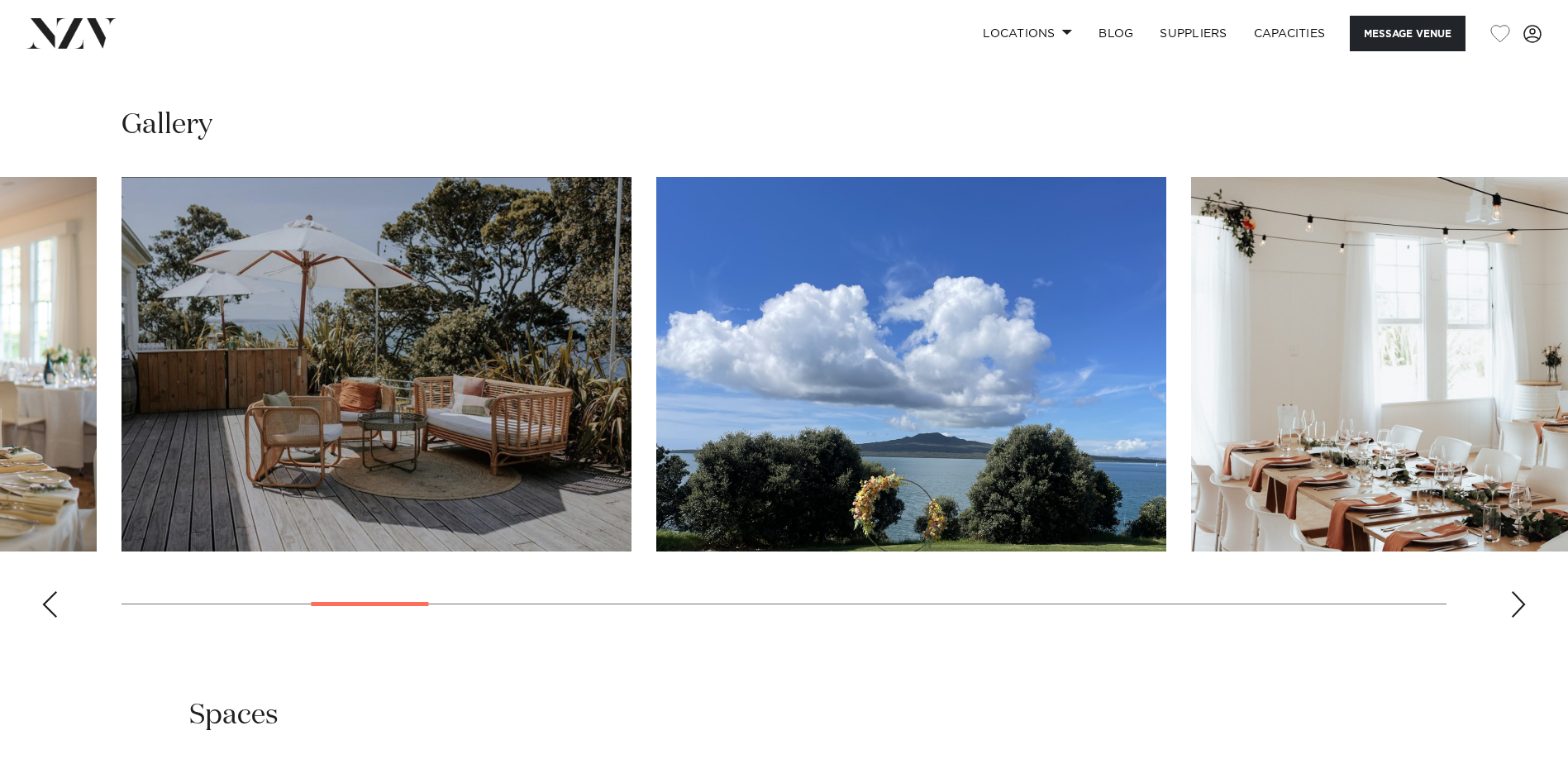
click at [1520, 603] on div "Next slide" at bounding box center [1518, 604] width 16 height 26
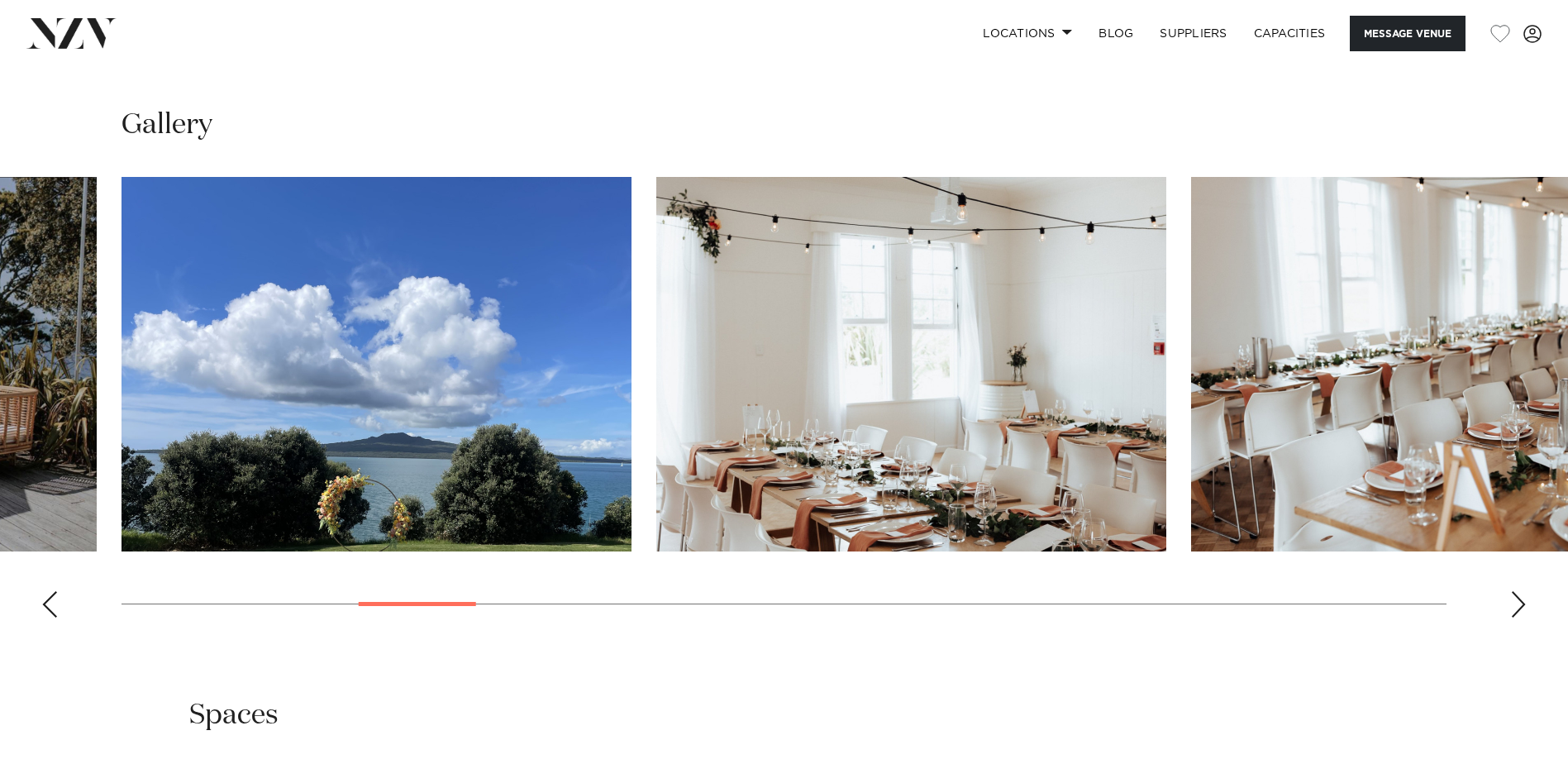
click at [1520, 603] on div "Next slide" at bounding box center [1518, 604] width 16 height 26
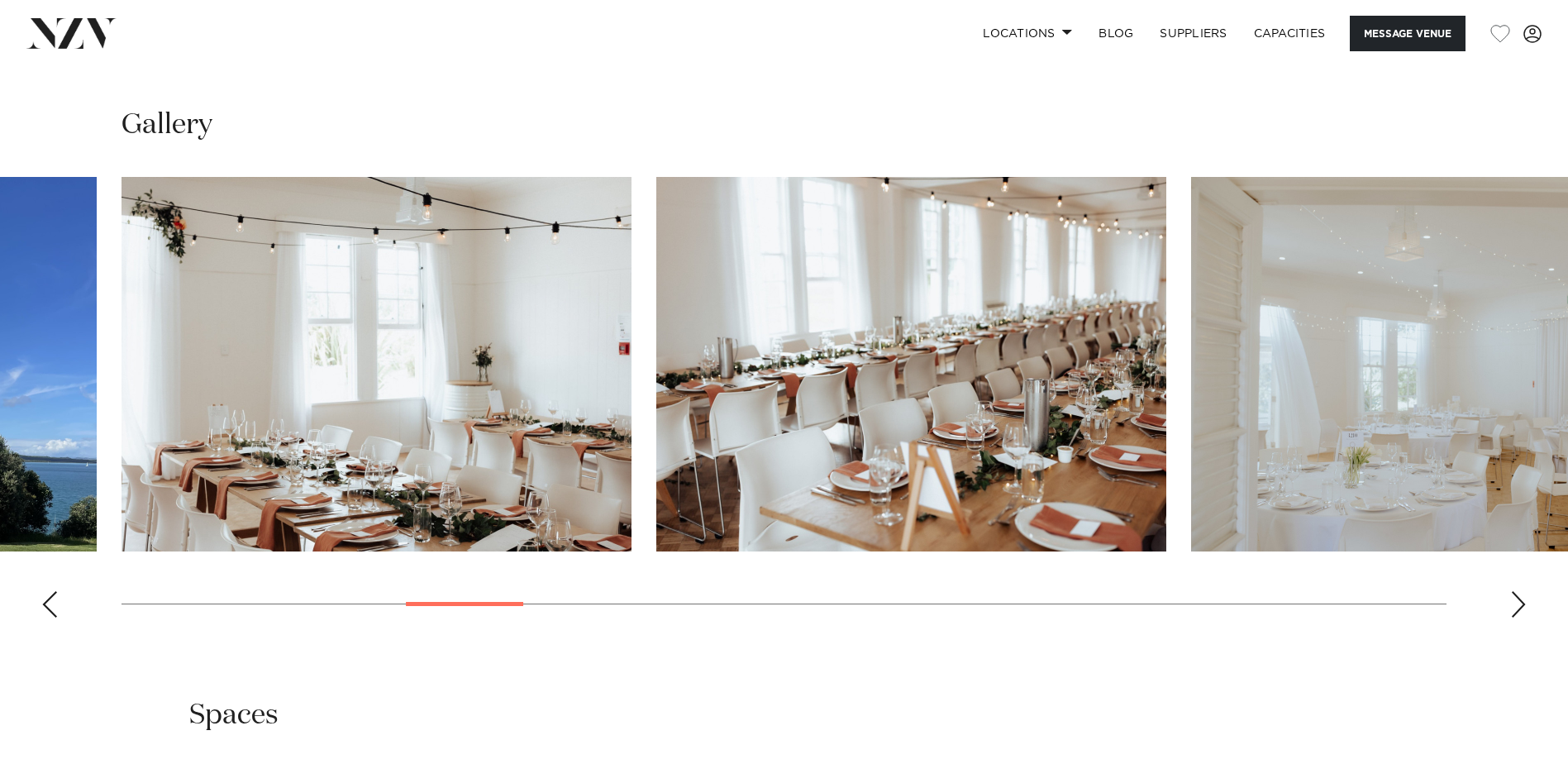
click at [1520, 603] on div "Next slide" at bounding box center [1518, 604] width 16 height 26
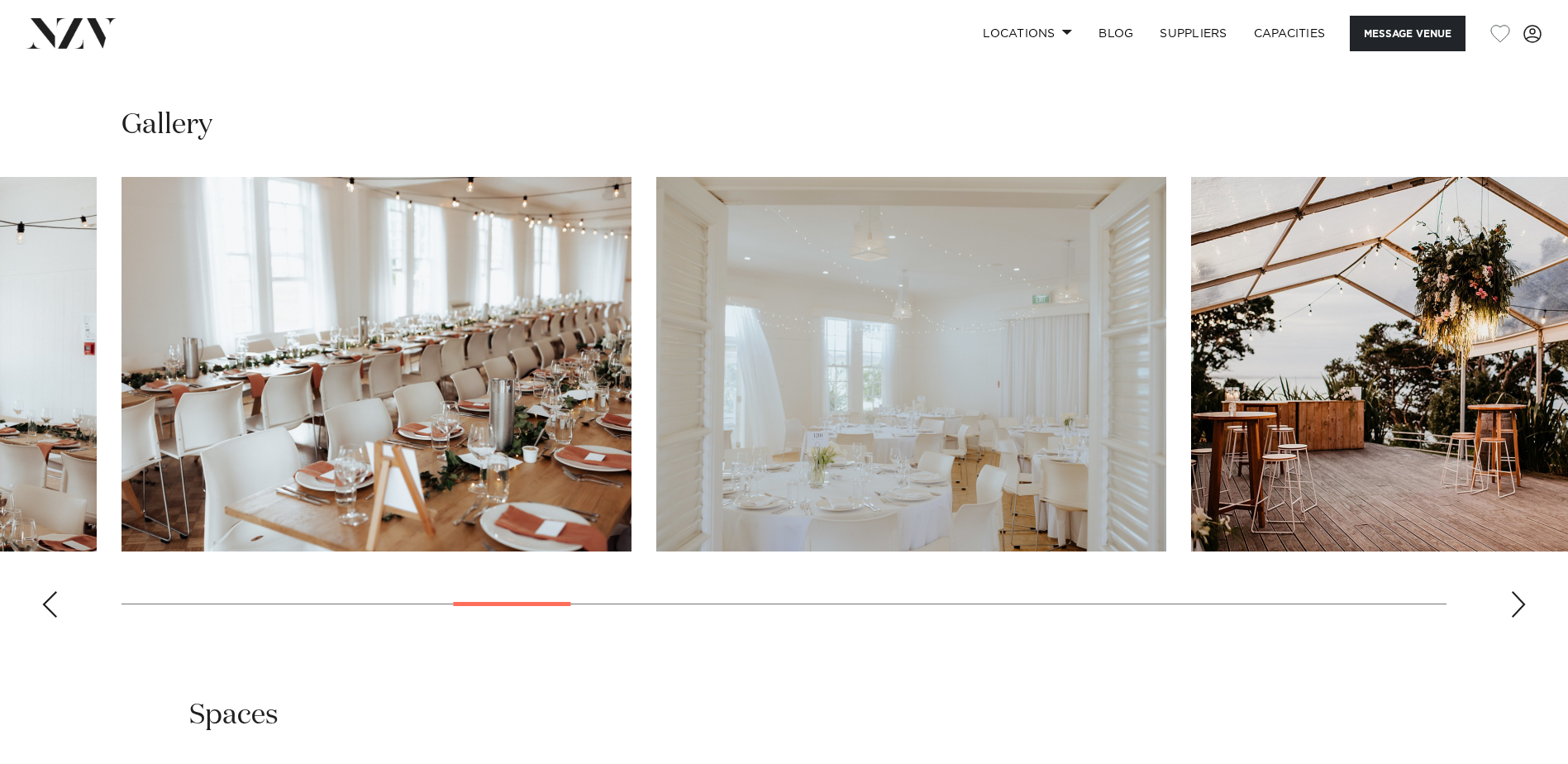
click at [1520, 603] on div "Next slide" at bounding box center [1518, 604] width 16 height 26
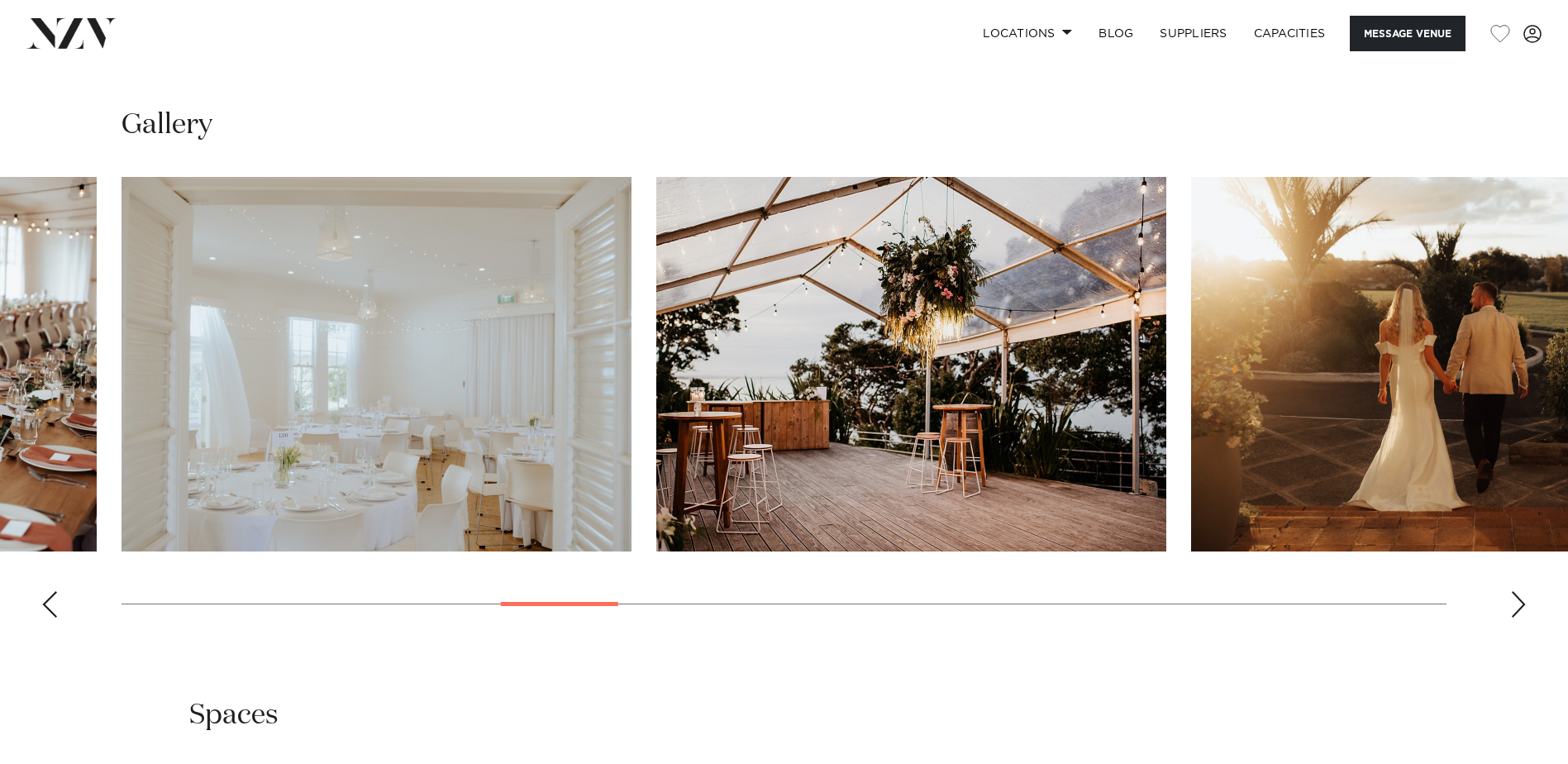
click at [1520, 603] on div "Next slide" at bounding box center [1518, 604] width 16 height 26
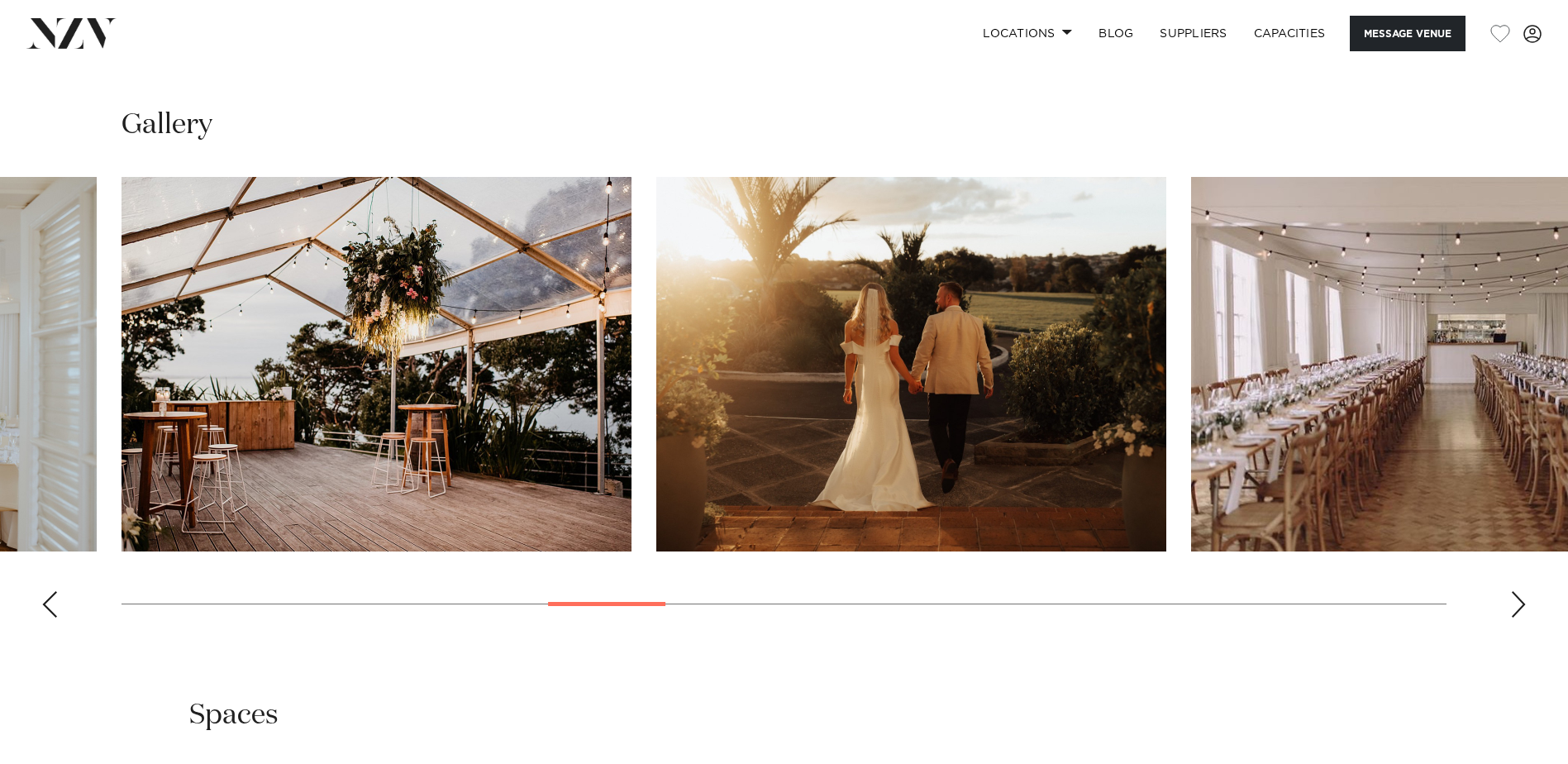
click at [1520, 603] on div "Next slide" at bounding box center [1518, 604] width 16 height 26
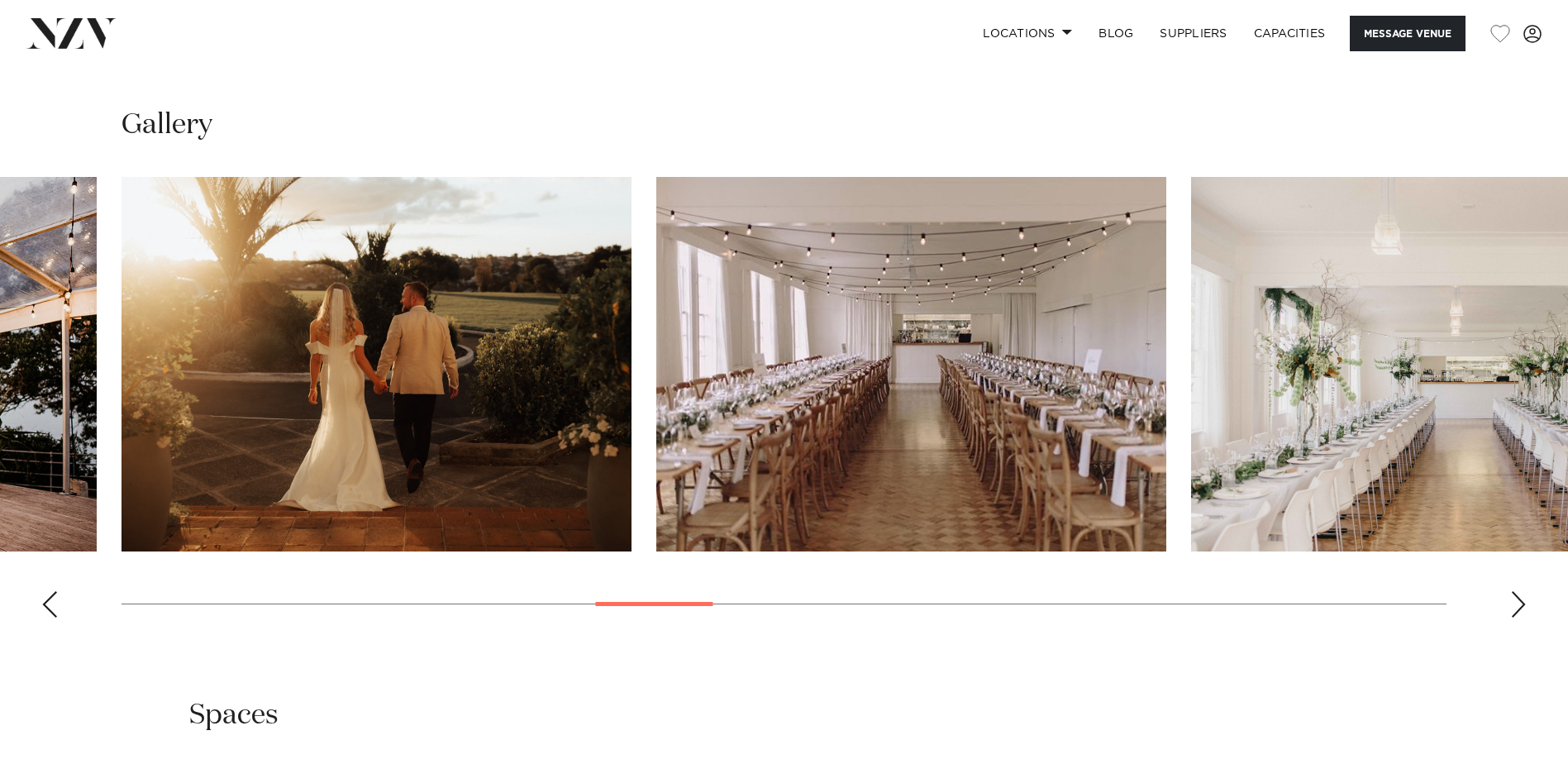
click at [1520, 603] on div "Next slide" at bounding box center [1518, 604] width 16 height 26
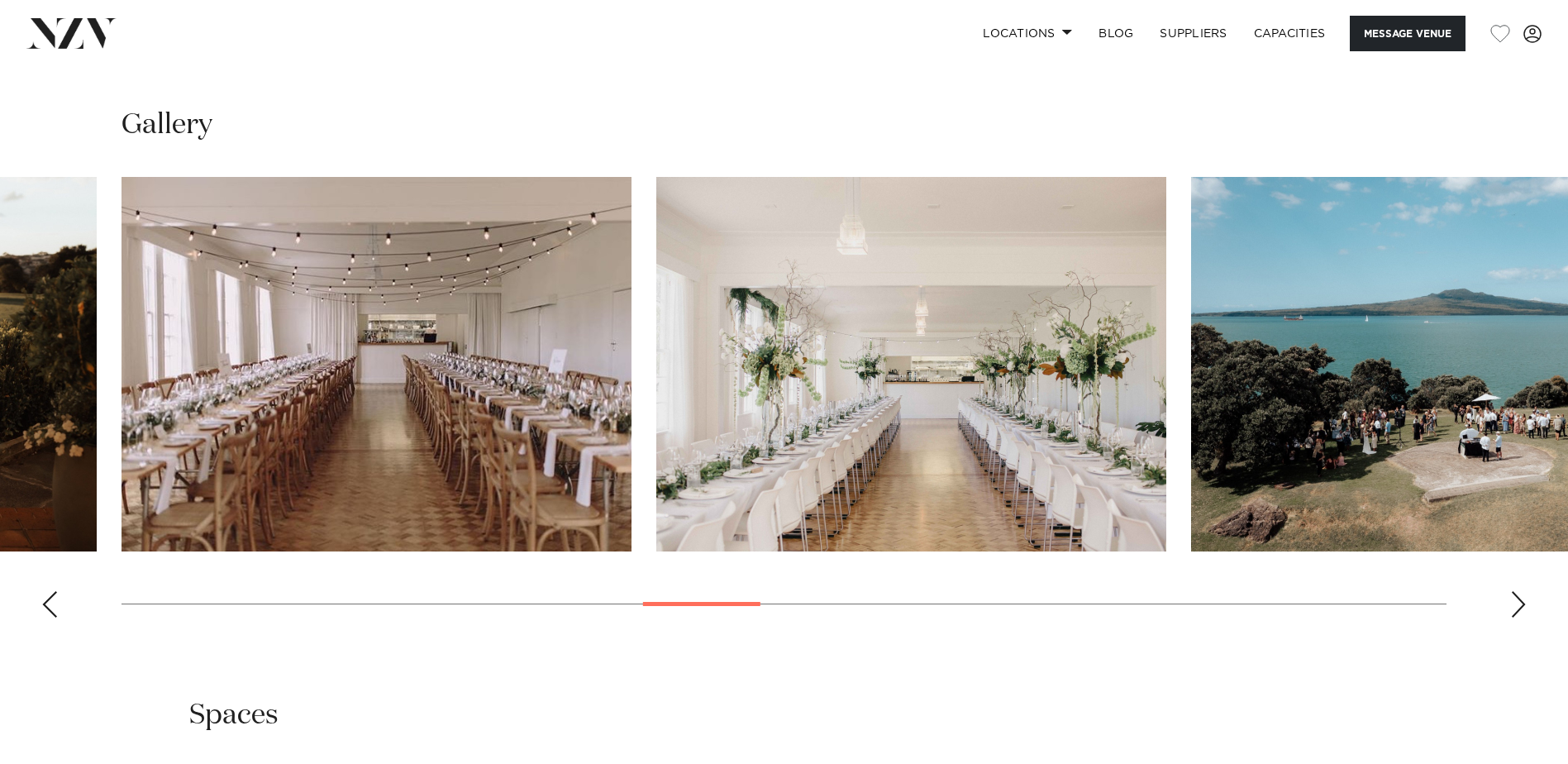
click at [1520, 603] on div "Next slide" at bounding box center [1518, 604] width 16 height 26
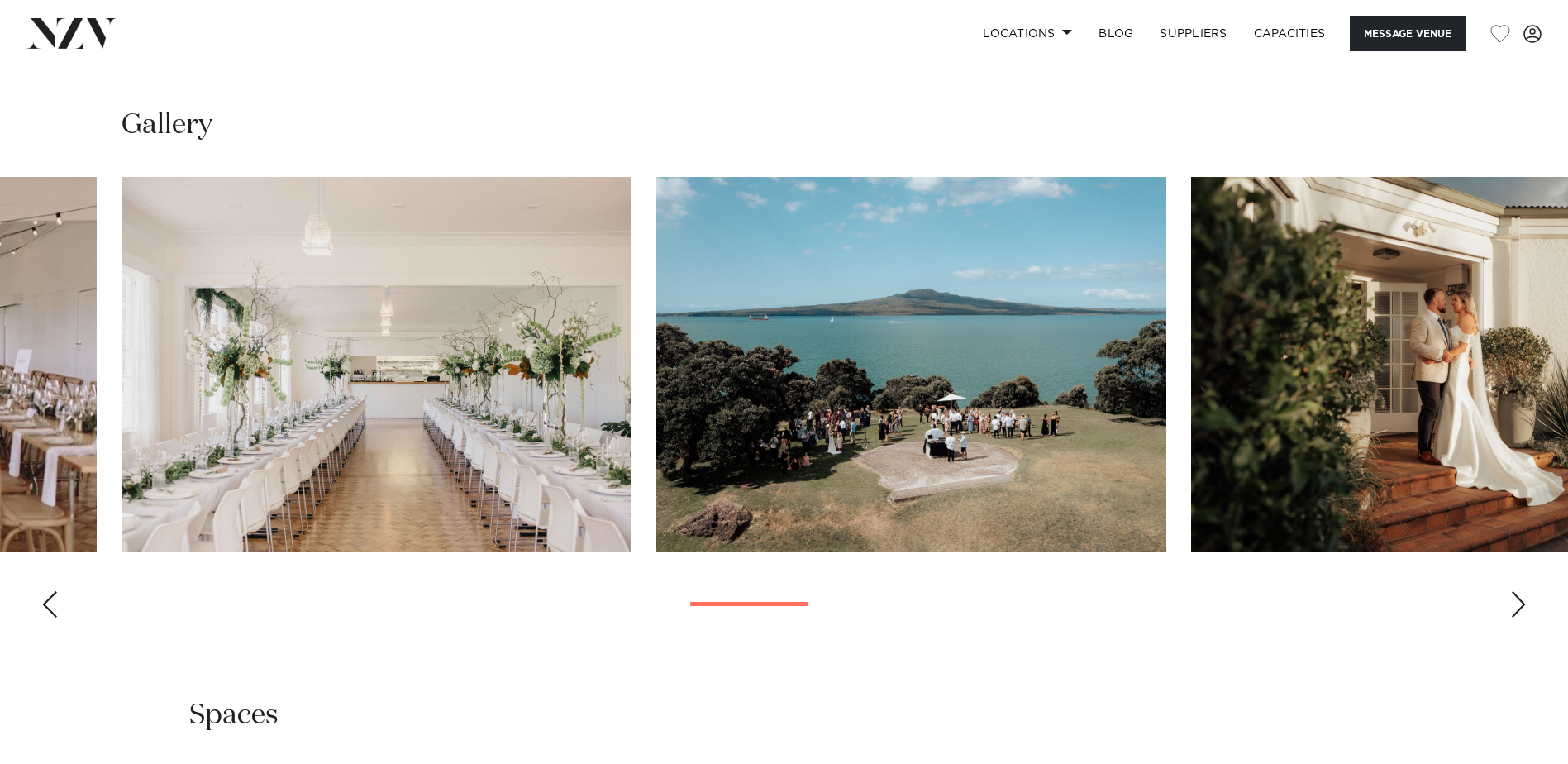
click at [1520, 603] on div "Next slide" at bounding box center [1518, 604] width 16 height 26
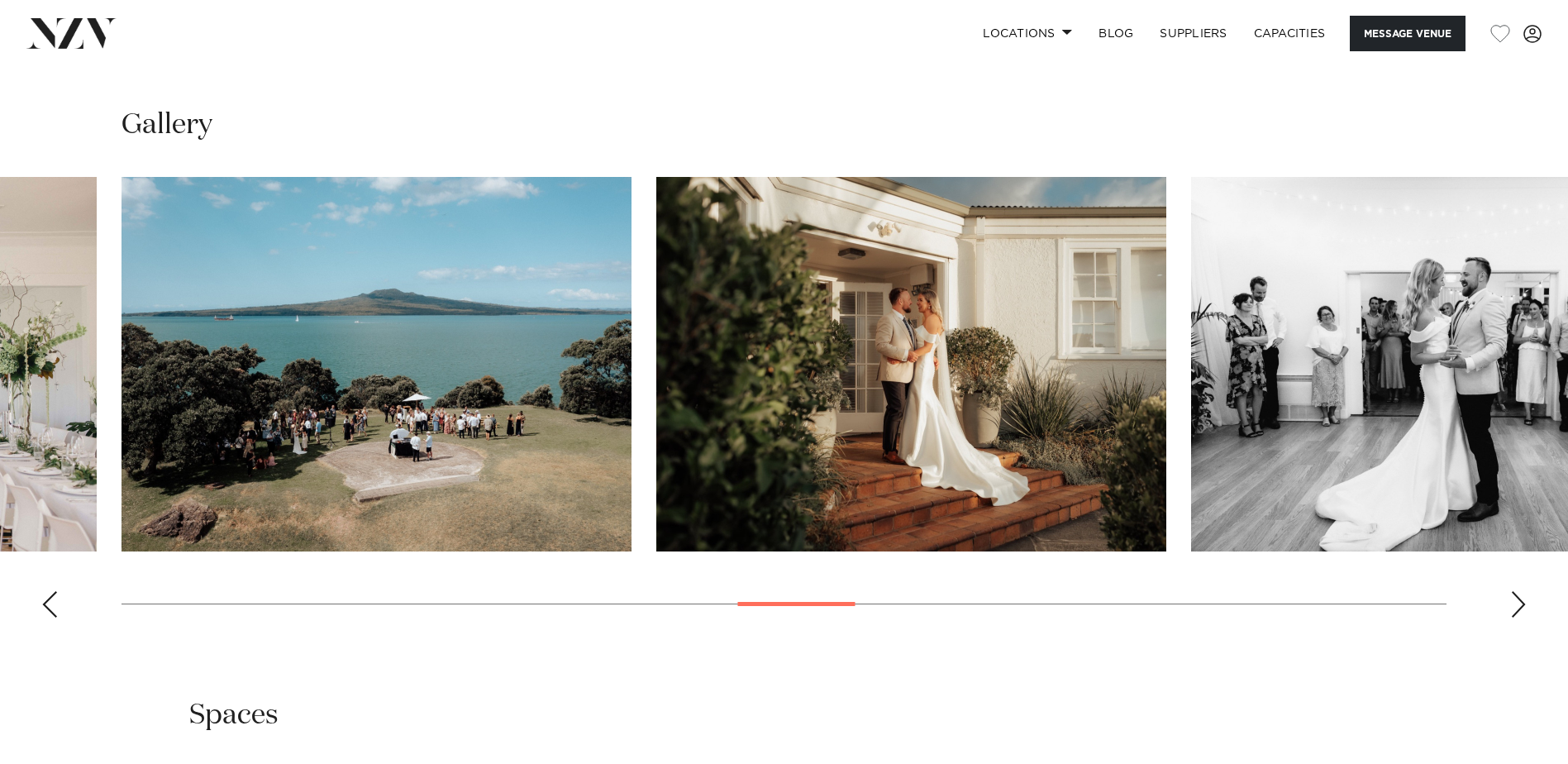
click at [1520, 603] on div "Next slide" at bounding box center [1518, 604] width 16 height 26
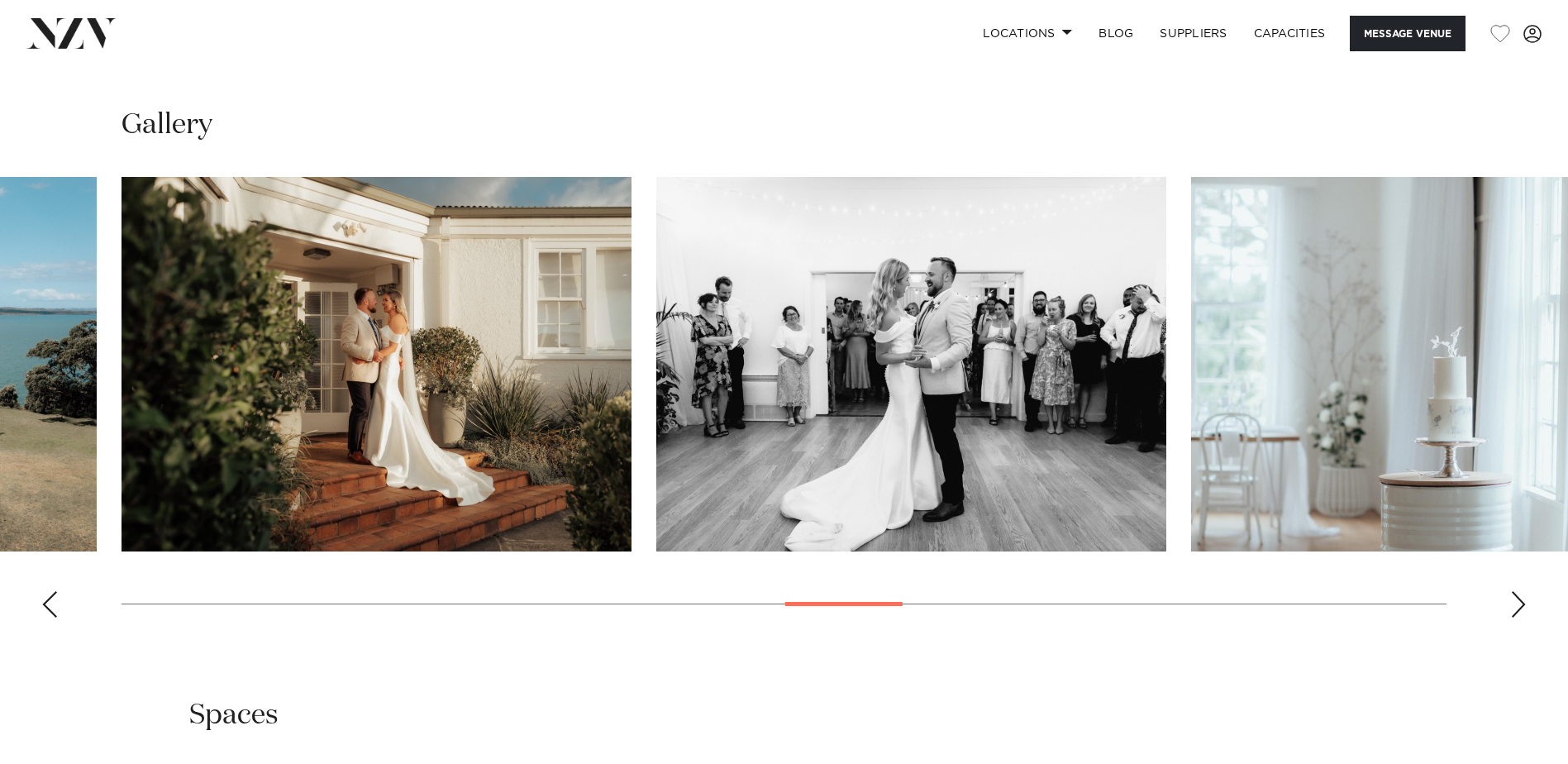
click at [1520, 613] on div "Next slide" at bounding box center [1518, 604] width 16 height 26
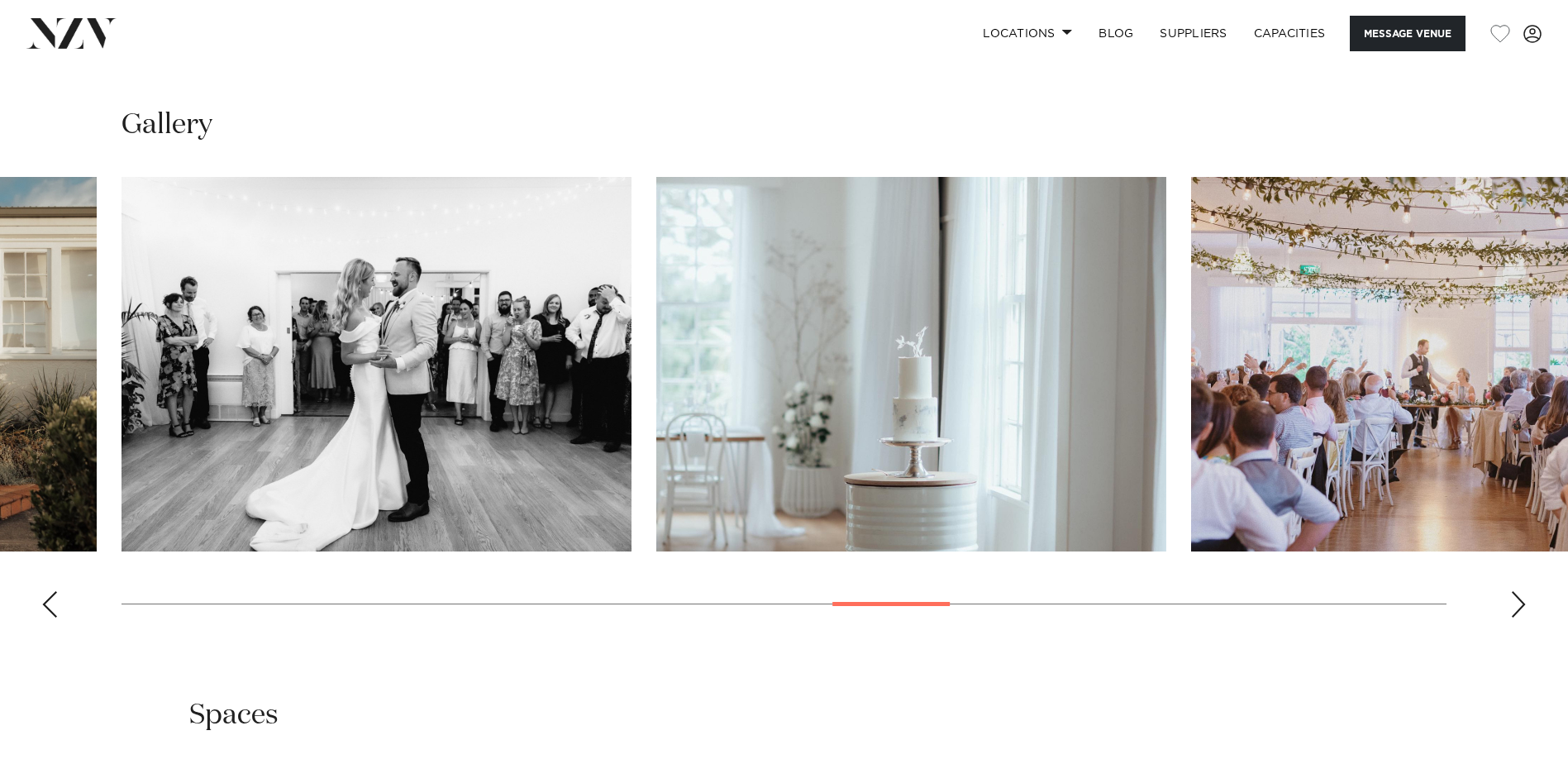
click at [1520, 613] on div "Next slide" at bounding box center [1518, 604] width 16 height 26
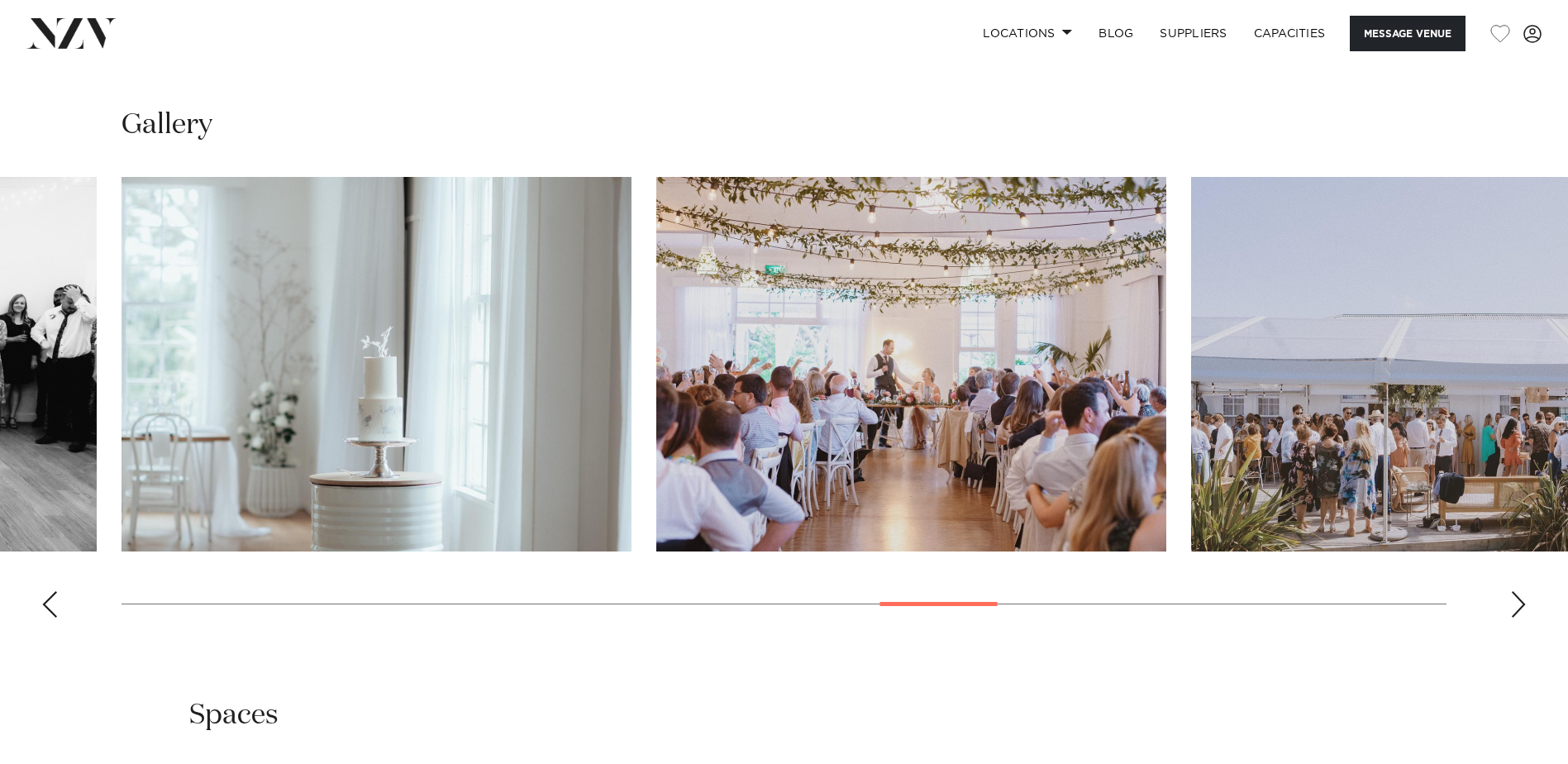
click at [1520, 613] on div "Next slide" at bounding box center [1518, 604] width 16 height 26
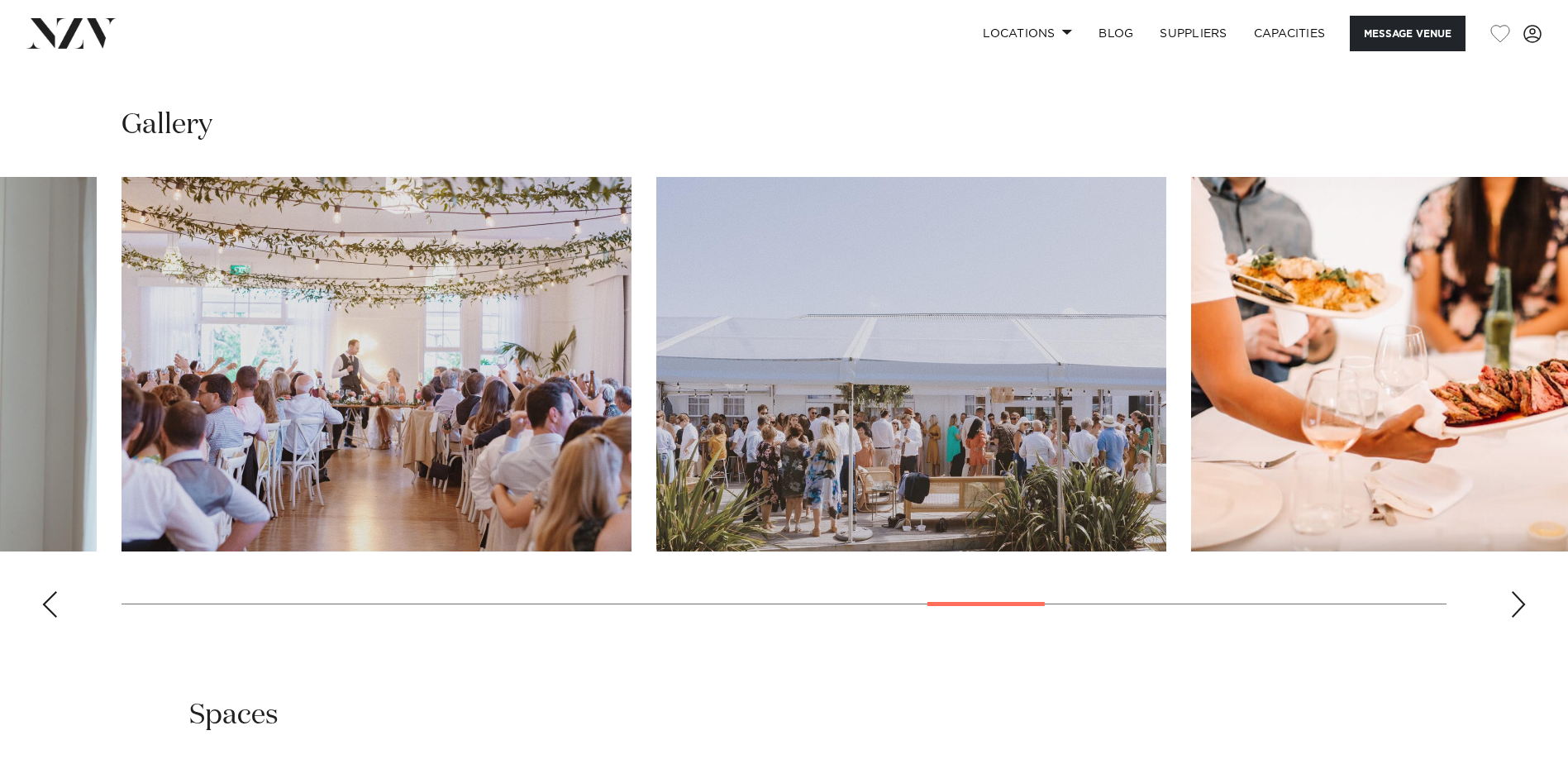
click at [1520, 613] on div "Next slide" at bounding box center [1518, 604] width 16 height 26
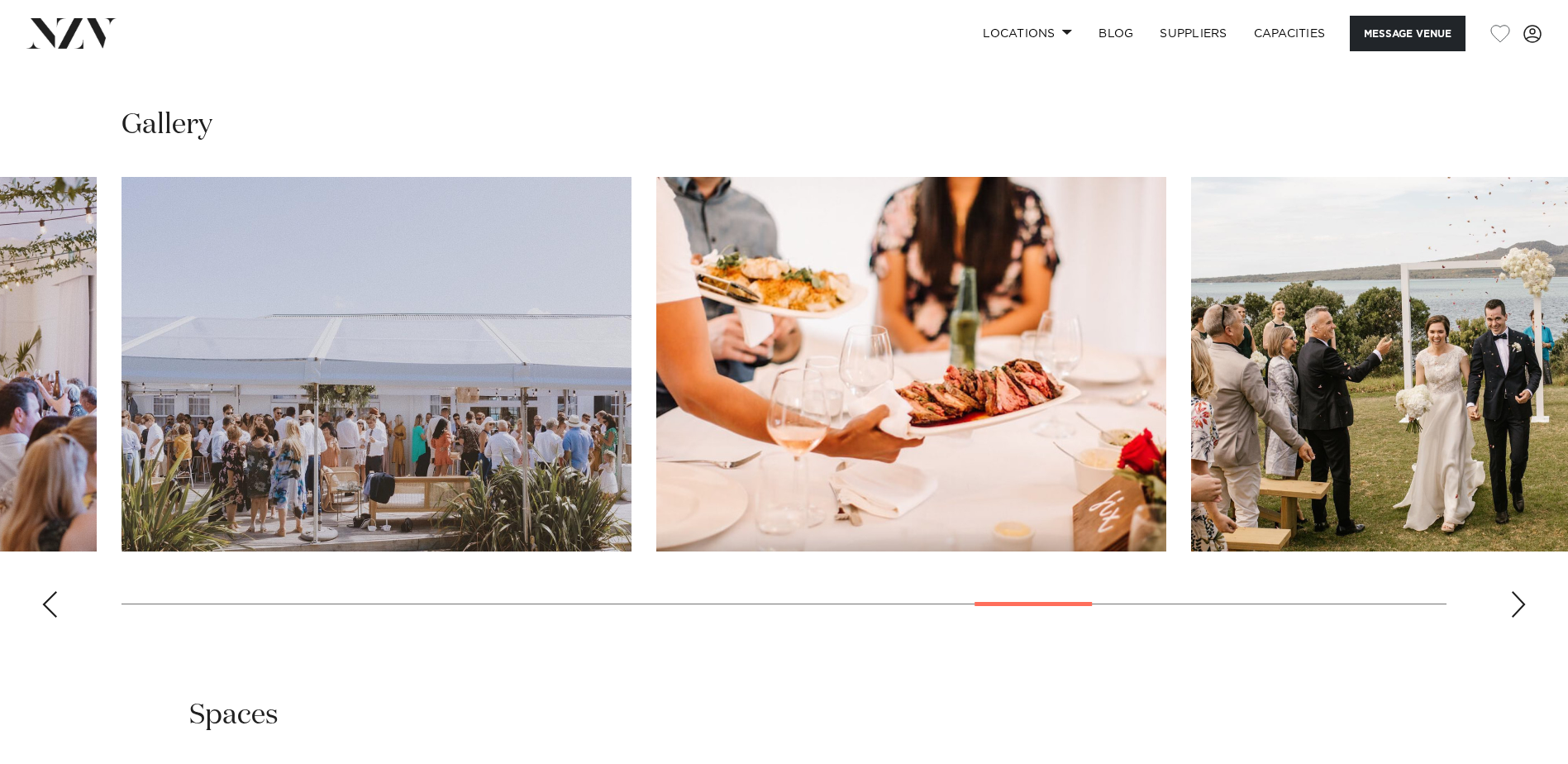
click at [1520, 613] on div "Next slide" at bounding box center [1518, 604] width 16 height 26
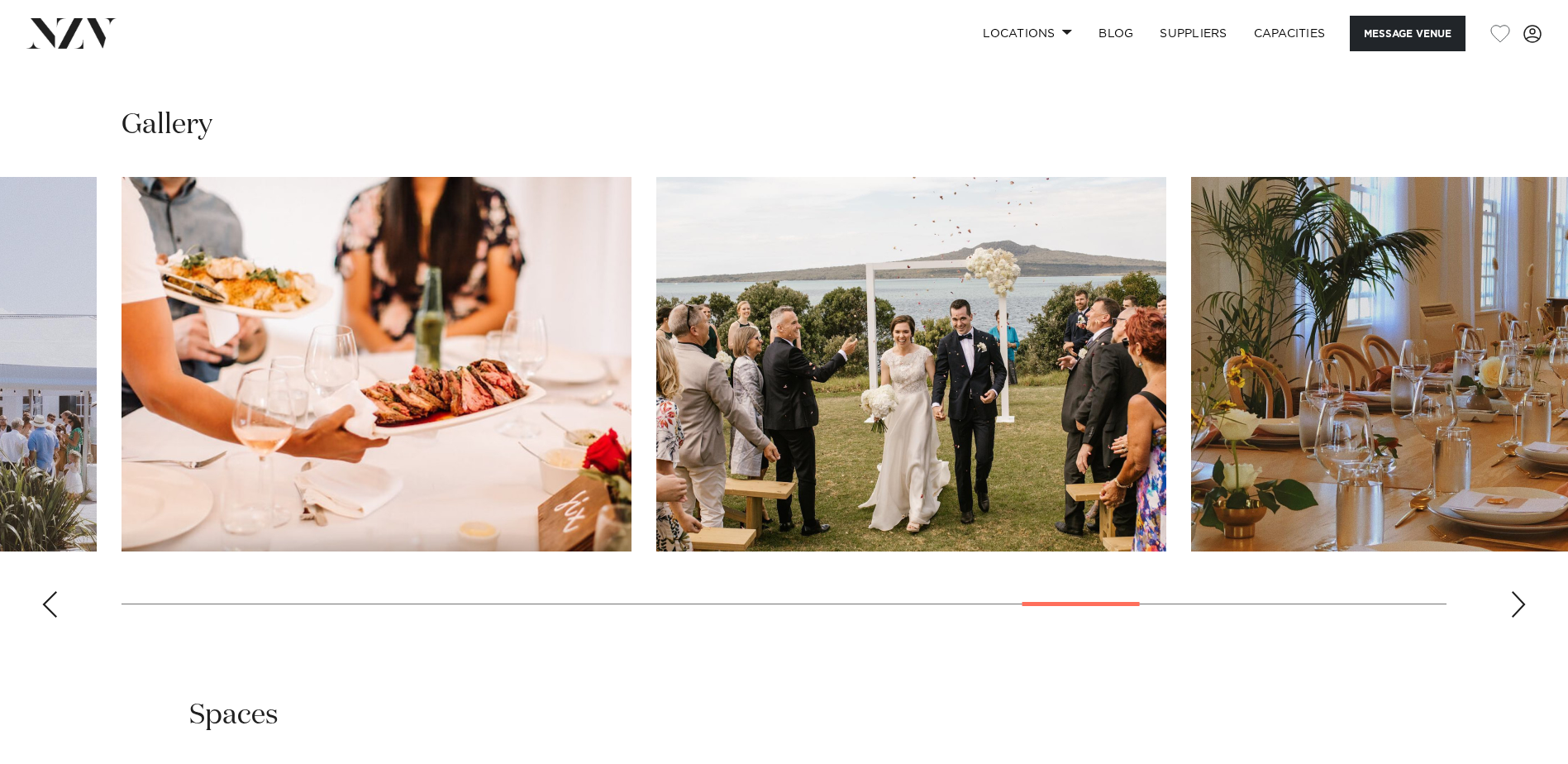
click at [1520, 613] on div "Next slide" at bounding box center [1518, 604] width 16 height 26
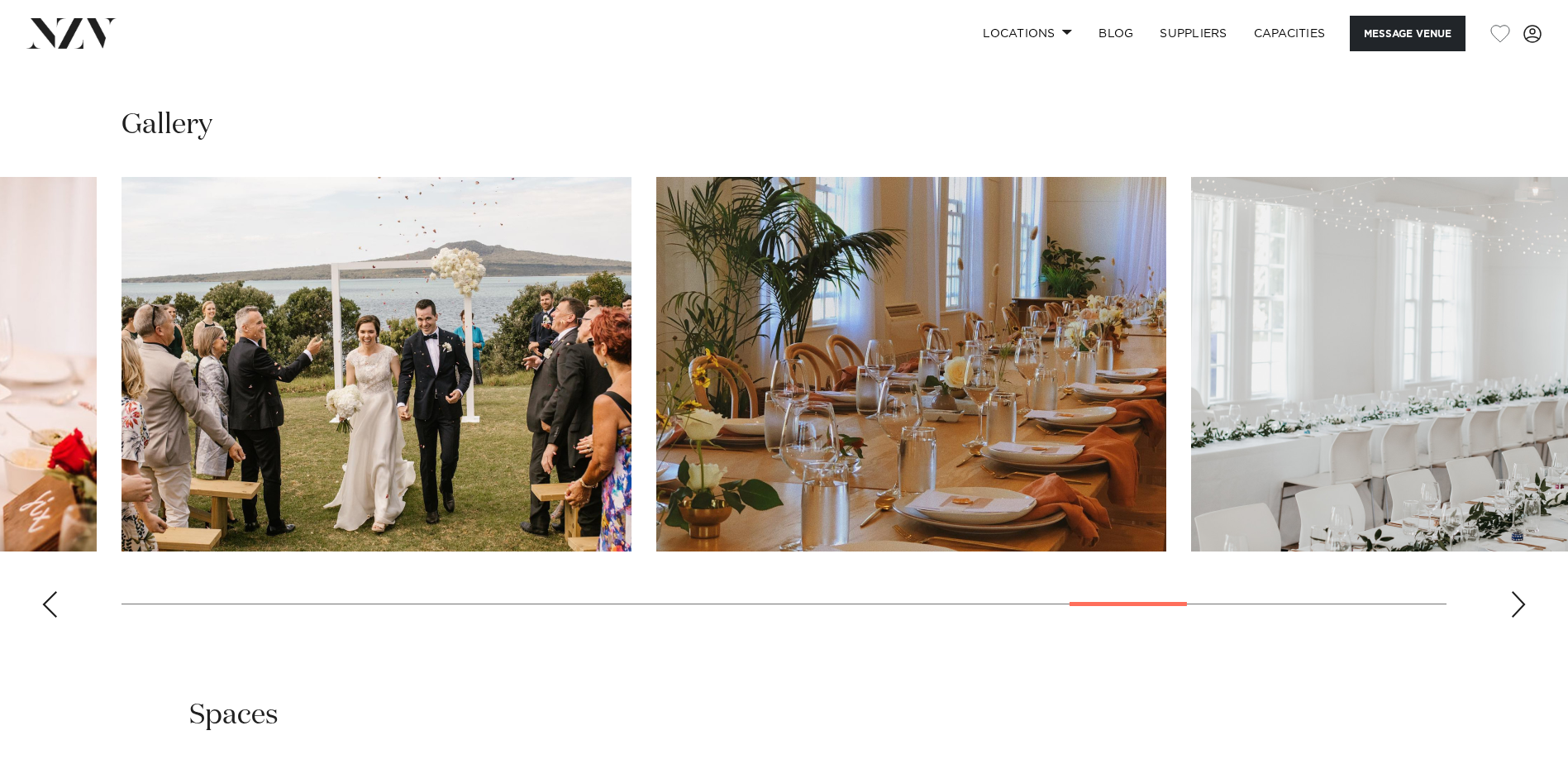
click at [1520, 613] on div "Next slide" at bounding box center [1518, 604] width 16 height 26
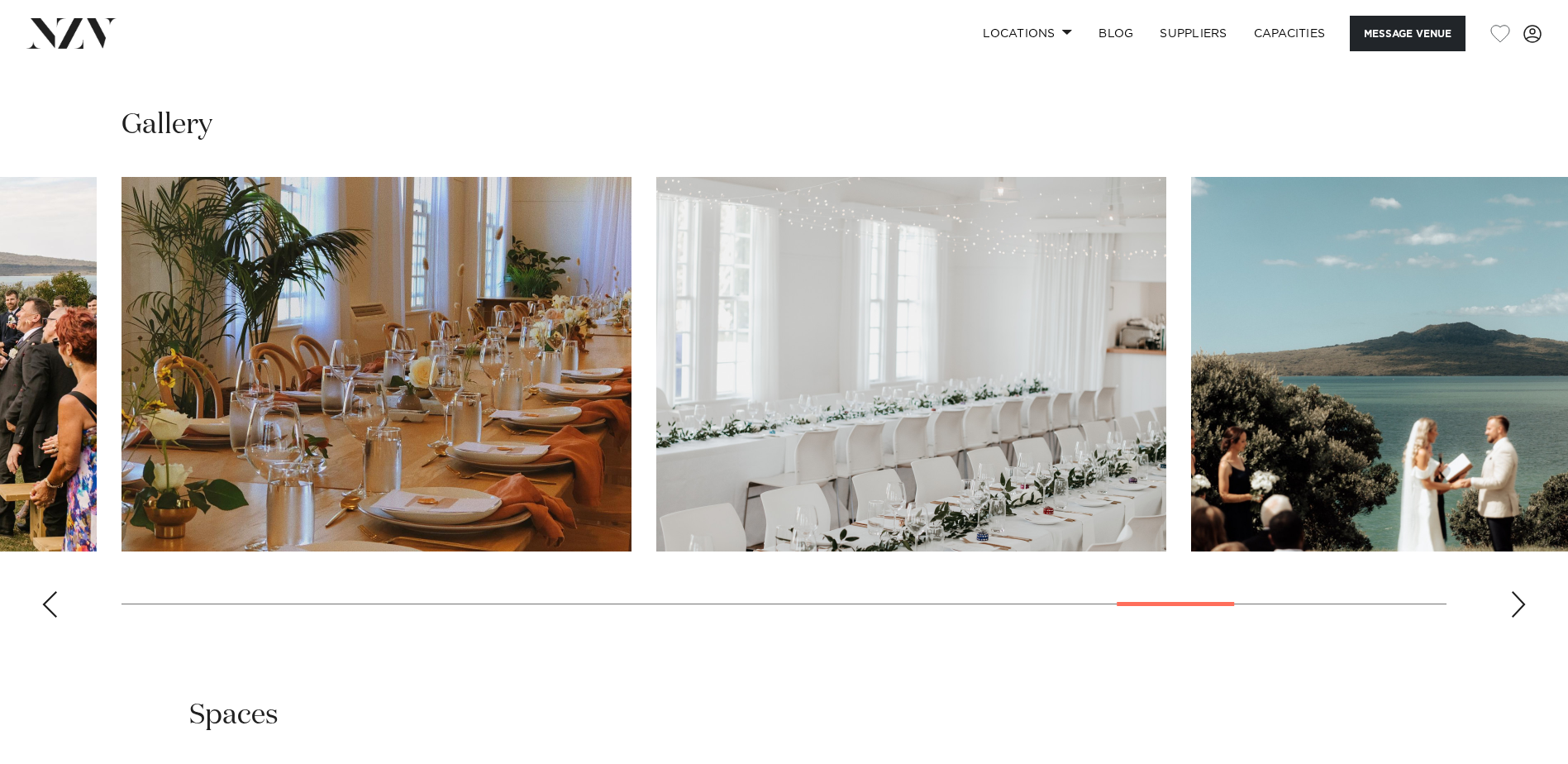
click at [1520, 613] on div "Next slide" at bounding box center [1518, 604] width 16 height 26
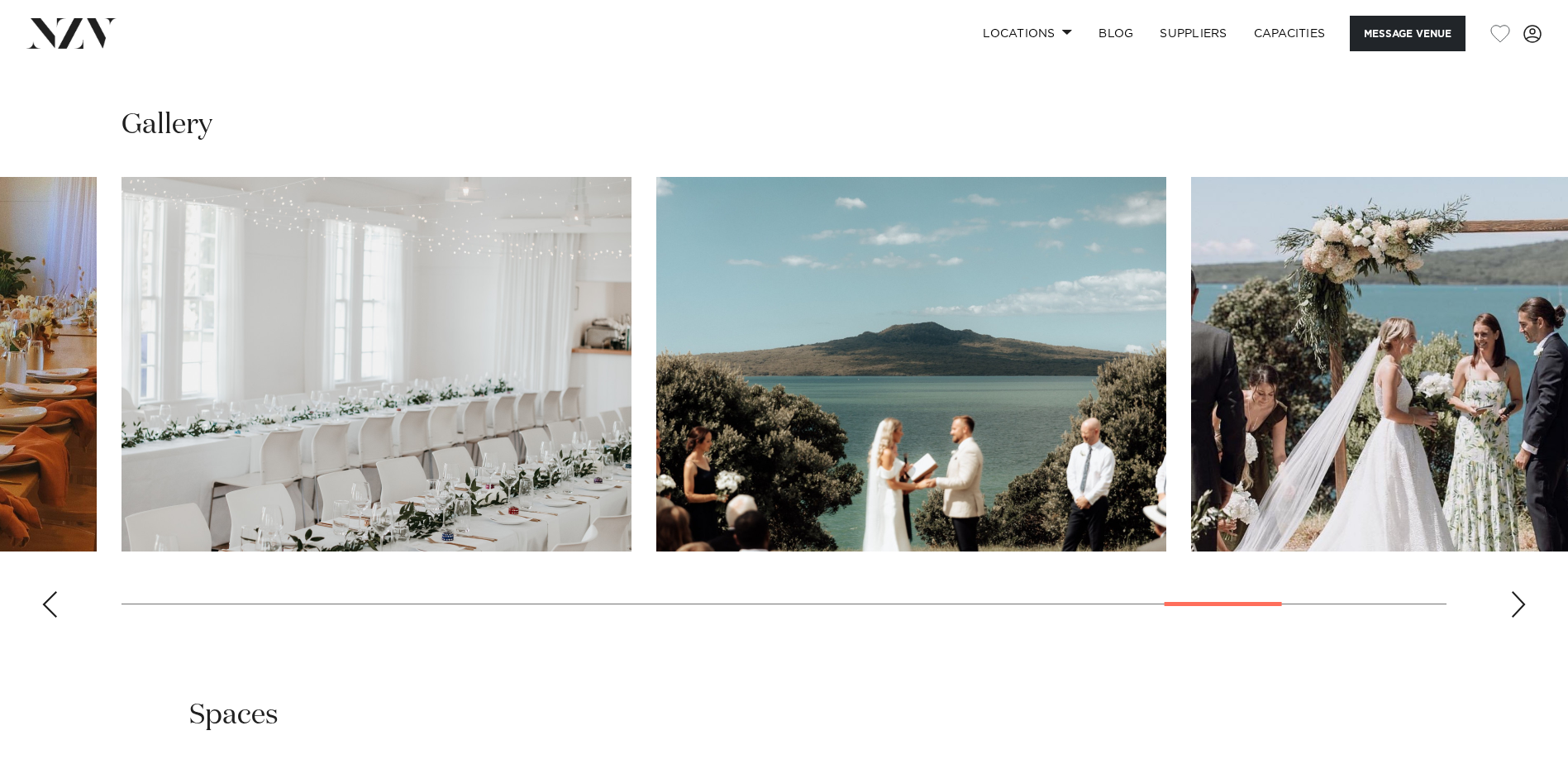
click at [1520, 613] on div "Next slide" at bounding box center [1518, 604] width 16 height 26
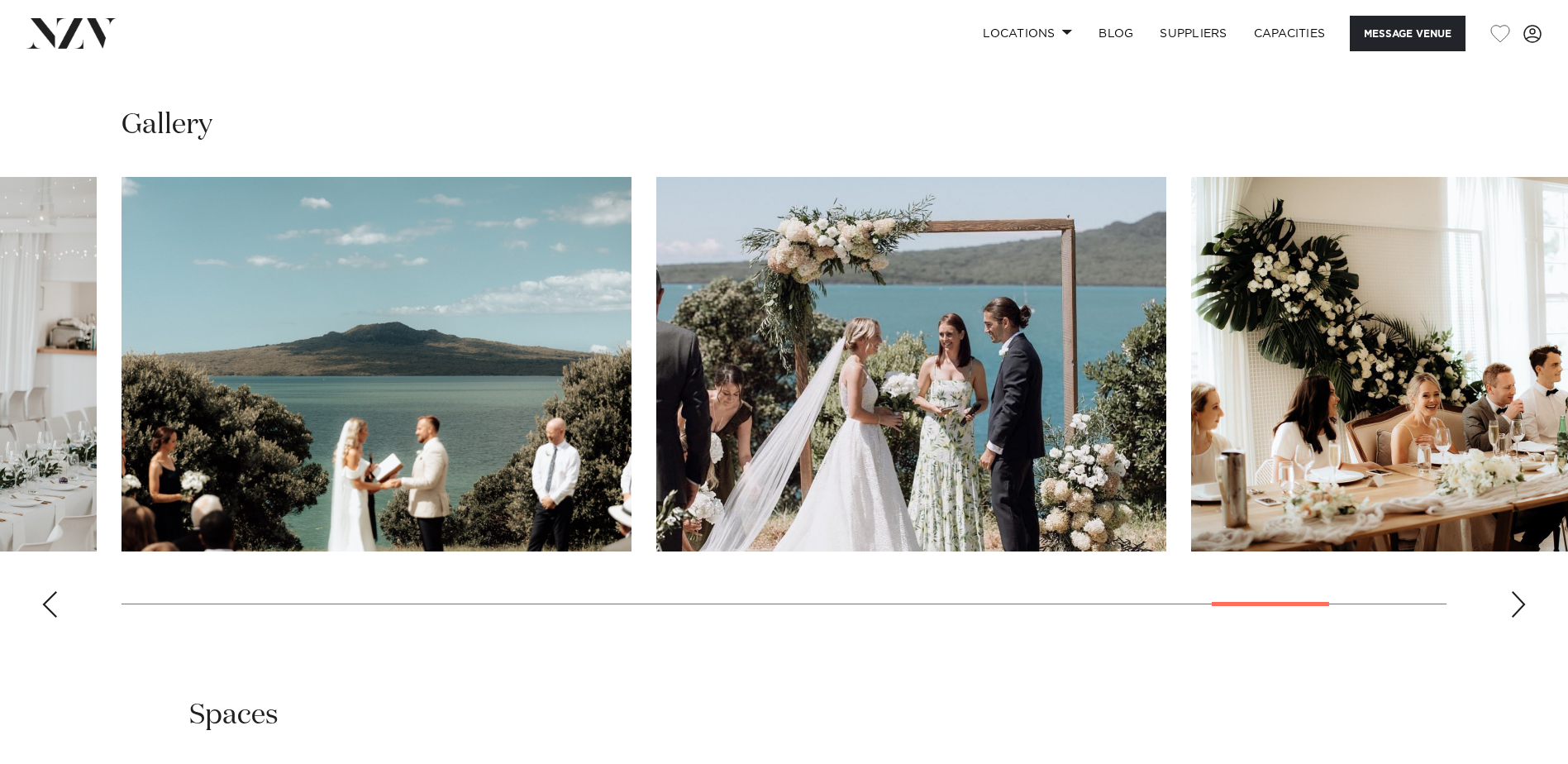
click at [1520, 613] on div "Next slide" at bounding box center [1518, 604] width 16 height 26
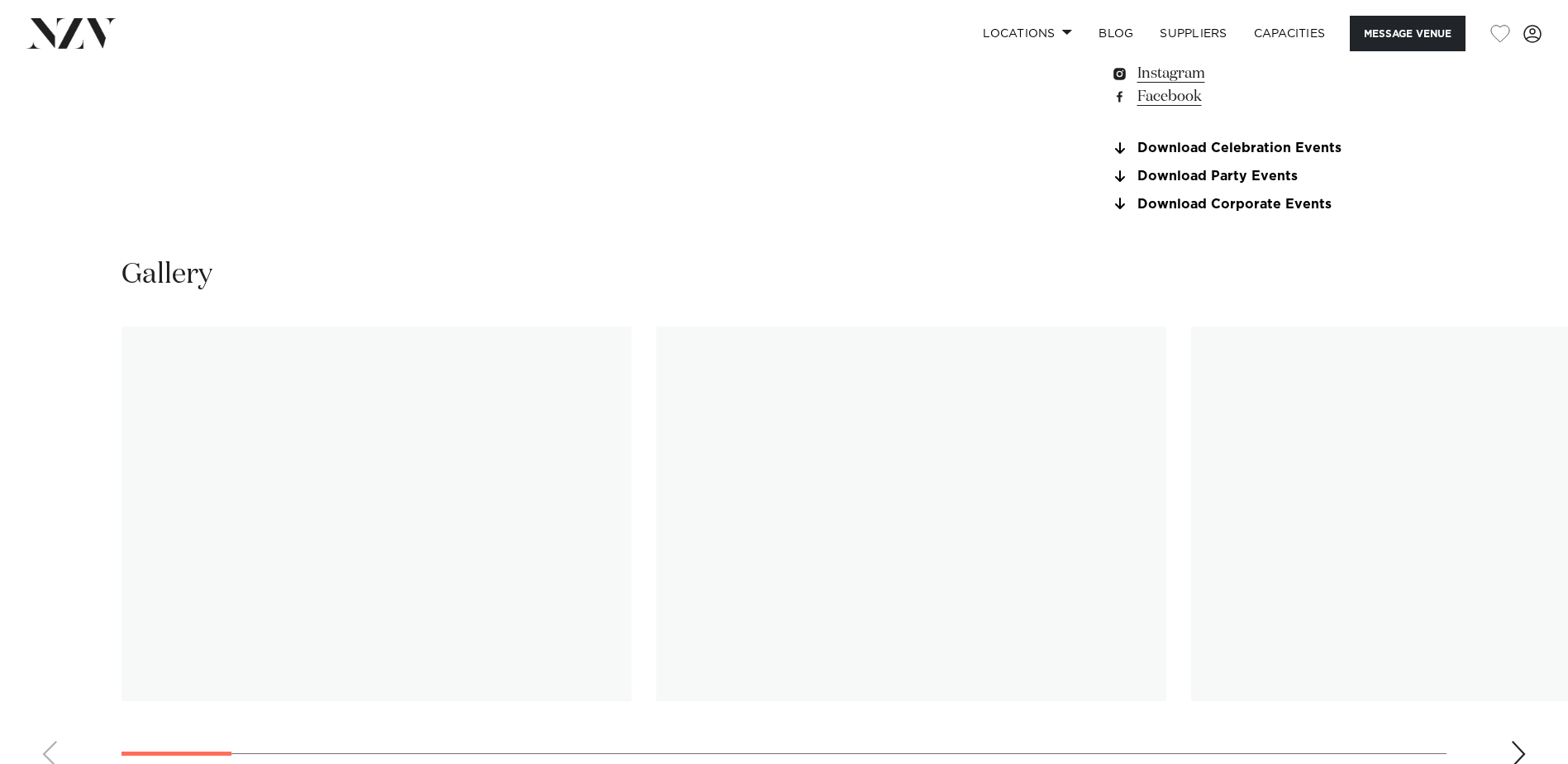
scroll to position [1819, 0]
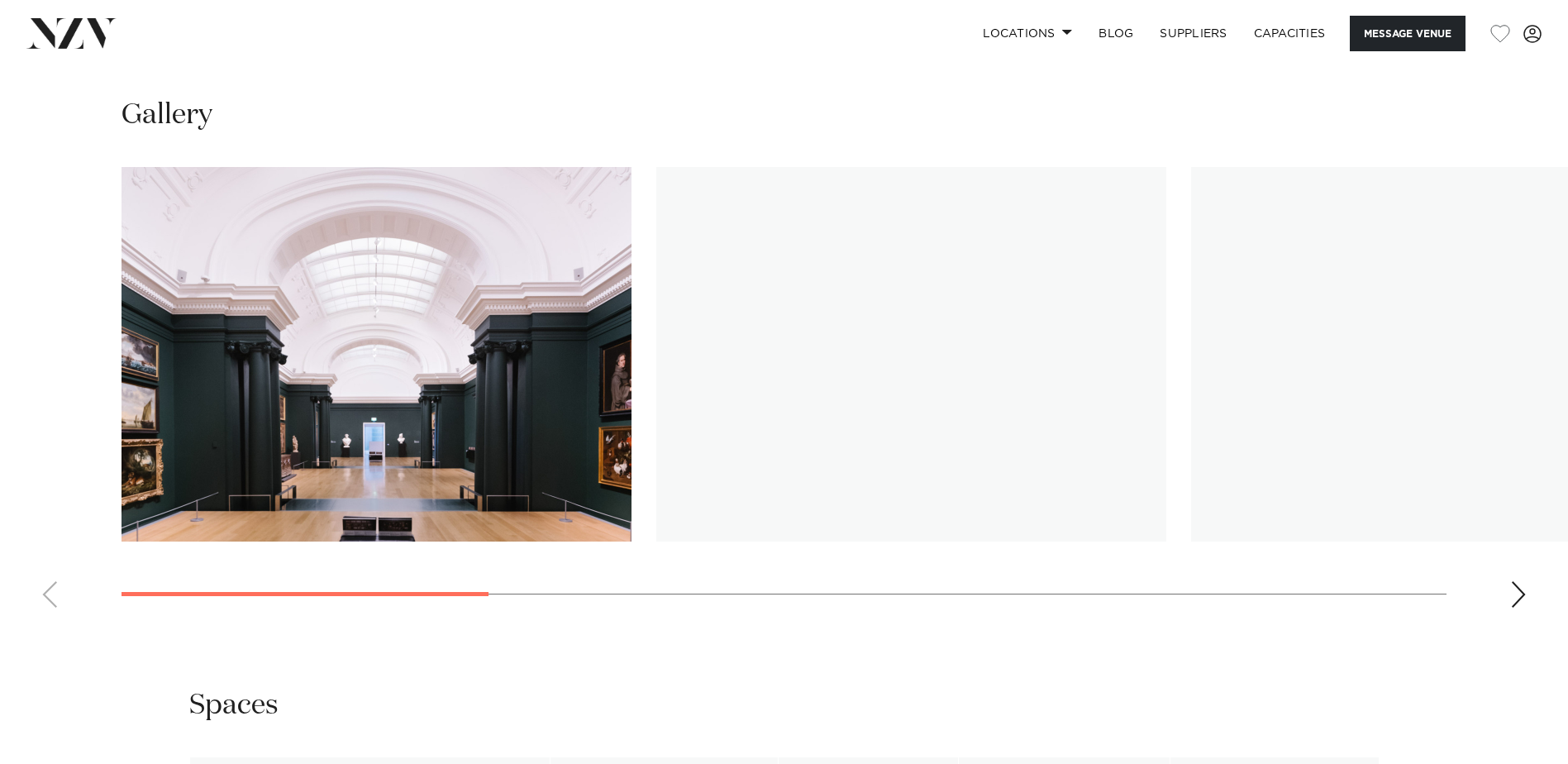
scroll to position [1736, 0]
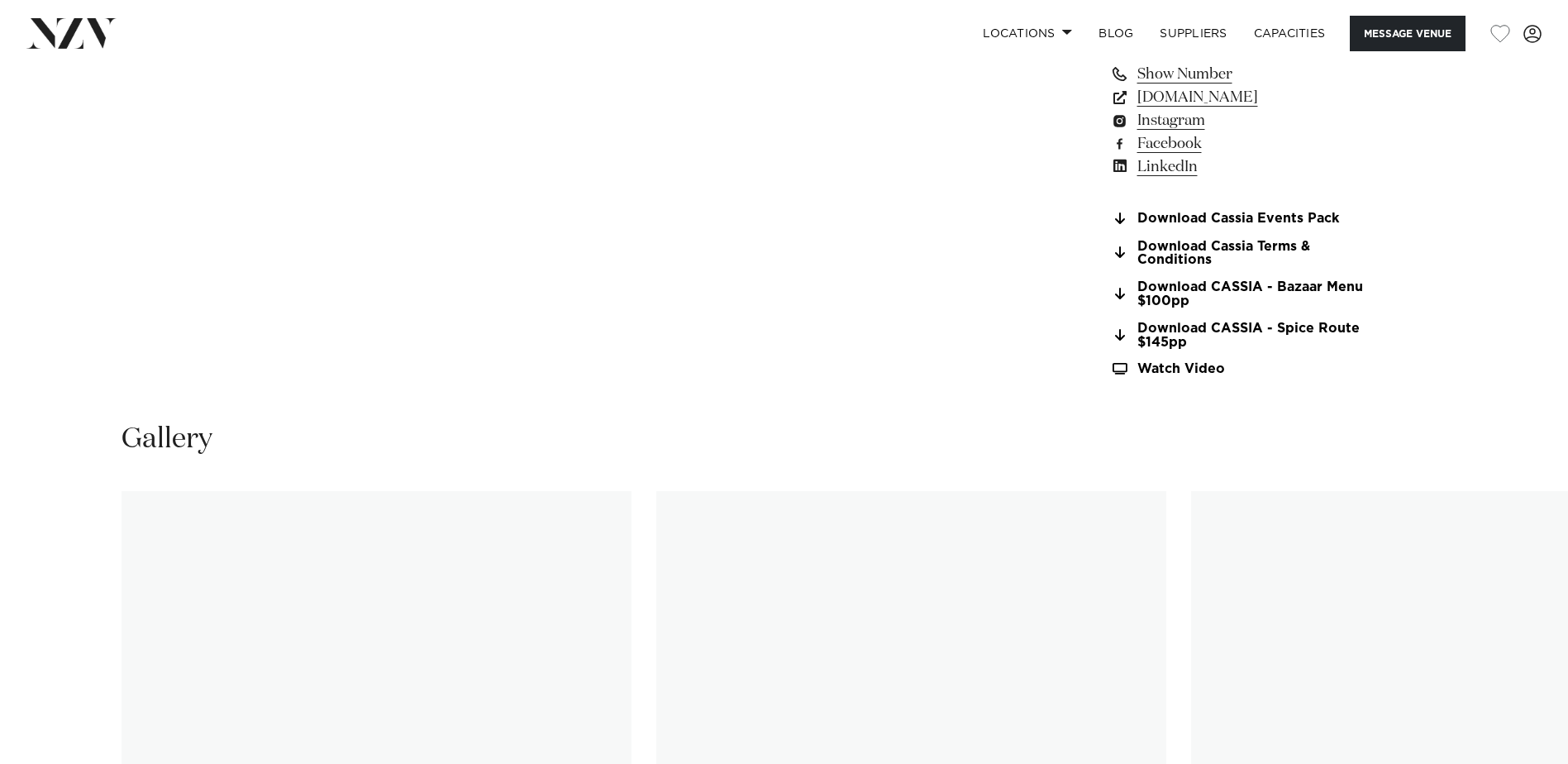
scroll to position [1488, 0]
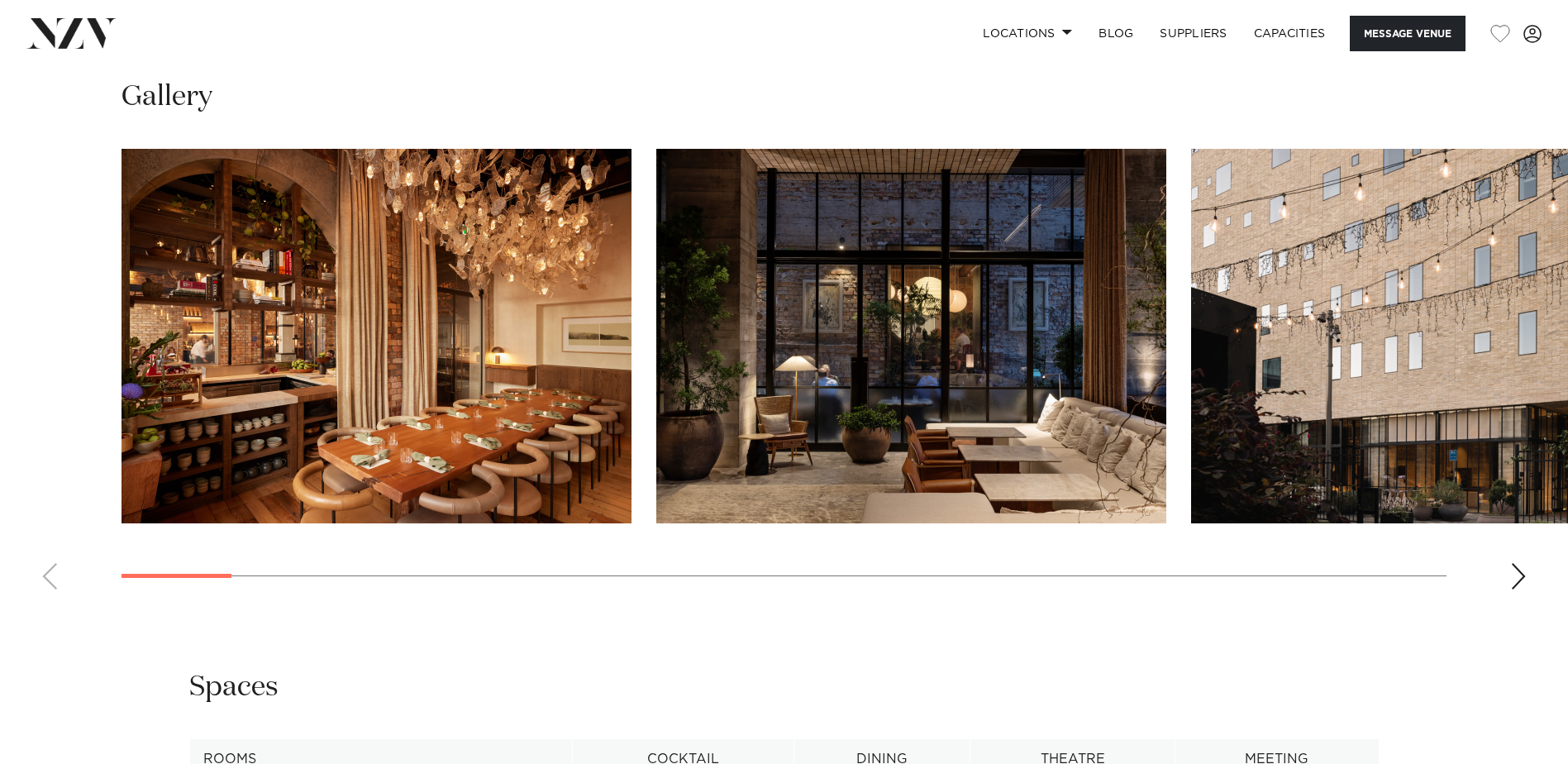
scroll to position [2232, 0]
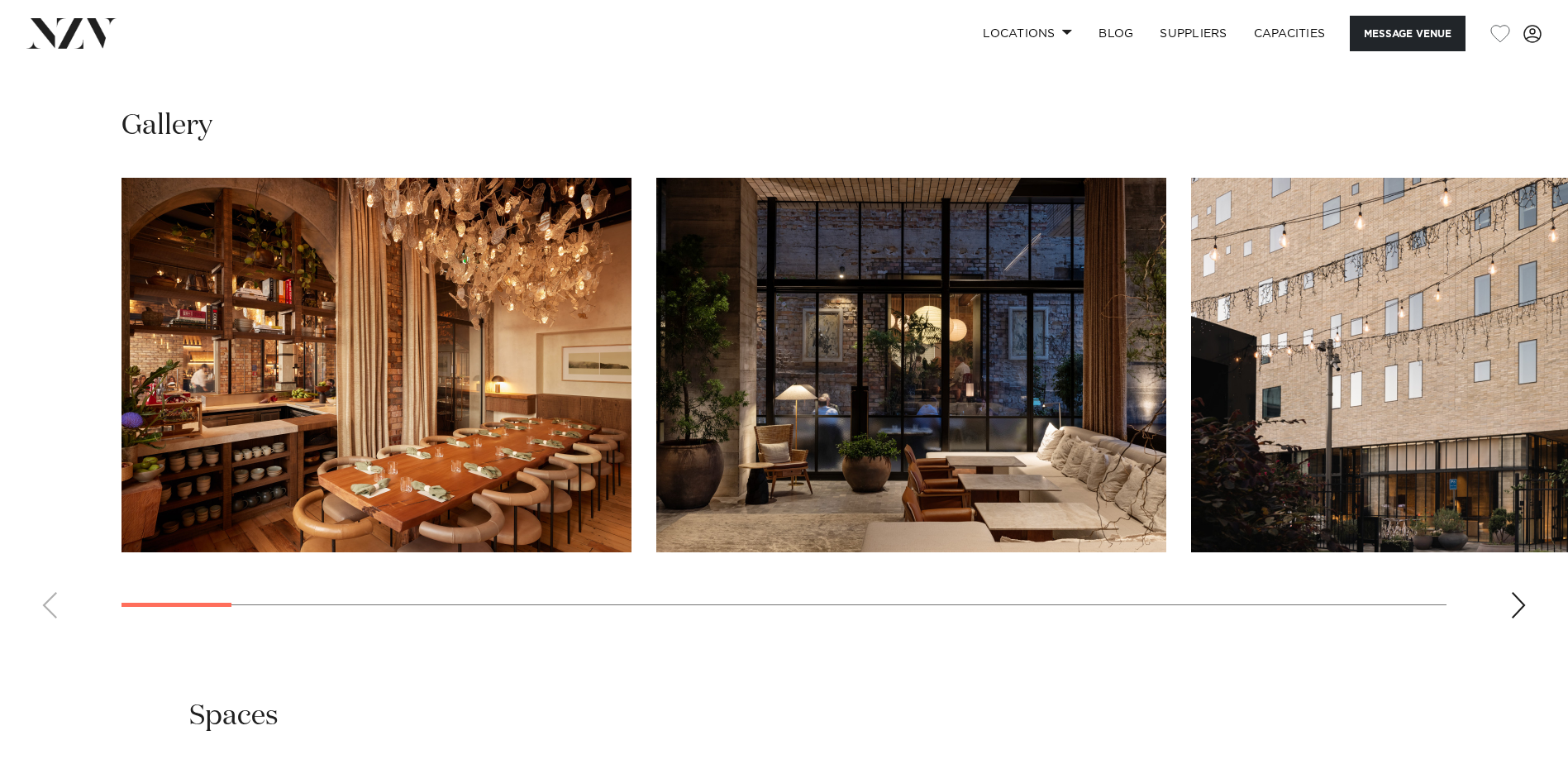
click at [1508, 600] on swiper-container at bounding box center [784, 404] width 1568 height 454
click at [1518, 611] on div "Next slide" at bounding box center [1518, 605] width 16 height 26
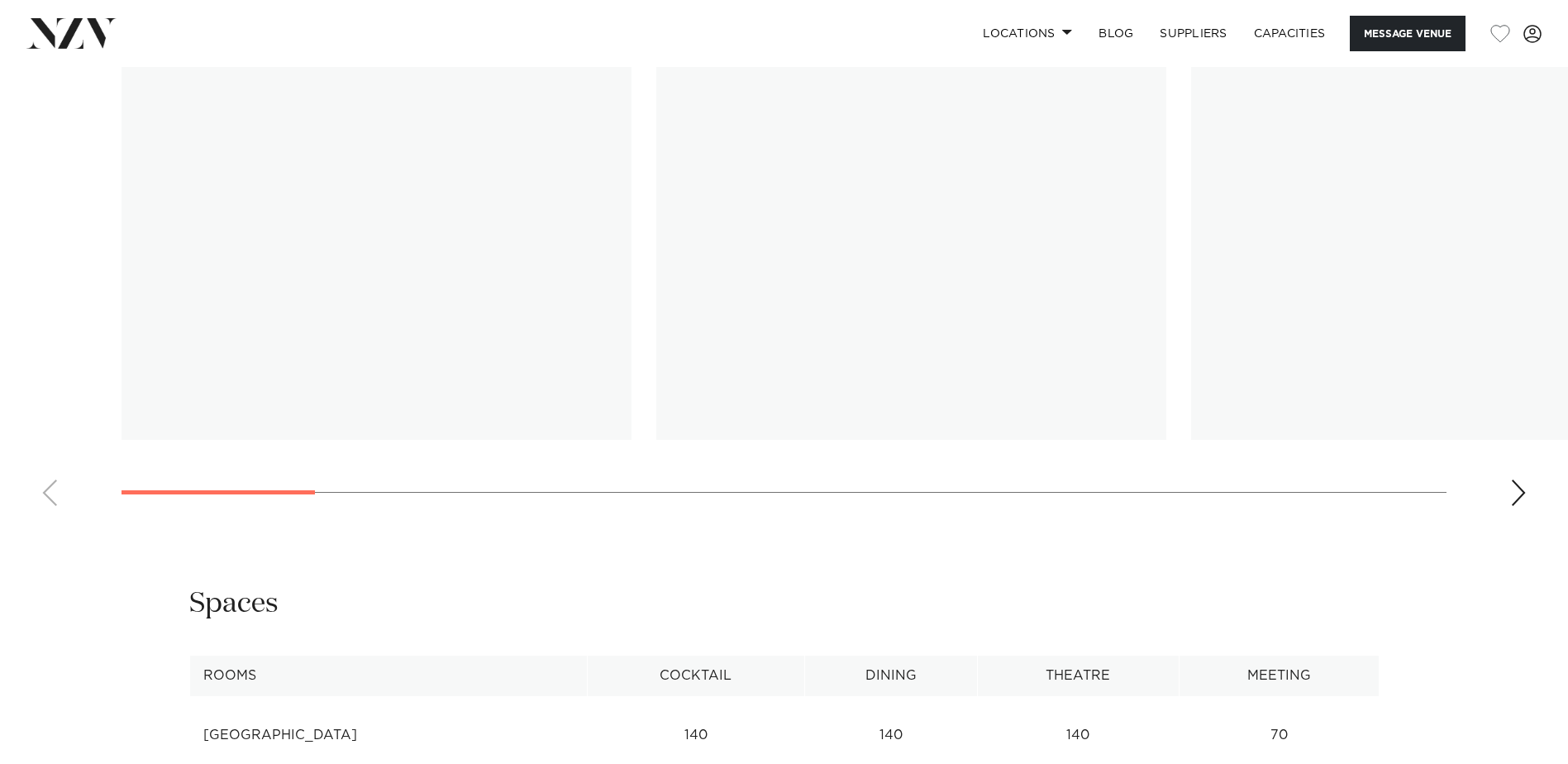
scroll to position [1653, 0]
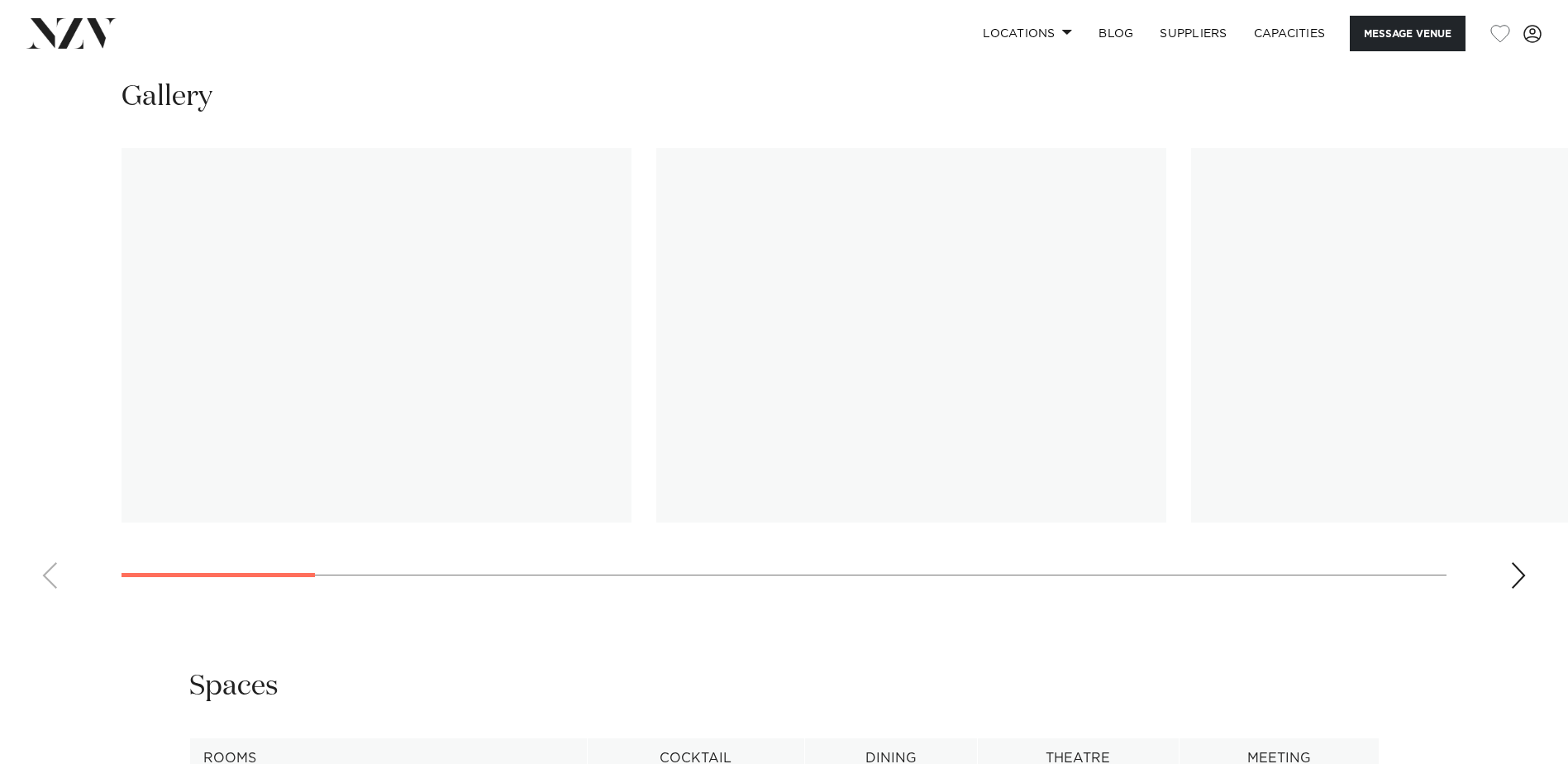
click at [1510, 571] on div "Next slide" at bounding box center [1518, 575] width 16 height 26
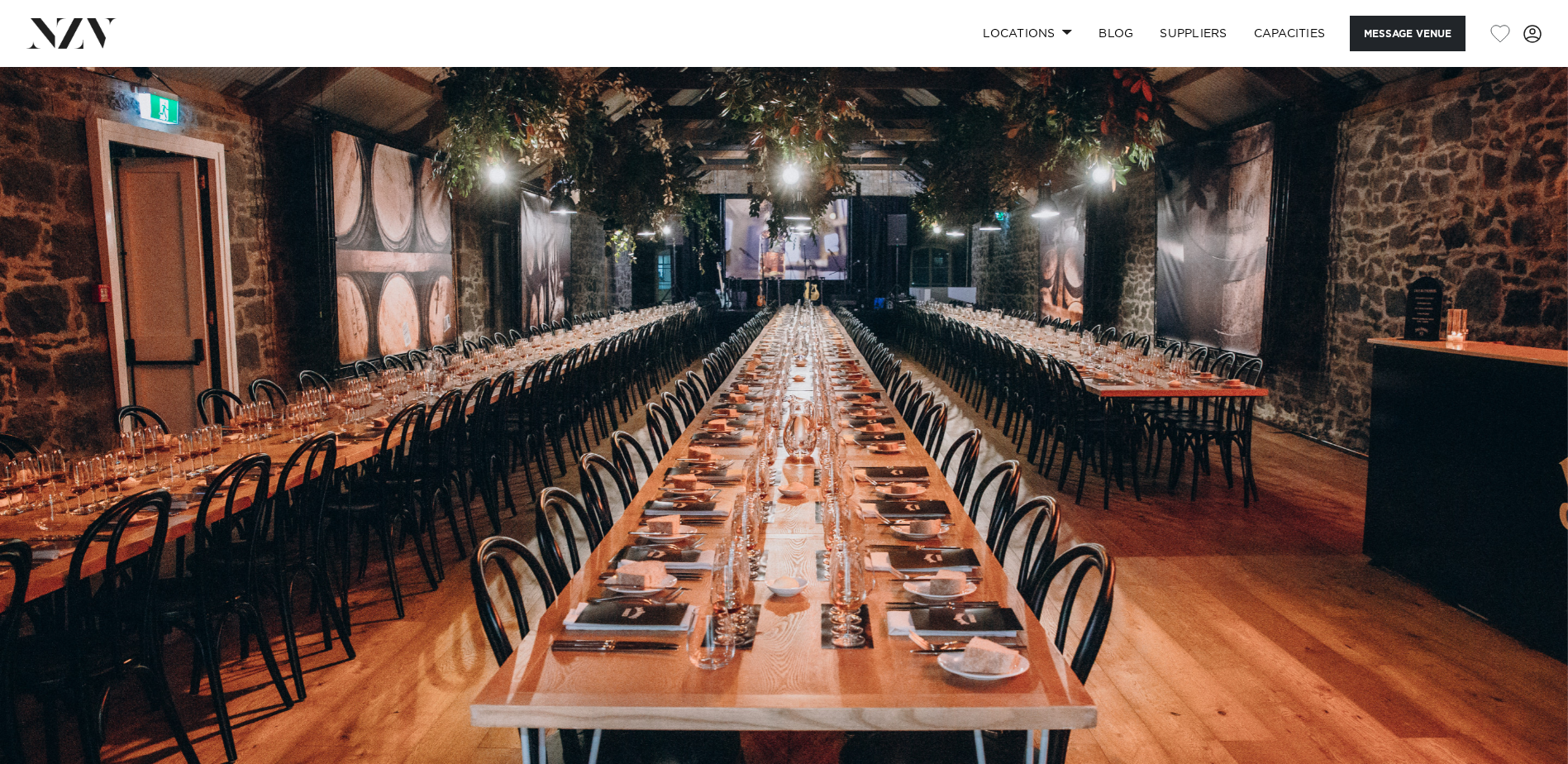
click at [1446, 409] on img at bounding box center [784, 434] width 1568 height 735
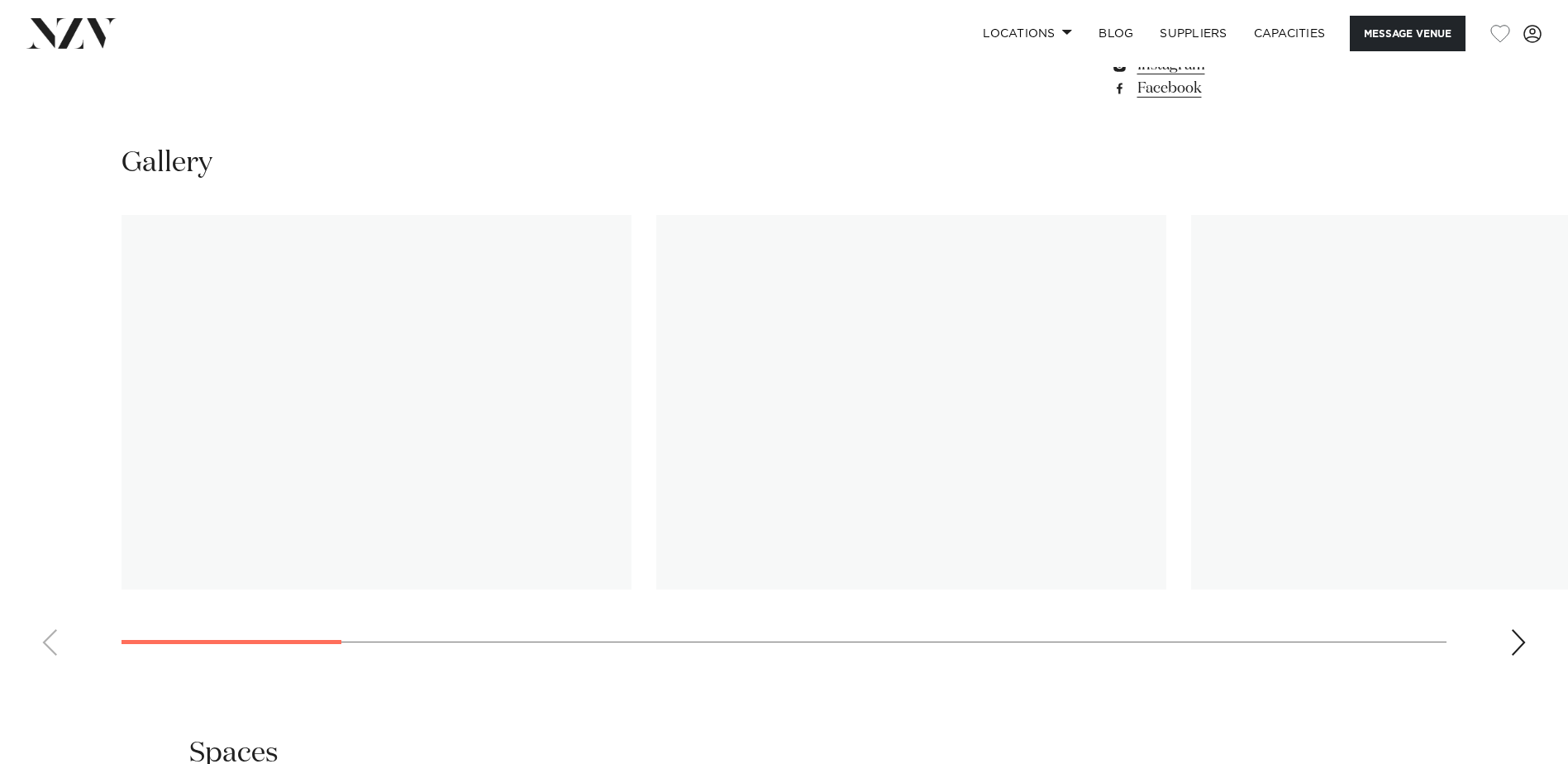
scroll to position [1488, 0]
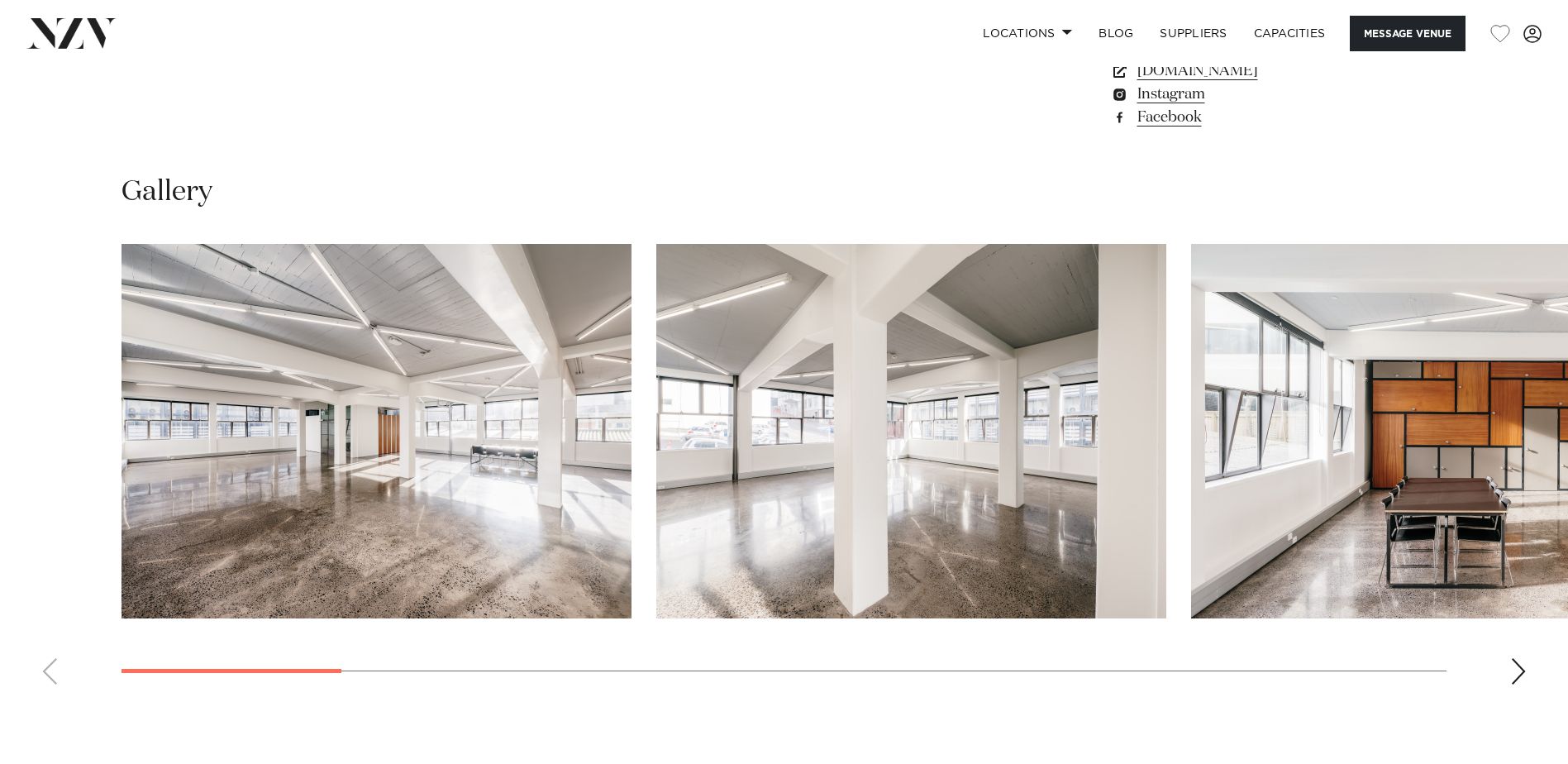
click at [1515, 667] on div "Next slide" at bounding box center [1518, 670] width 16 height 26
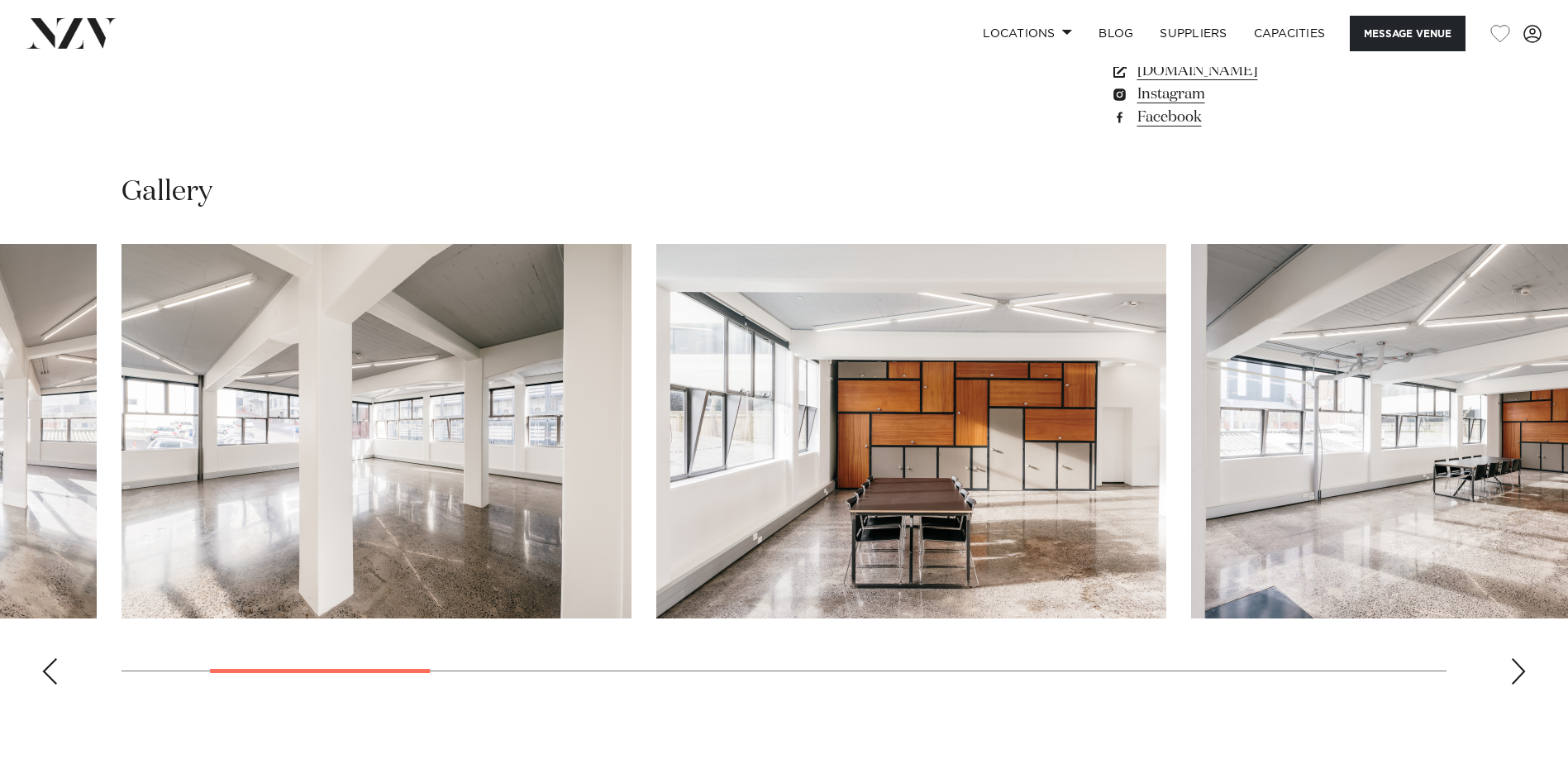
click at [1515, 667] on div "Next slide" at bounding box center [1518, 670] width 16 height 26
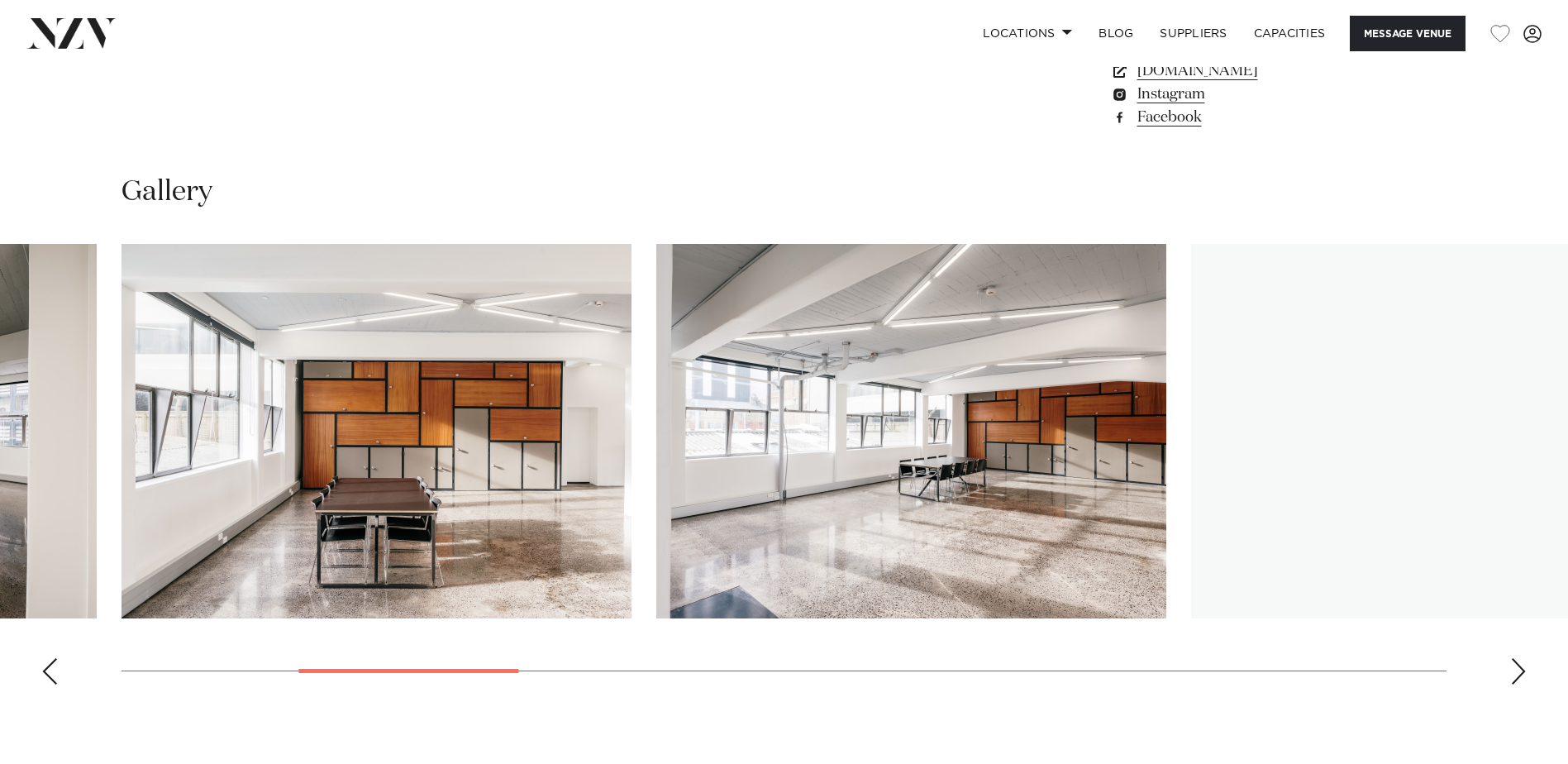
click at [1515, 667] on div "Next slide" at bounding box center [1518, 670] width 16 height 26
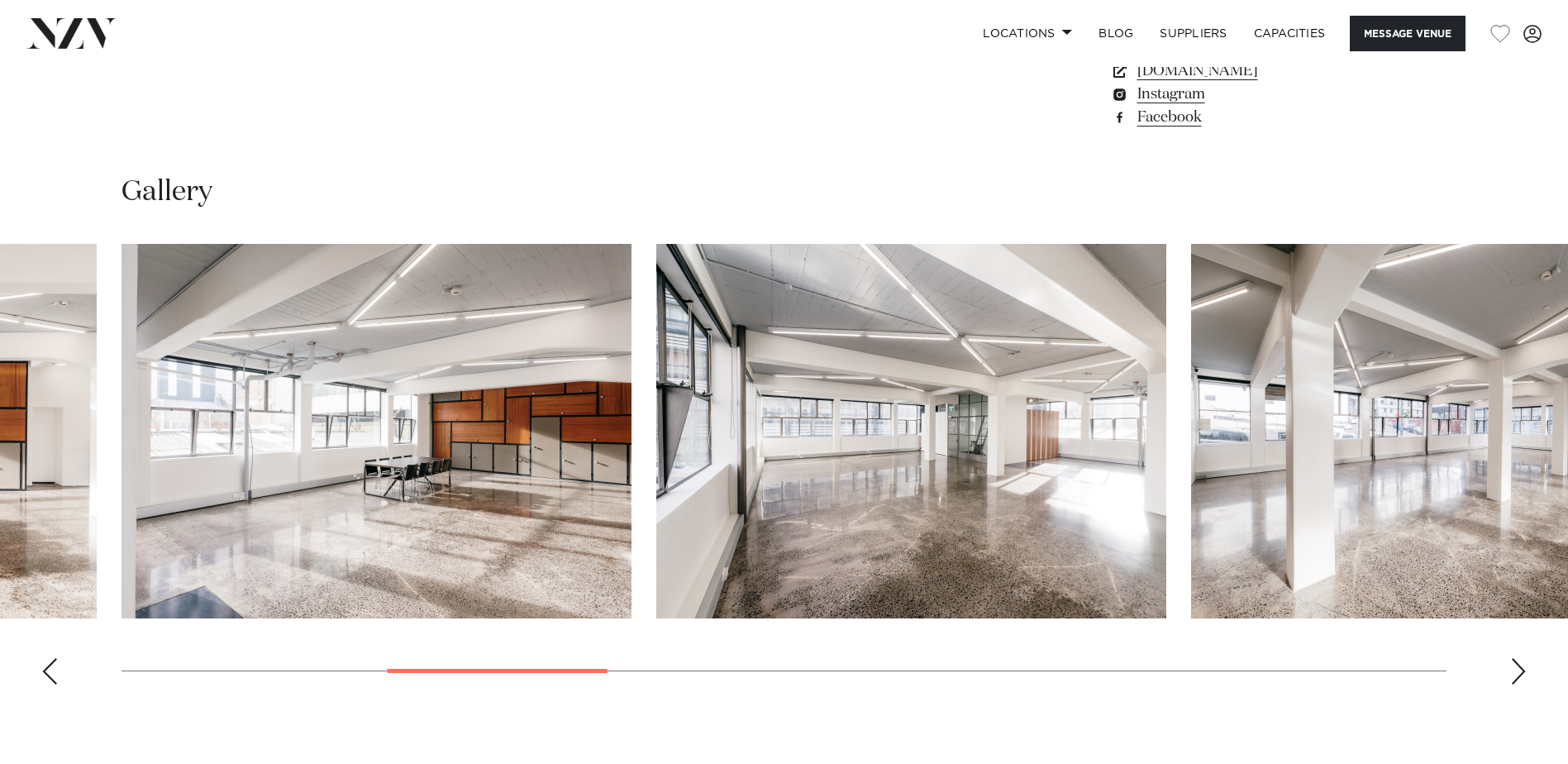
click at [1516, 664] on div "Next slide" at bounding box center [1518, 670] width 16 height 26
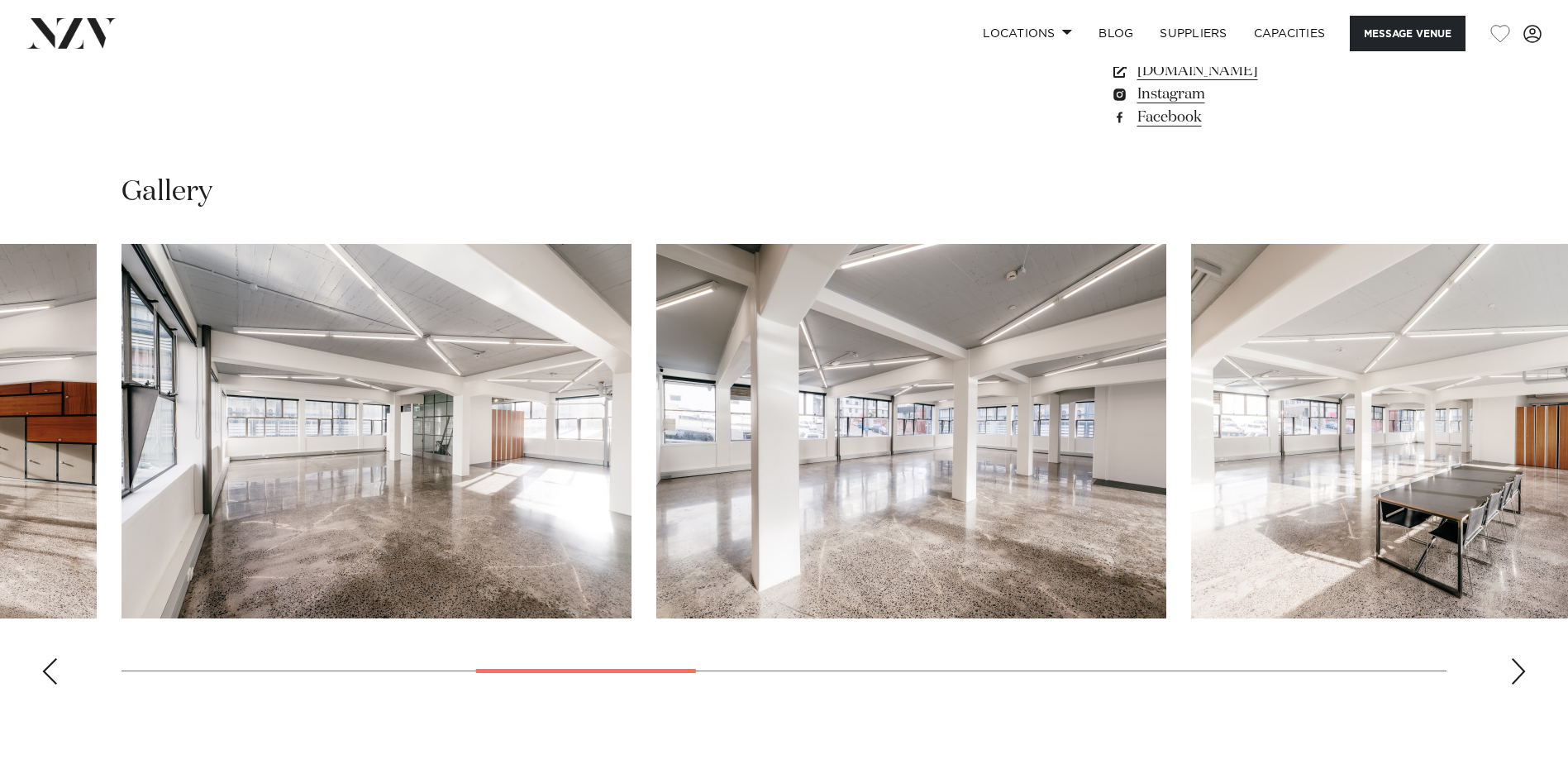
click at [1516, 664] on div "Next slide" at bounding box center [1518, 670] width 16 height 26
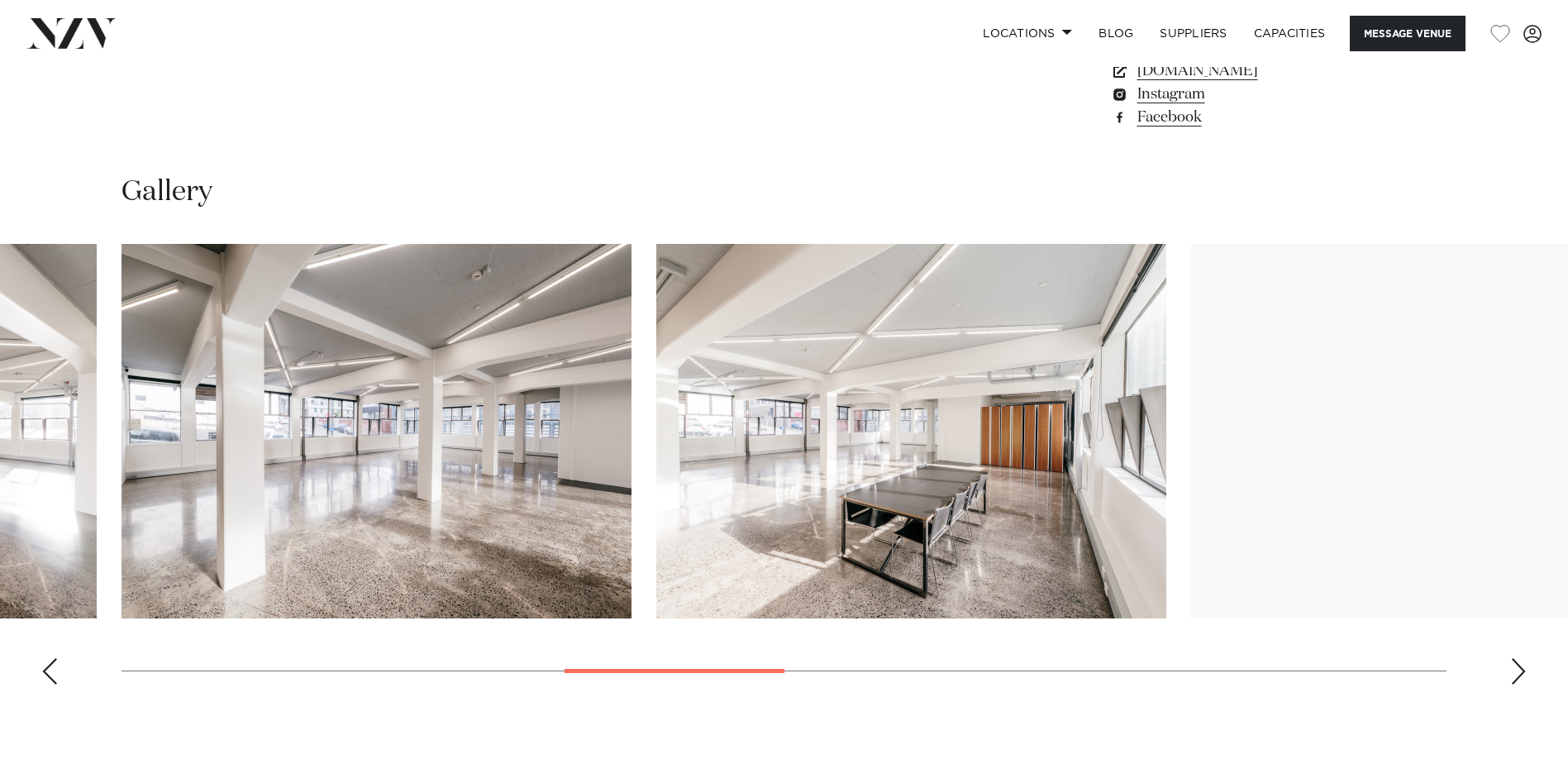
click at [1516, 664] on div "Next slide" at bounding box center [1518, 670] width 16 height 26
